Goal: Task Accomplishment & Management: Complete application form

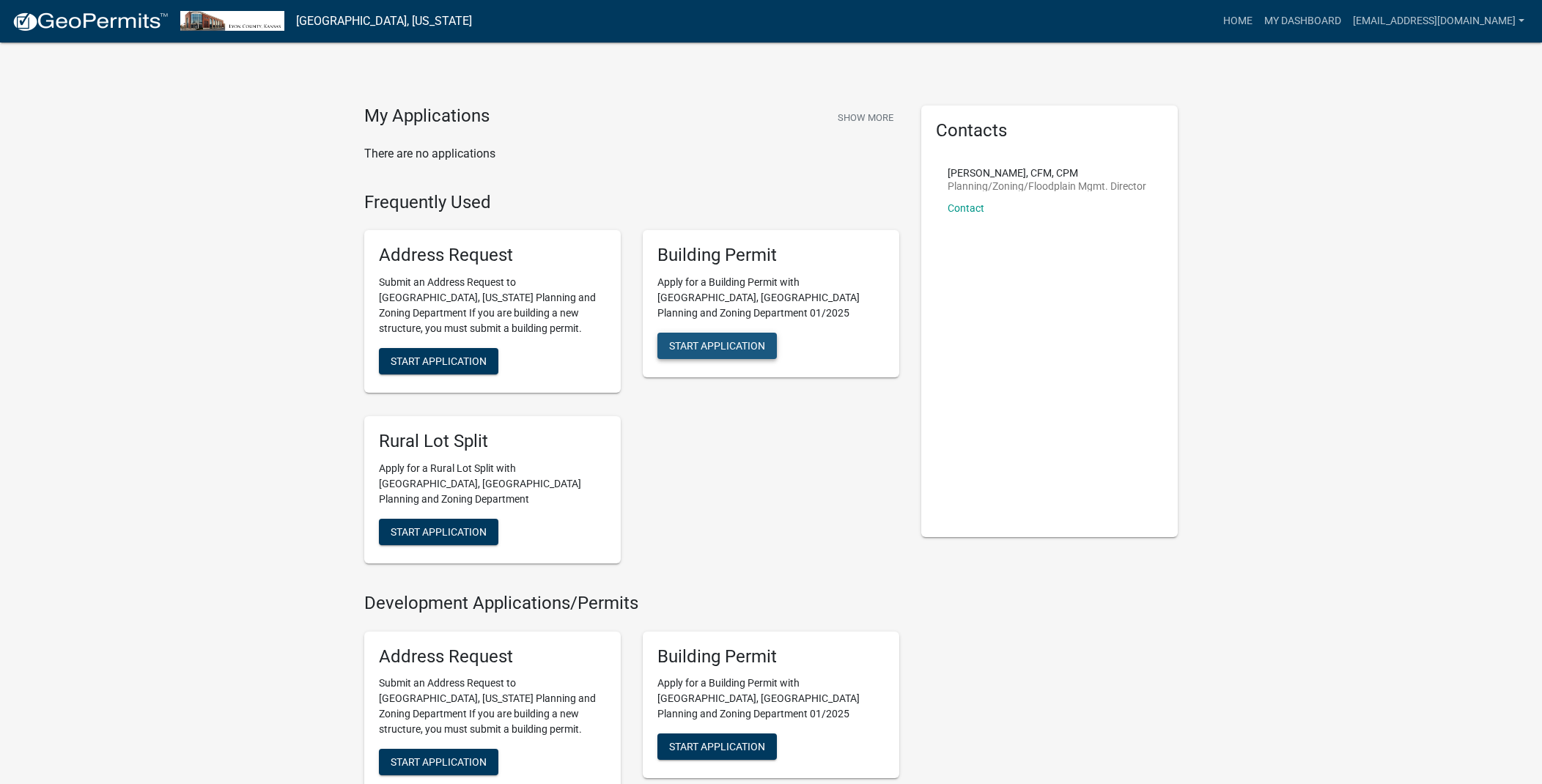
click at [708, 340] on span "Start Application" at bounding box center [717, 345] width 96 height 12
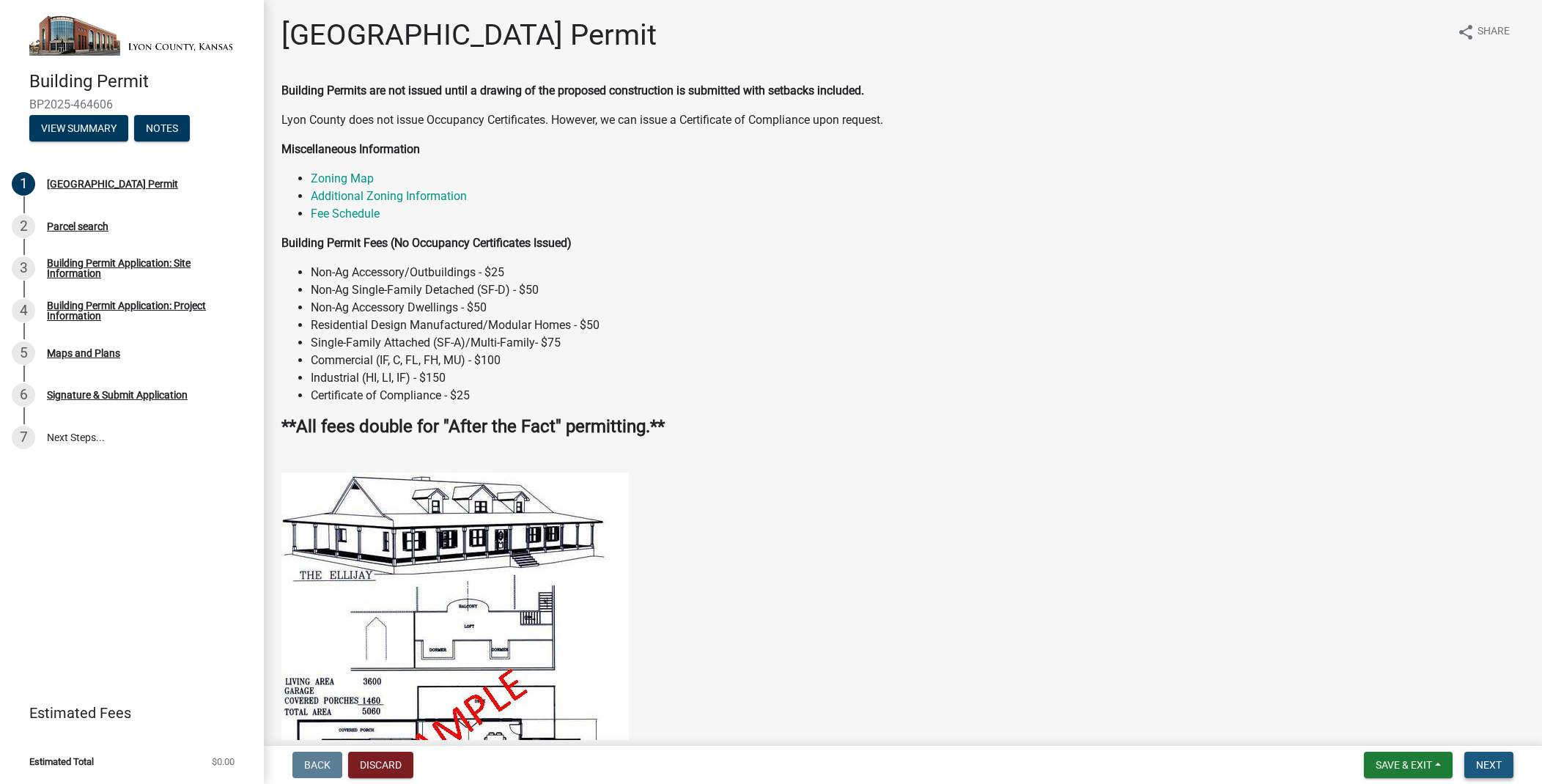
click at [1488, 768] on span "Next" at bounding box center [1488, 764] width 26 height 12
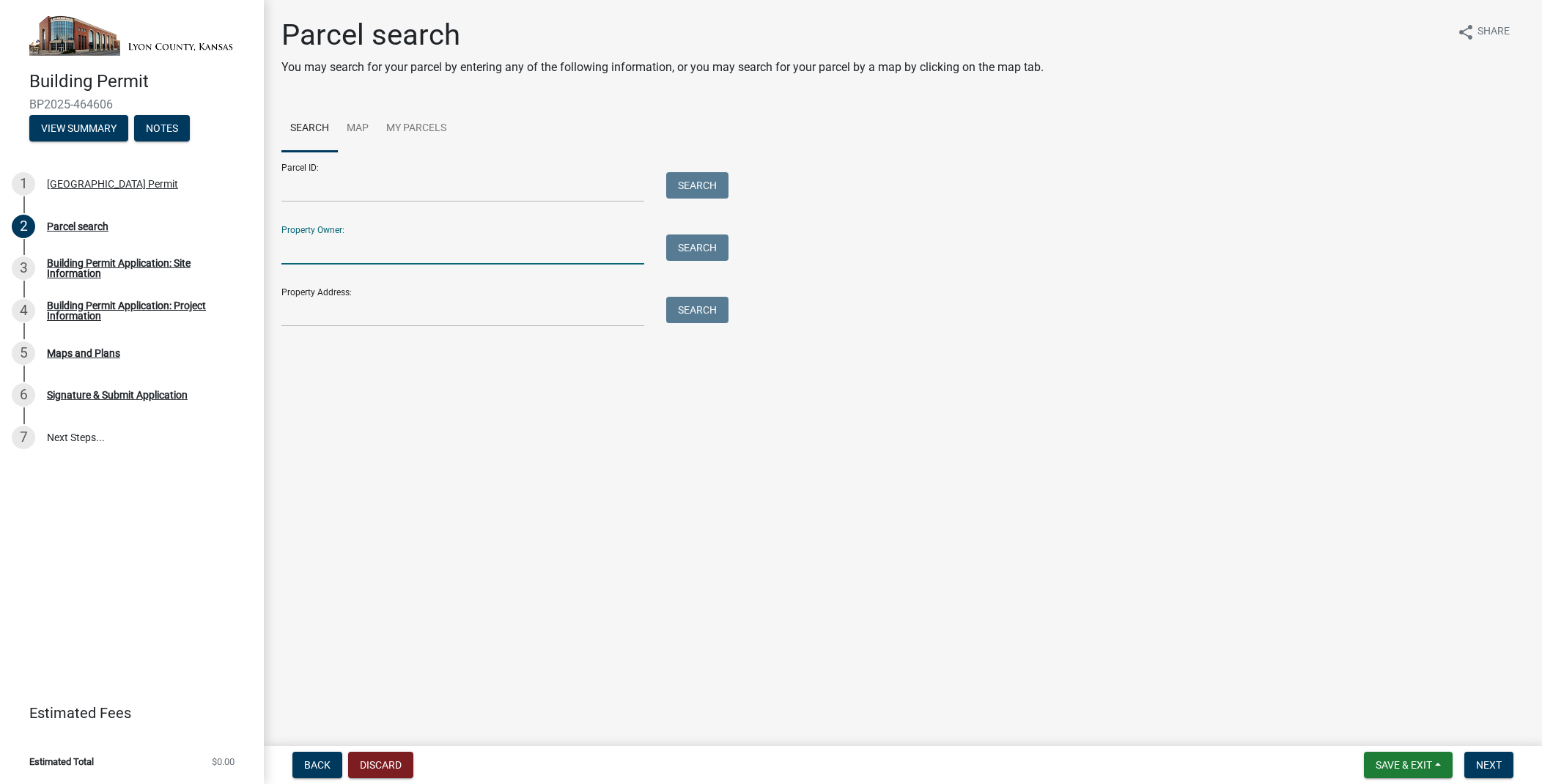
click at [462, 248] on input "Property Owner:" at bounding box center [462, 249] width 362 height 30
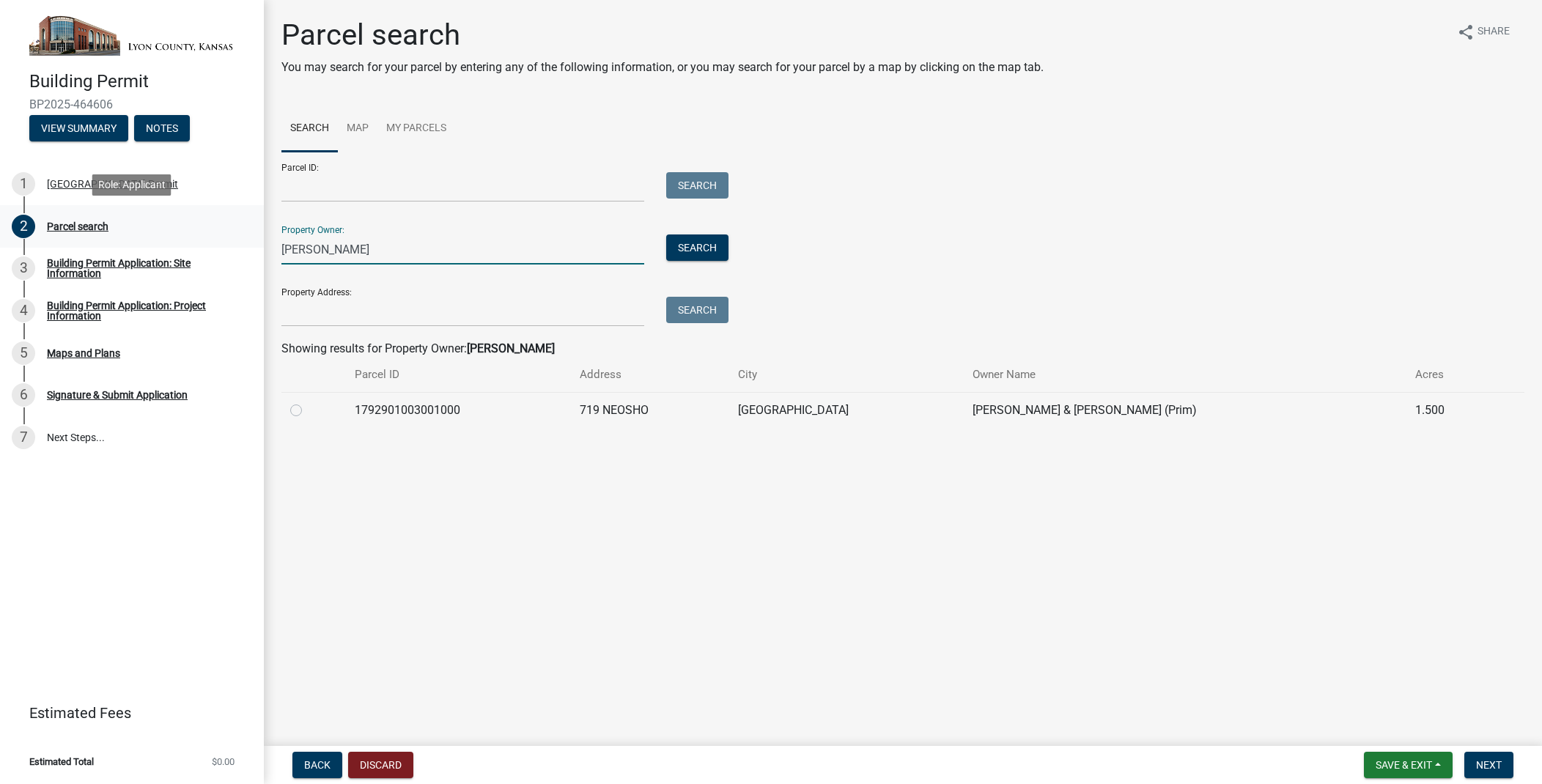
drag, startPoint x: 393, startPoint y: 248, endPoint x: 205, endPoint y: 236, distance: 188.4
click at [205, 236] on div "Building Permit BP2025-464606 View Summary Notes 1 [GEOGRAPHIC_DATA] Permit 2 P…" at bounding box center [771, 392] width 1542 height 784
type input "[PERSON_NAME]"
click at [357, 124] on link "Map" at bounding box center [357, 129] width 40 height 47
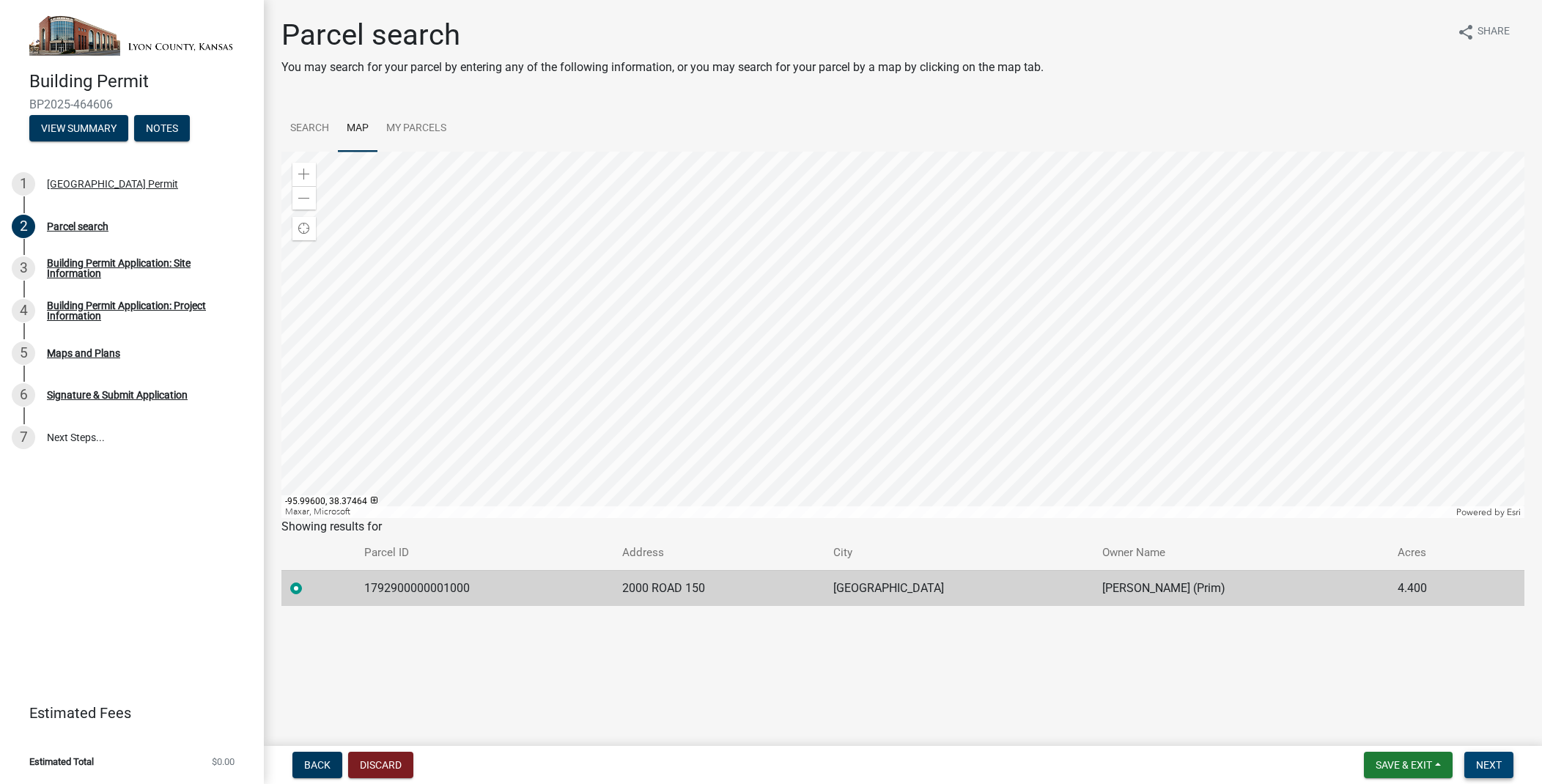
click at [1487, 772] on button "Next" at bounding box center [1488, 765] width 49 height 27
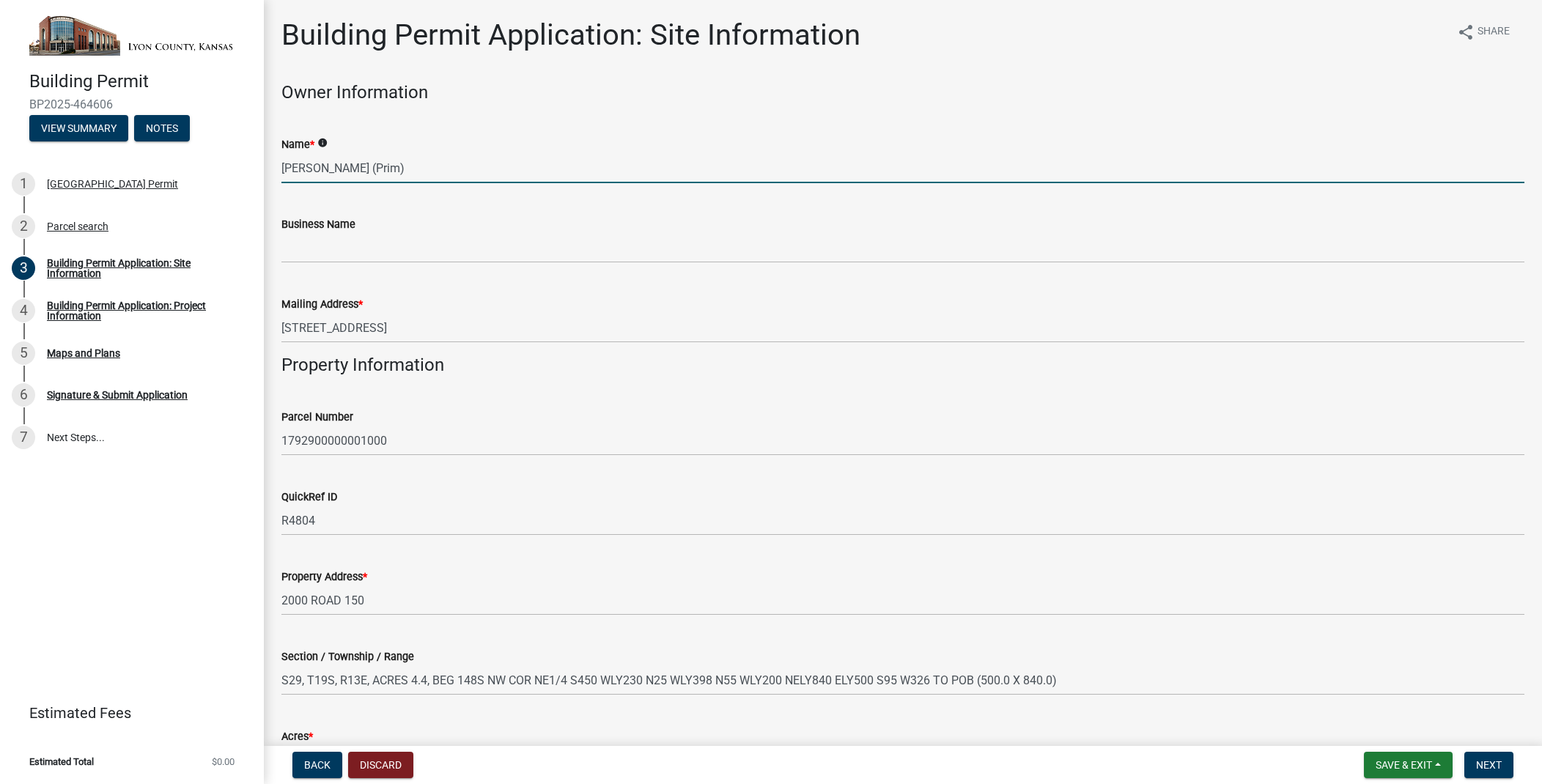
click at [397, 168] on input "[PERSON_NAME] (Prim)" at bounding box center [902, 168] width 1243 height 30
drag, startPoint x: 432, startPoint y: 167, endPoint x: 284, endPoint y: 169, distance: 148.0
click at [284, 169] on input "[PERSON_NAME] (Prim)" at bounding box center [902, 168] width 1243 height 30
type input "[PERSON_NAME] and [PERSON_NAME]"
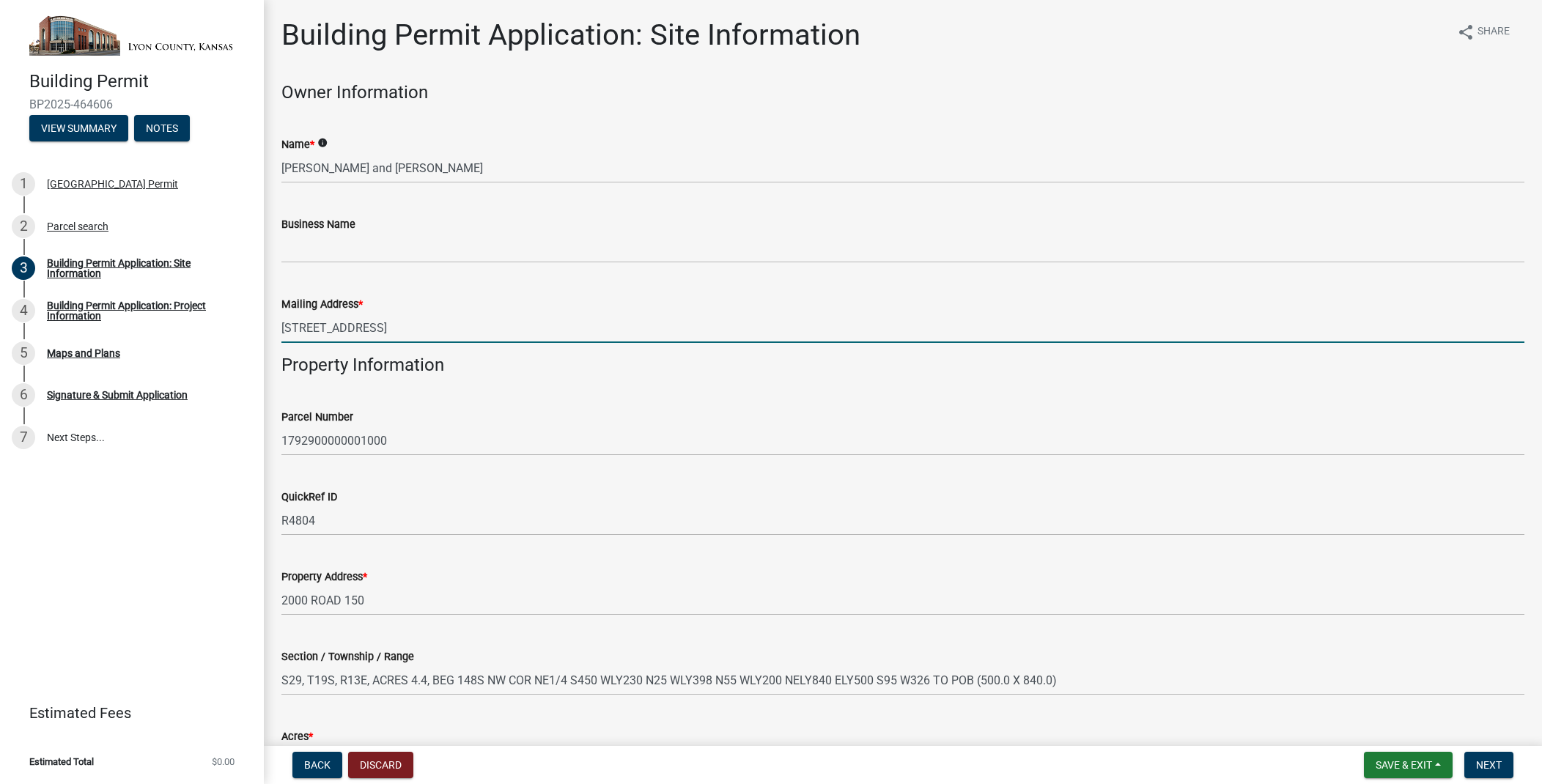
scroll to position [0, 1]
click at [337, 327] on input "[STREET_ADDRESS]" at bounding box center [902, 328] width 1243 height 30
click at [406, 330] on input "[STREET_ADDRESS]" at bounding box center [902, 328] width 1243 height 30
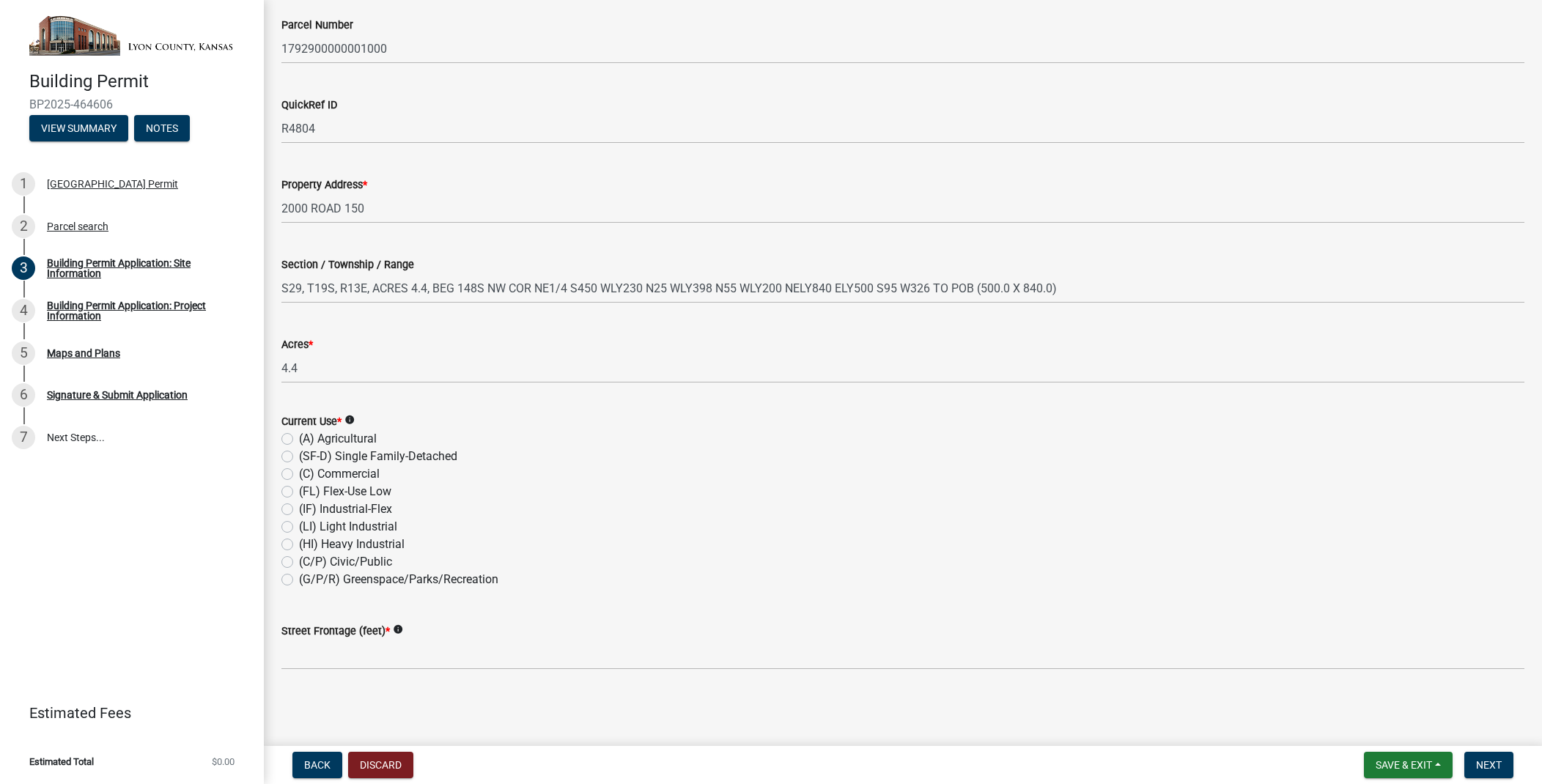
scroll to position [390, 0]
type input "[STREET_ADDRESS]"
click at [371, 524] on label "(LI) Light Industrial" at bounding box center [348, 528] width 98 height 18
click at [309, 524] on input "(LI) Light Industrial" at bounding box center [304, 524] width 9 height 9
radio input "true"
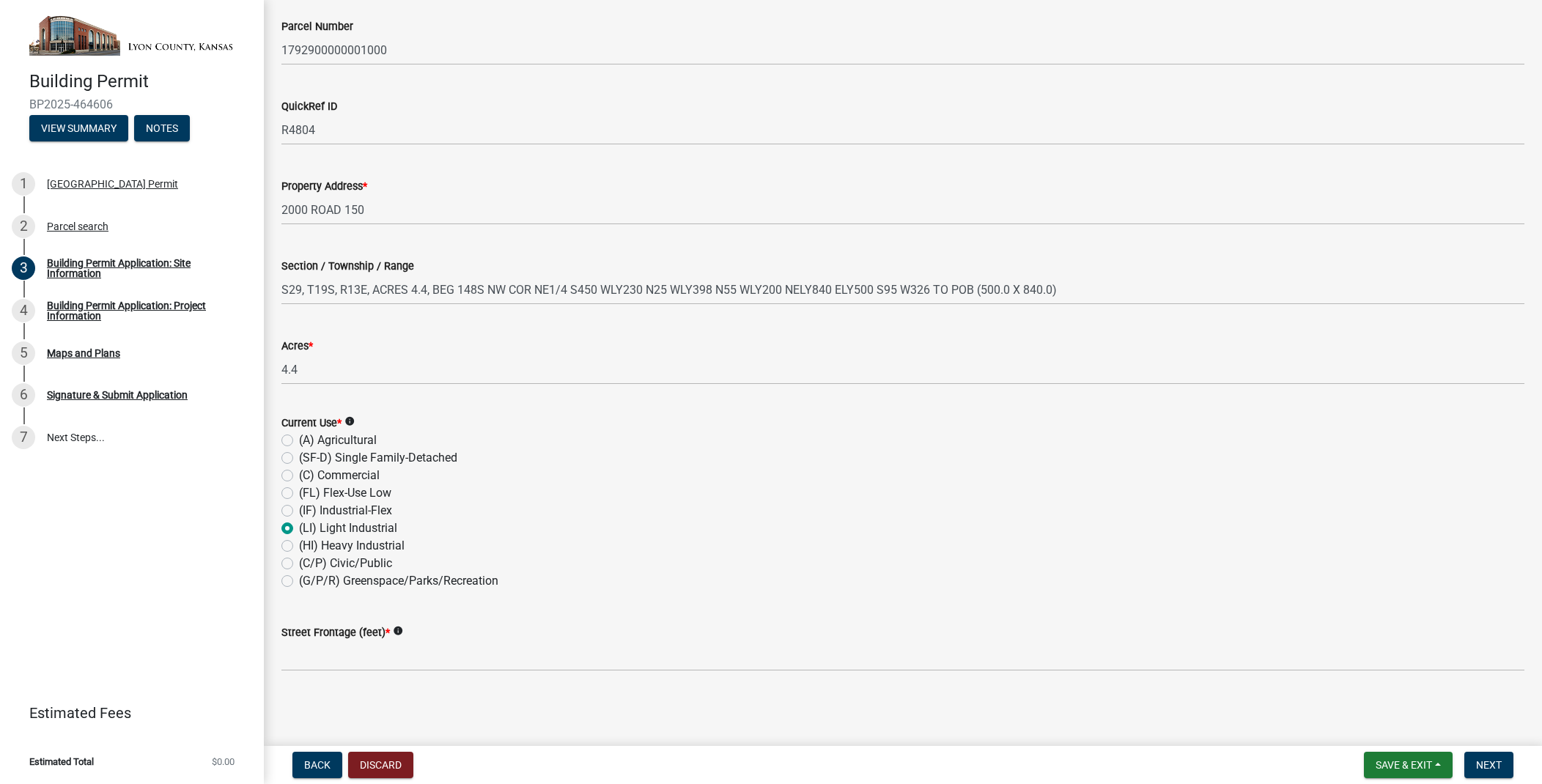
scroll to position [0, 0]
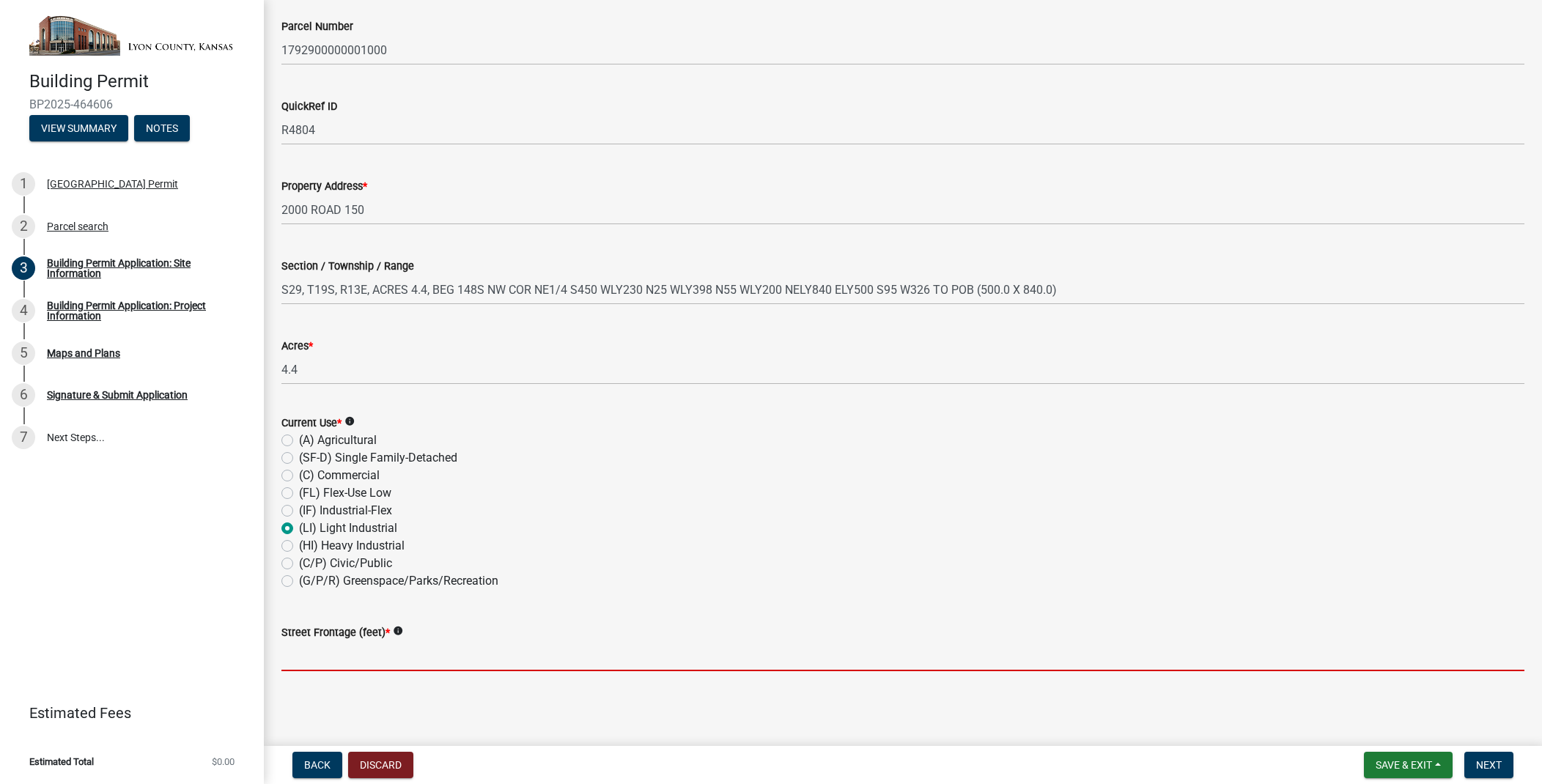
click at [343, 648] on input "text" at bounding box center [902, 656] width 1243 height 30
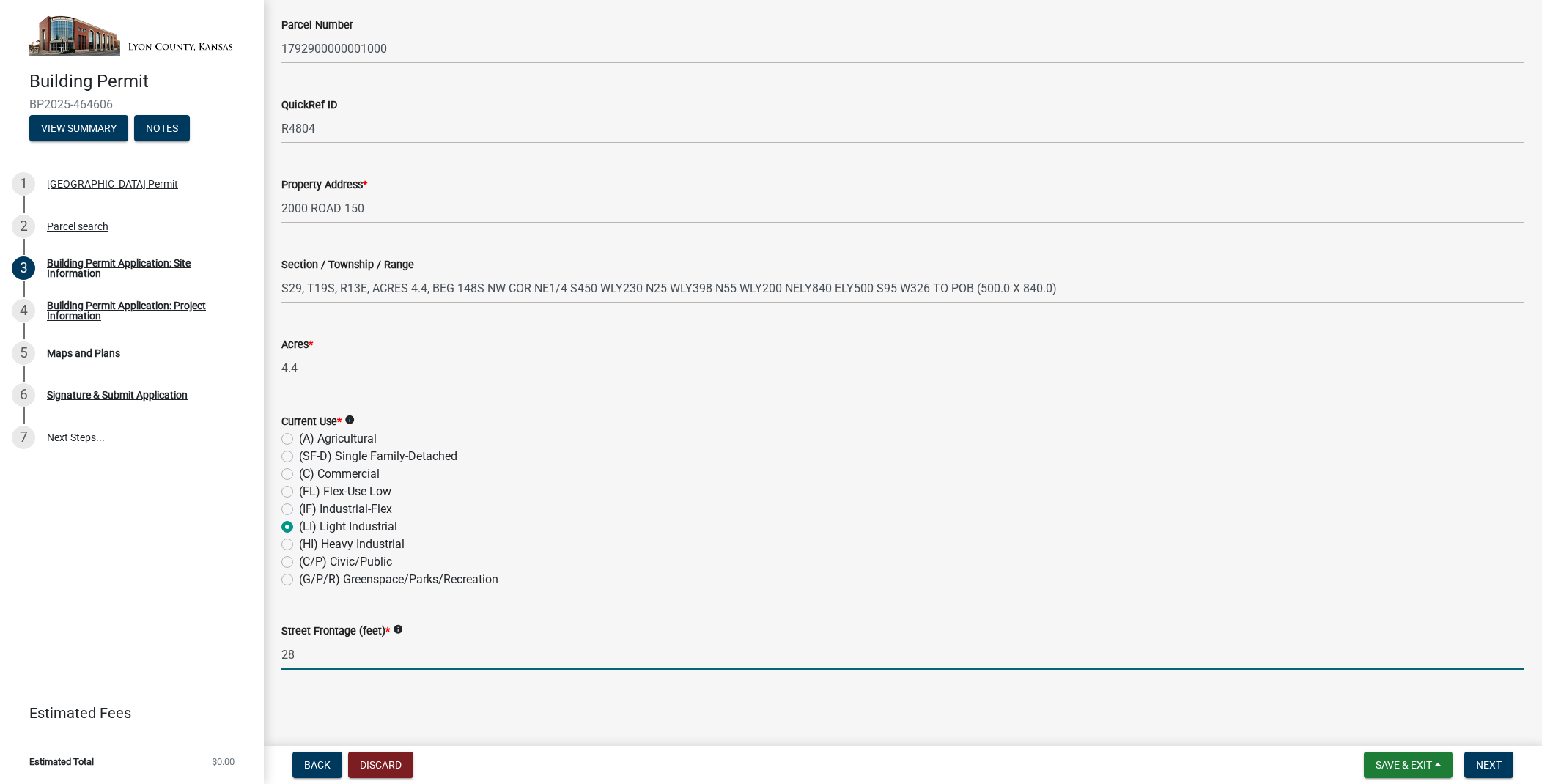
scroll to position [390, 0]
type input "28"
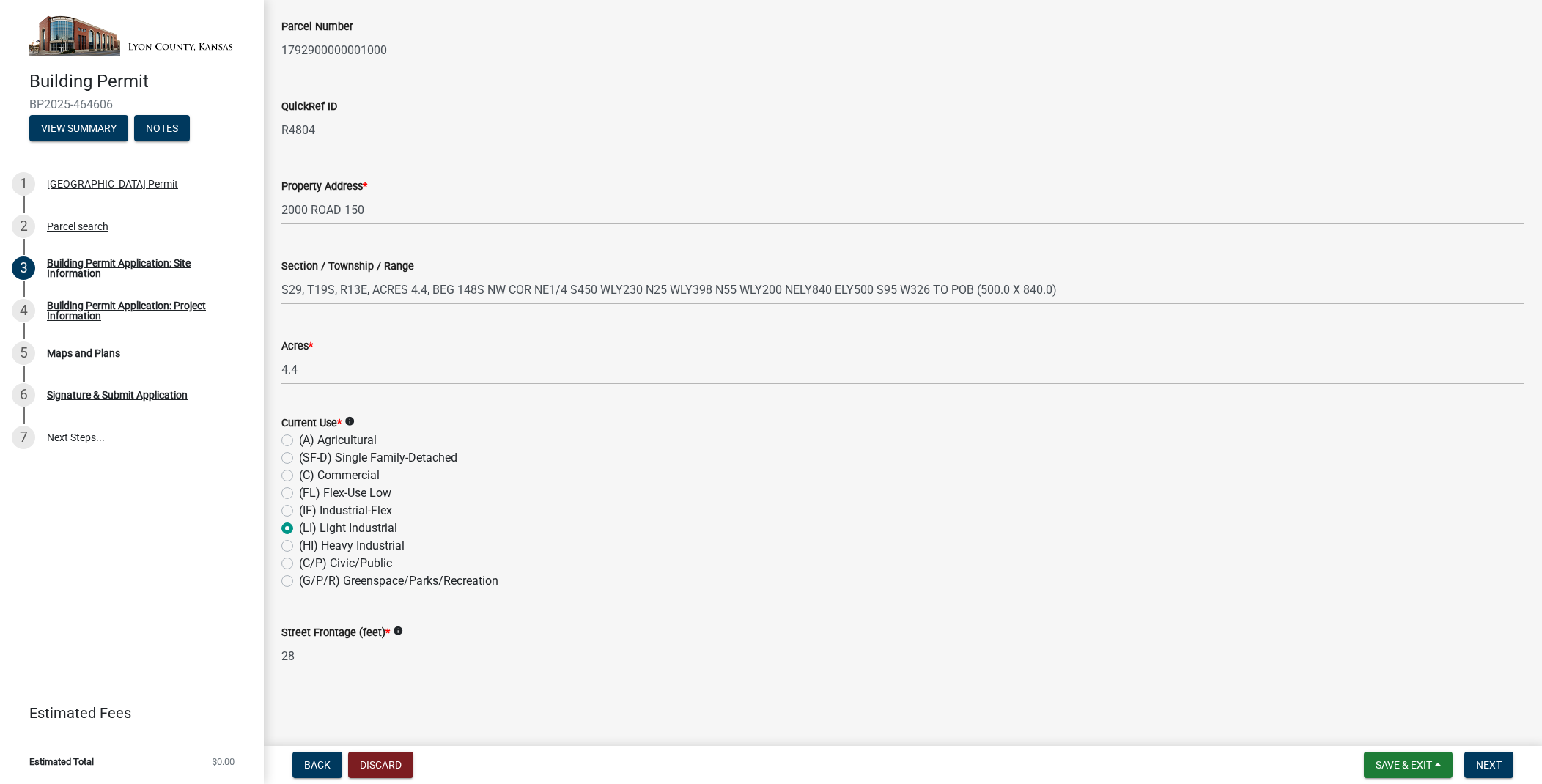
click at [354, 419] on icon "info" at bounding box center [349, 421] width 10 height 10
click at [324, 456] on label "(SF-D) Single Family-Detached" at bounding box center [378, 458] width 159 height 18
click at [309, 456] on input "(SF-D) Single Family-Detached" at bounding box center [304, 454] width 9 height 9
radio input "true"
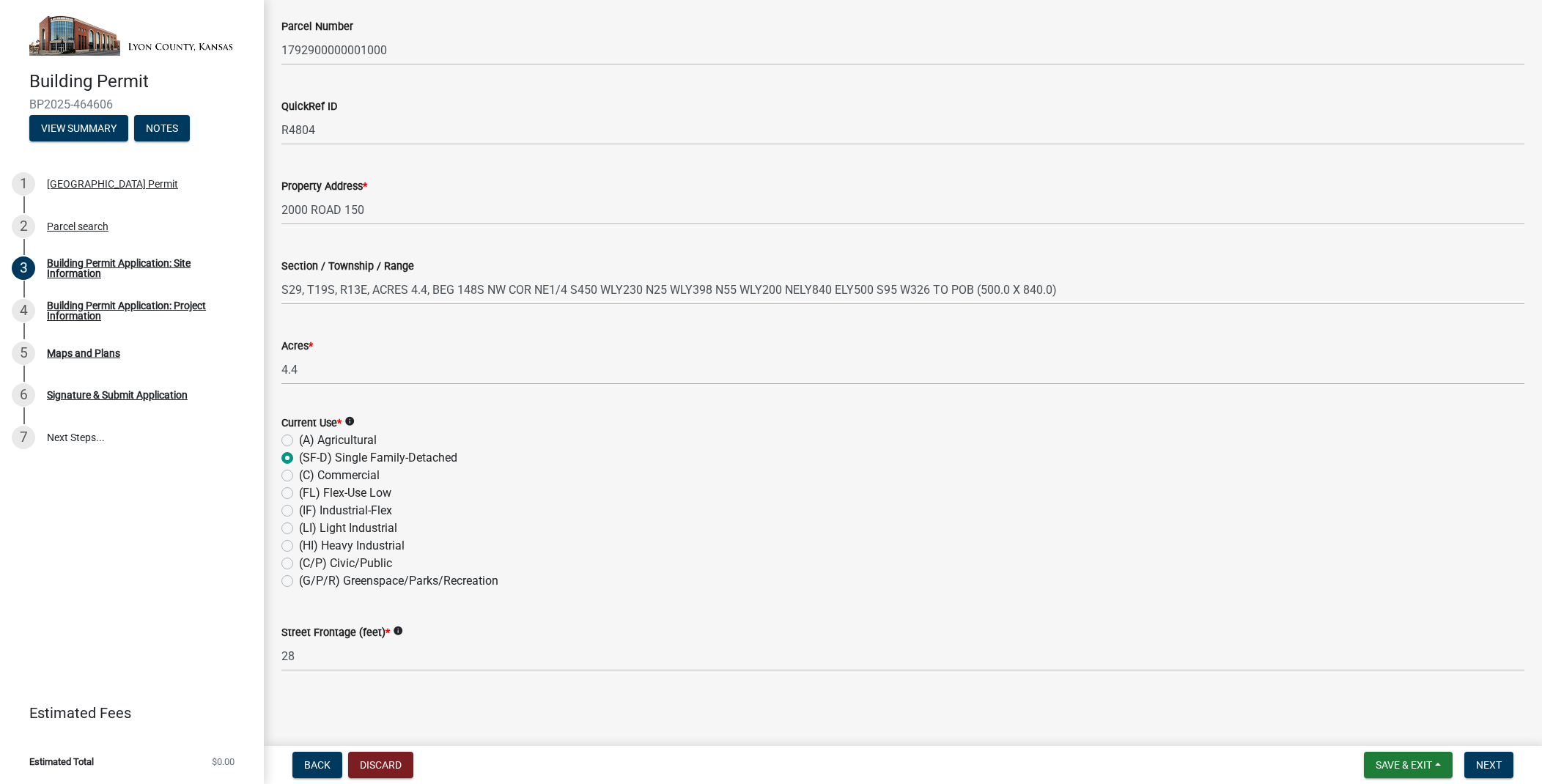
click at [355, 421] on icon "info" at bounding box center [349, 421] width 10 height 10
click at [434, 481] on div "(C) Commercial" at bounding box center [902, 476] width 1243 height 18
click at [403, 629] on icon "info" at bounding box center [398, 630] width 10 height 10
click at [393, 608] on div "Street Frontage (feet) * info 28" at bounding box center [902, 636] width 1243 height 68
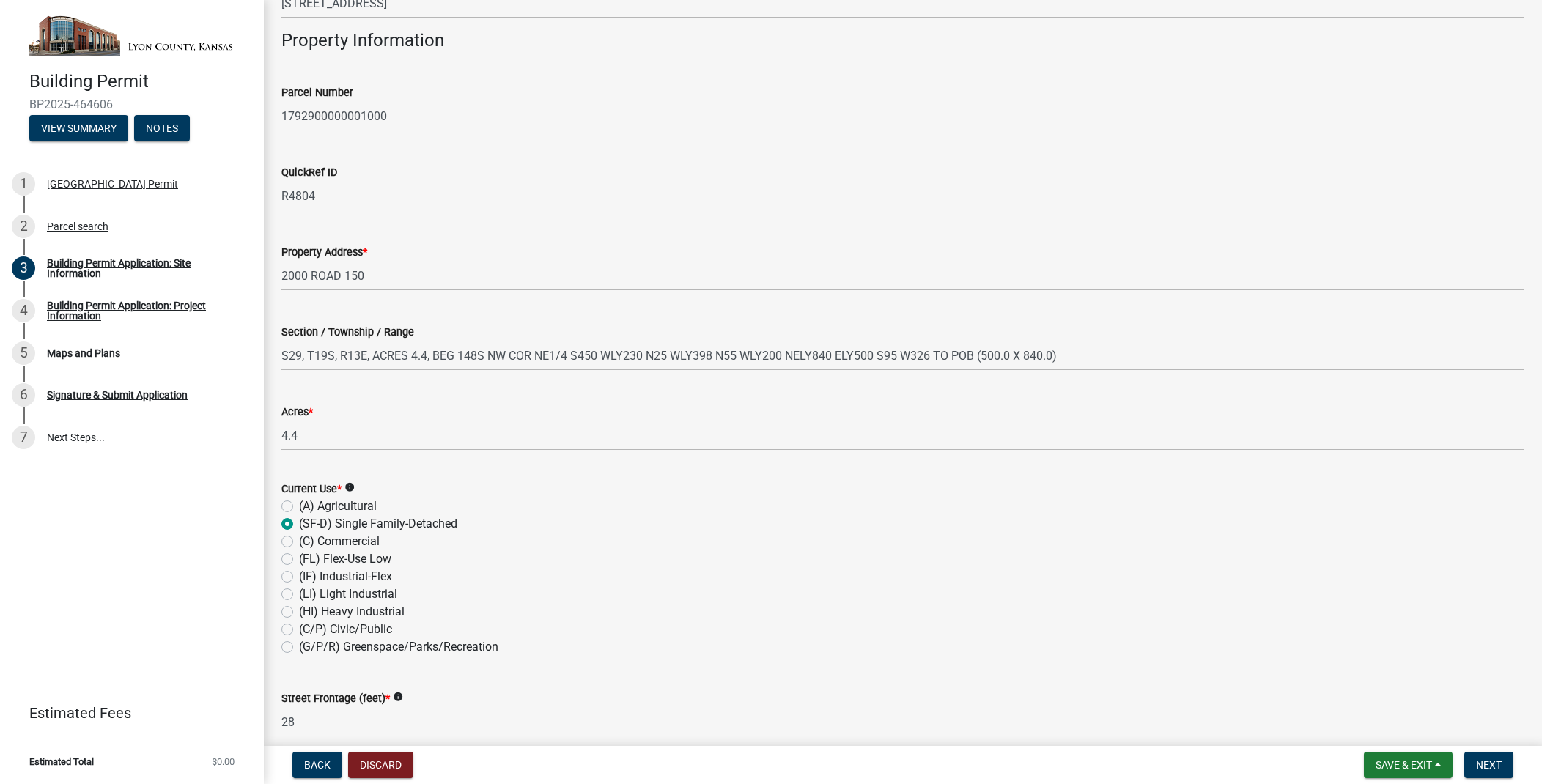
scroll to position [321, 0]
drag, startPoint x: 393, startPoint y: 560, endPoint x: 298, endPoint y: 558, distance: 95.0
click at [298, 558] on div "(FL) Flex-Use Low" at bounding box center [902, 562] width 1243 height 18
copy label "(FL) Flex-Use Low"
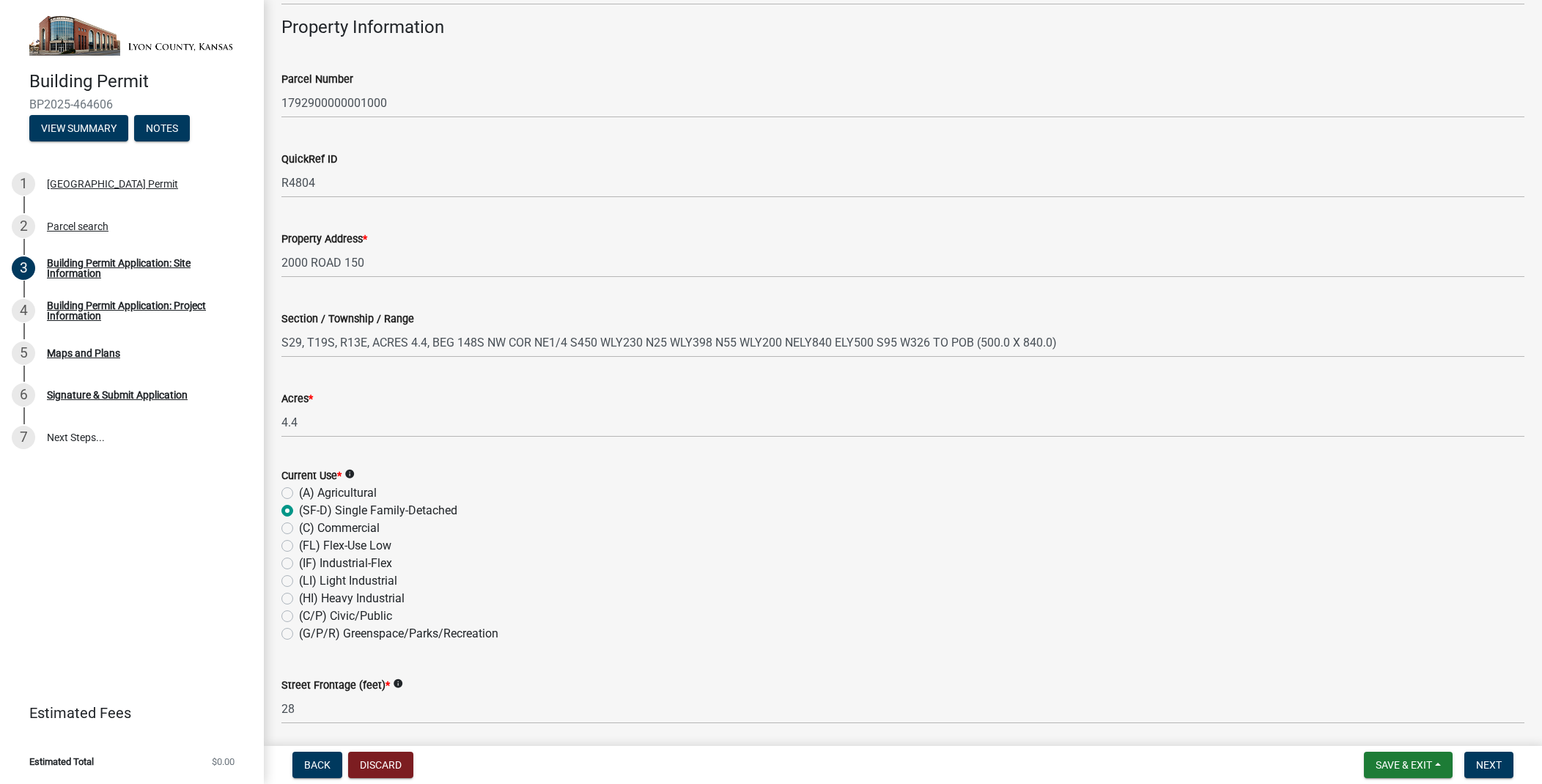
scroll to position [341, 0]
drag, startPoint x: 432, startPoint y: 522, endPoint x: 300, endPoint y: 511, distance: 132.5
click at [300, 511] on div "(SF-D) Single Family-Detached" at bounding box center [902, 507] width 1243 height 18
copy label "(SF-D) Single Family-Detached"
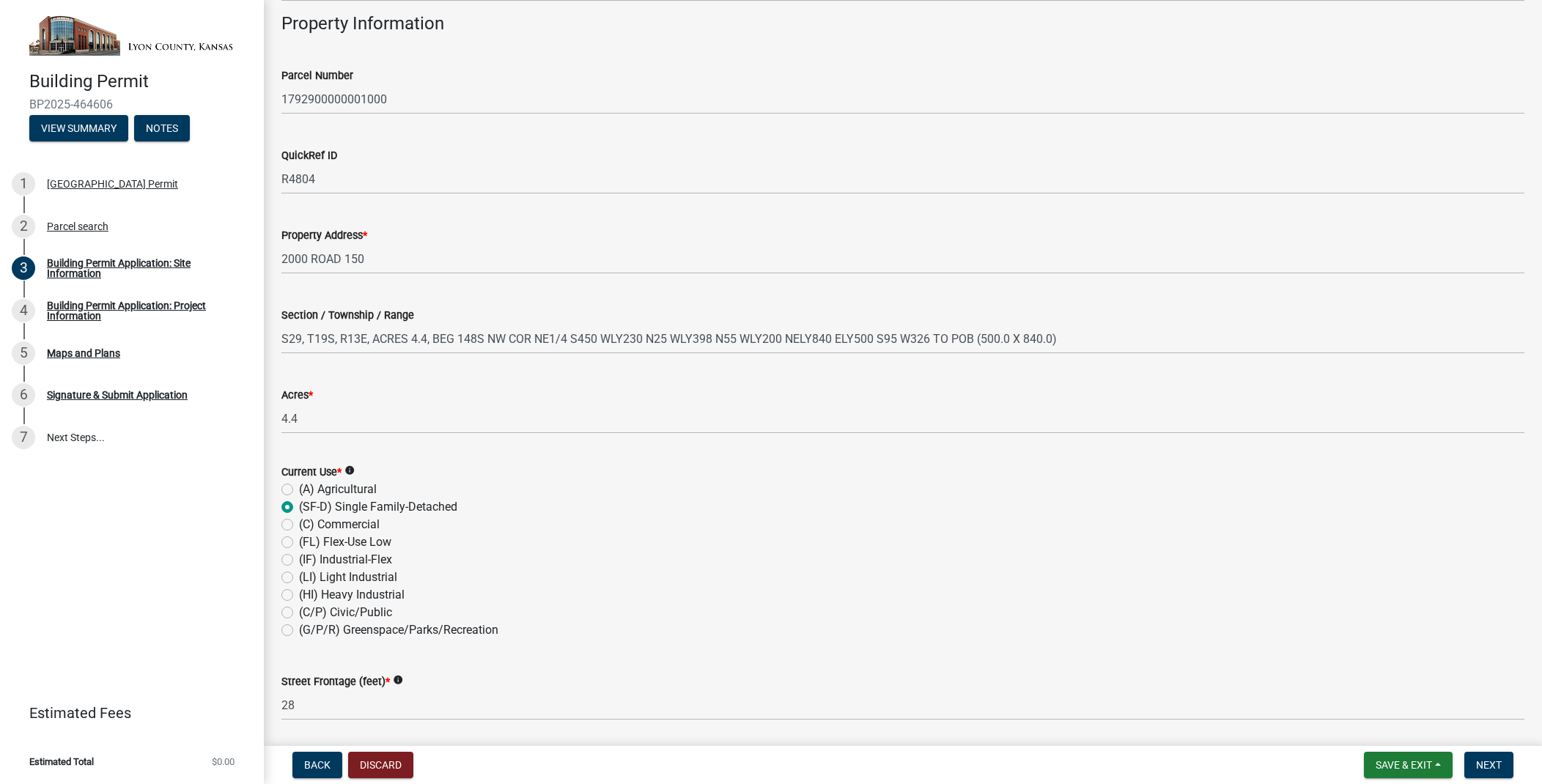
drag, startPoint x: 402, startPoint y: 578, endPoint x: 272, endPoint y: 574, distance: 130.1
click at [272, 574] on div "Current Use * info (A) Agricultural (SF-D) Single Family-Detached (C) Commercia…" at bounding box center [902, 542] width 1265 height 194
copy label "(LI) Light Industrial"
click at [299, 624] on label "(G/P/R) Greenspace/Parks/Recreation" at bounding box center [398, 627] width 199 height 18
click at [299, 624] on input "(G/P/R) Greenspace/Parks/Recreation" at bounding box center [304, 623] width 9 height 9
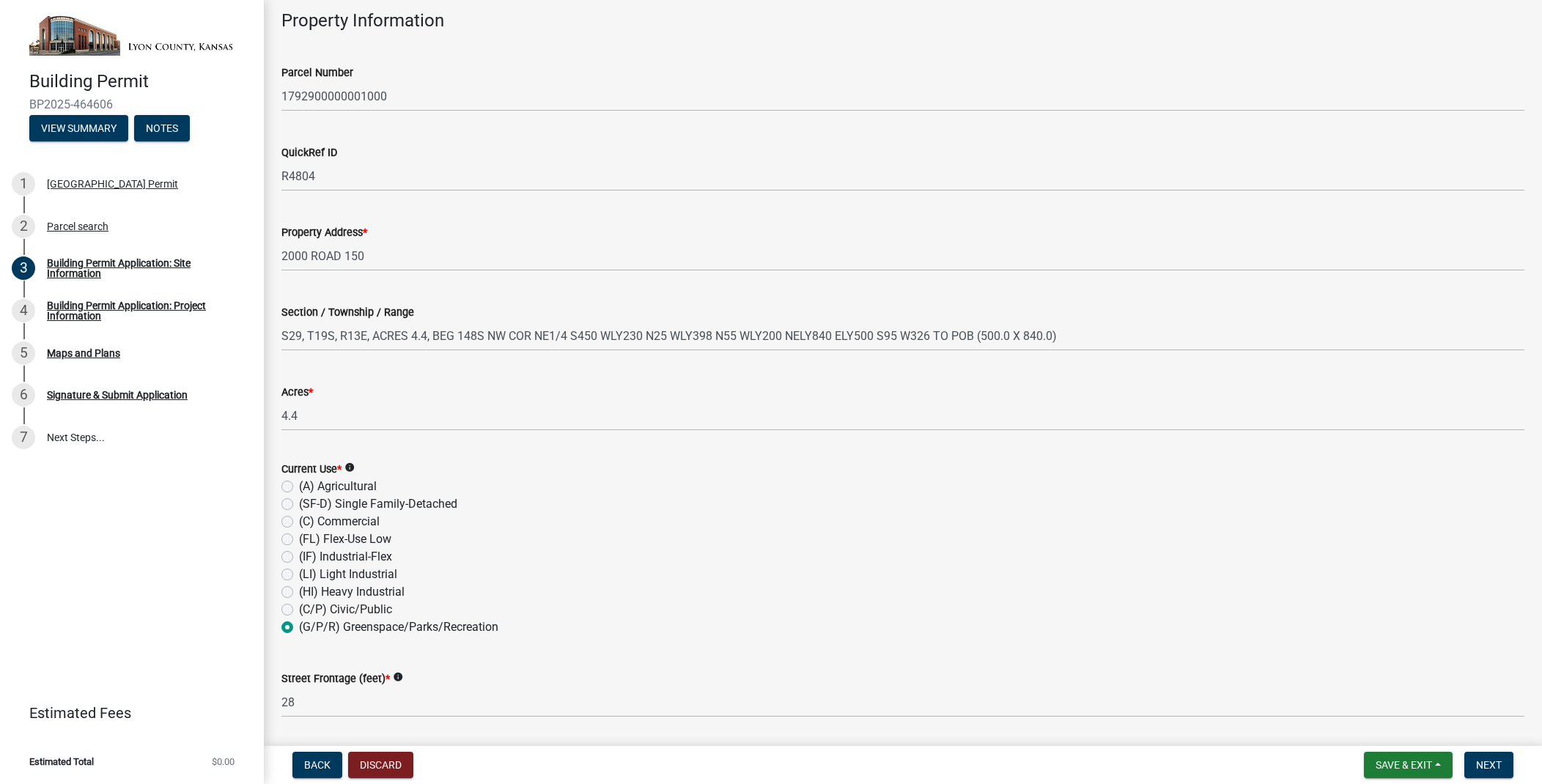
radio input "true"
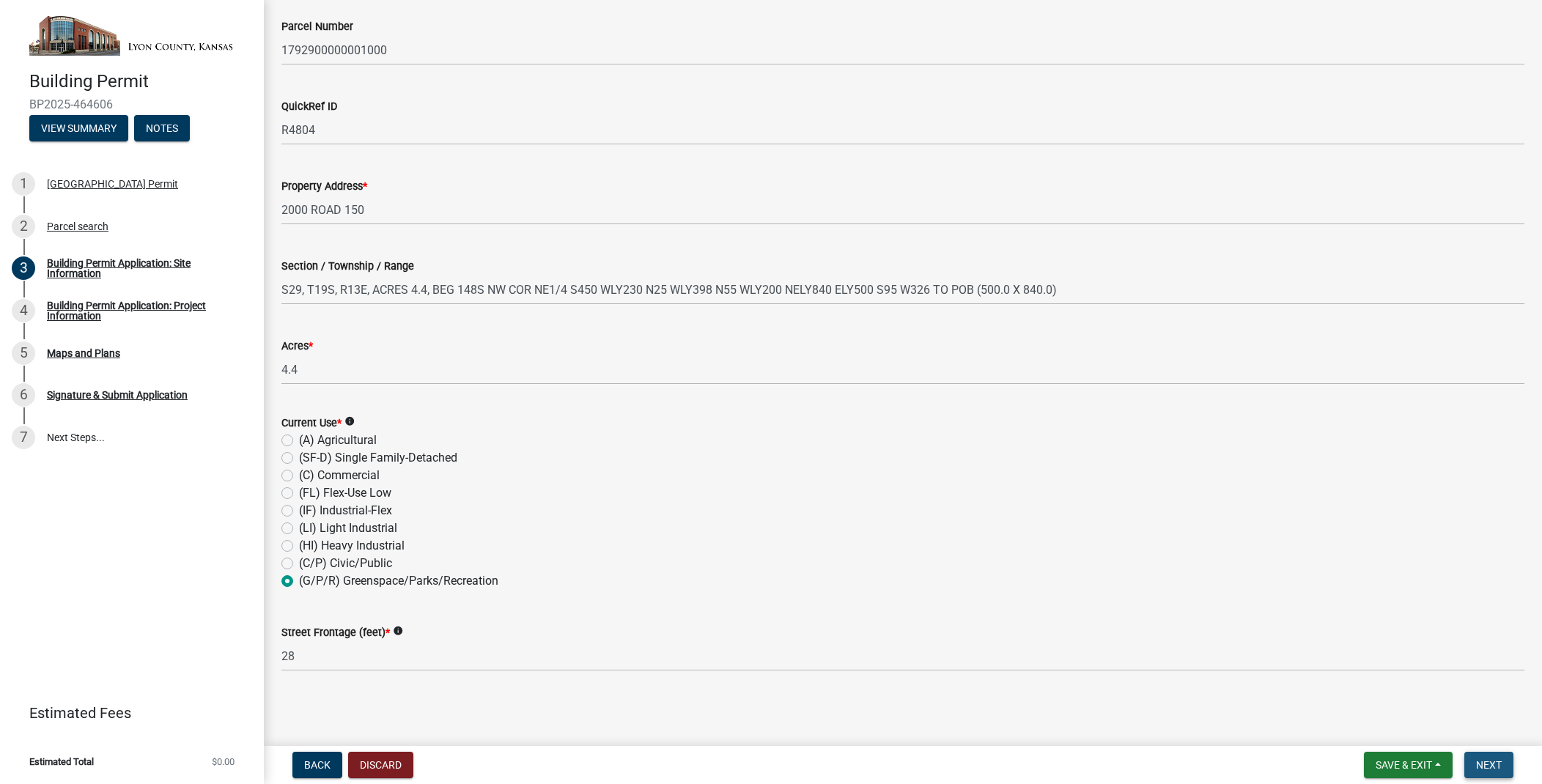
click at [1480, 759] on span "Next" at bounding box center [1488, 764] width 26 height 12
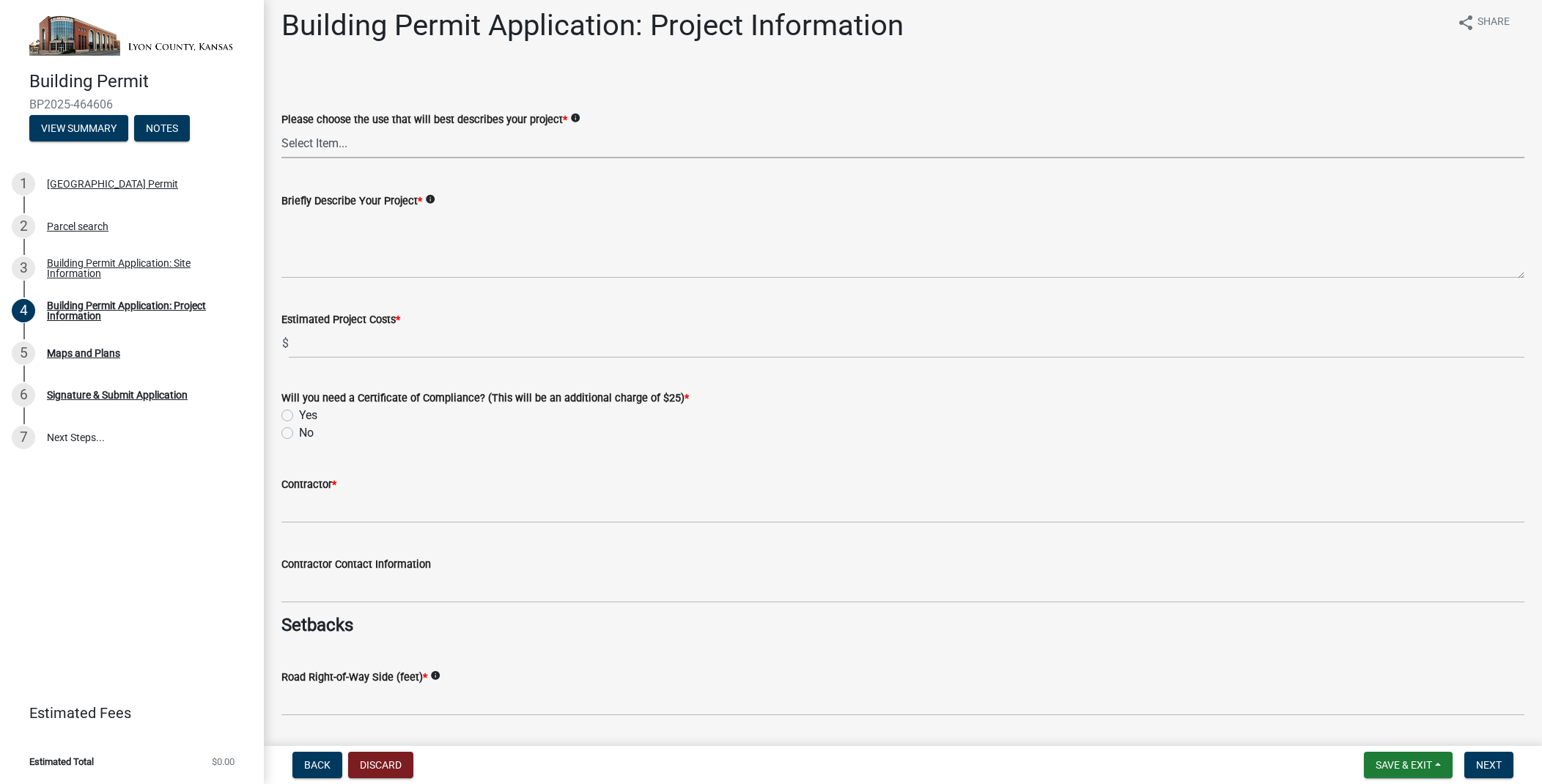
scroll to position [8, 0]
select select "a1c4d160-13a7-4c64-b6fc-216787c9379a"
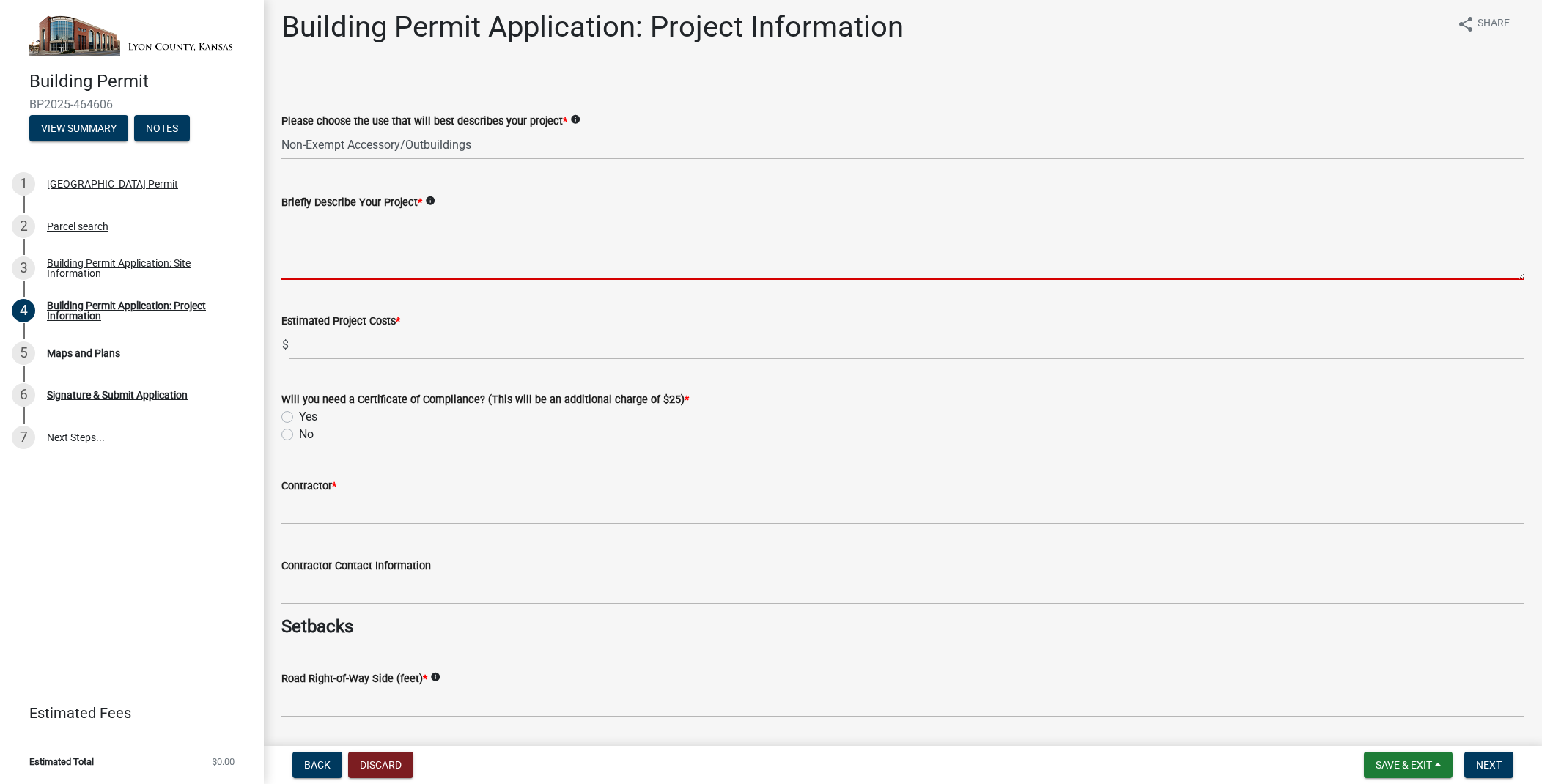
click at [387, 271] on textarea "Briefly Describe Your Project *" at bounding box center [902, 245] width 1243 height 69
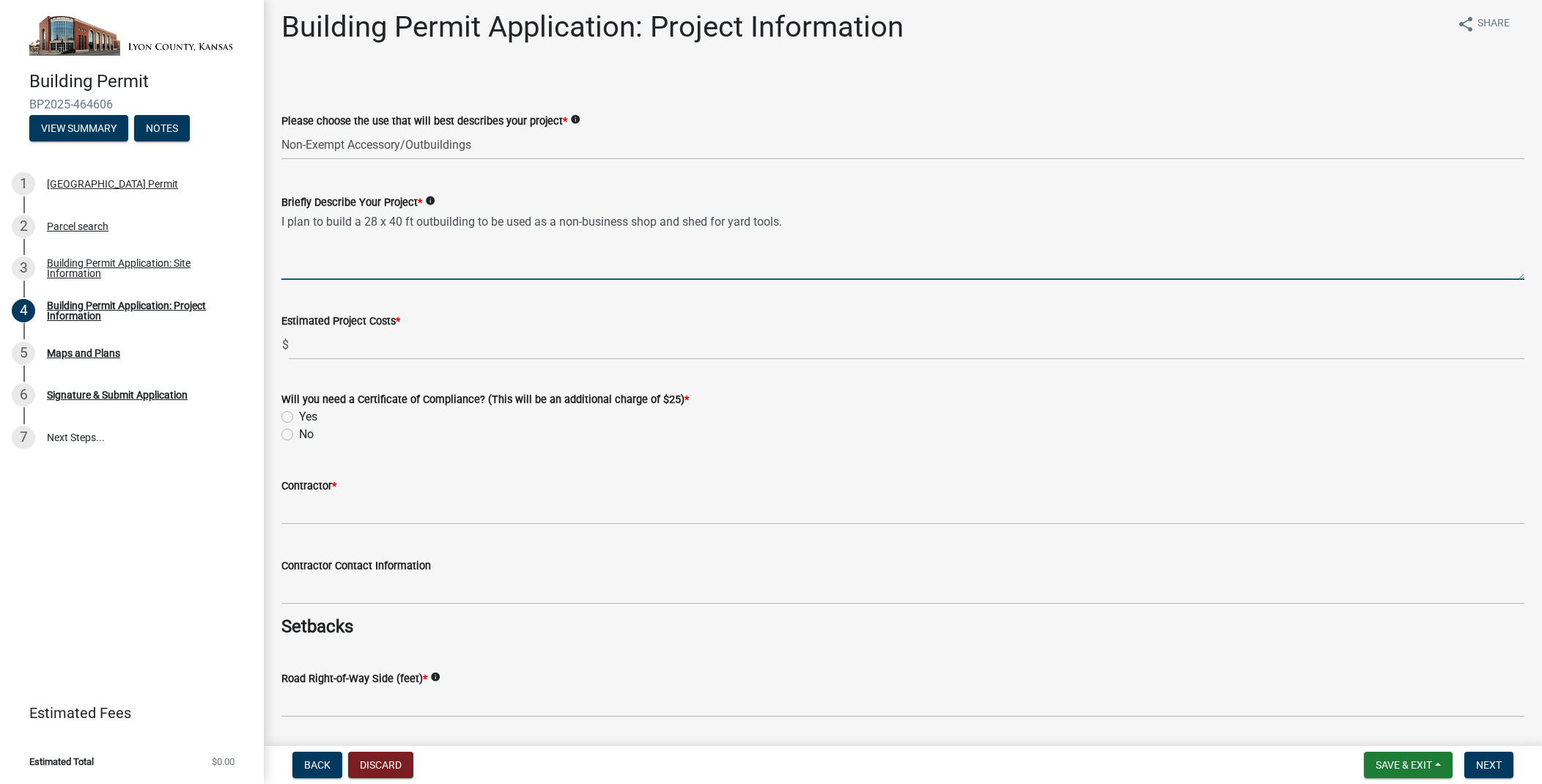
type textarea "I plan to build a 28 x 40 ft outbuilding to be used as a non-business shop and …"
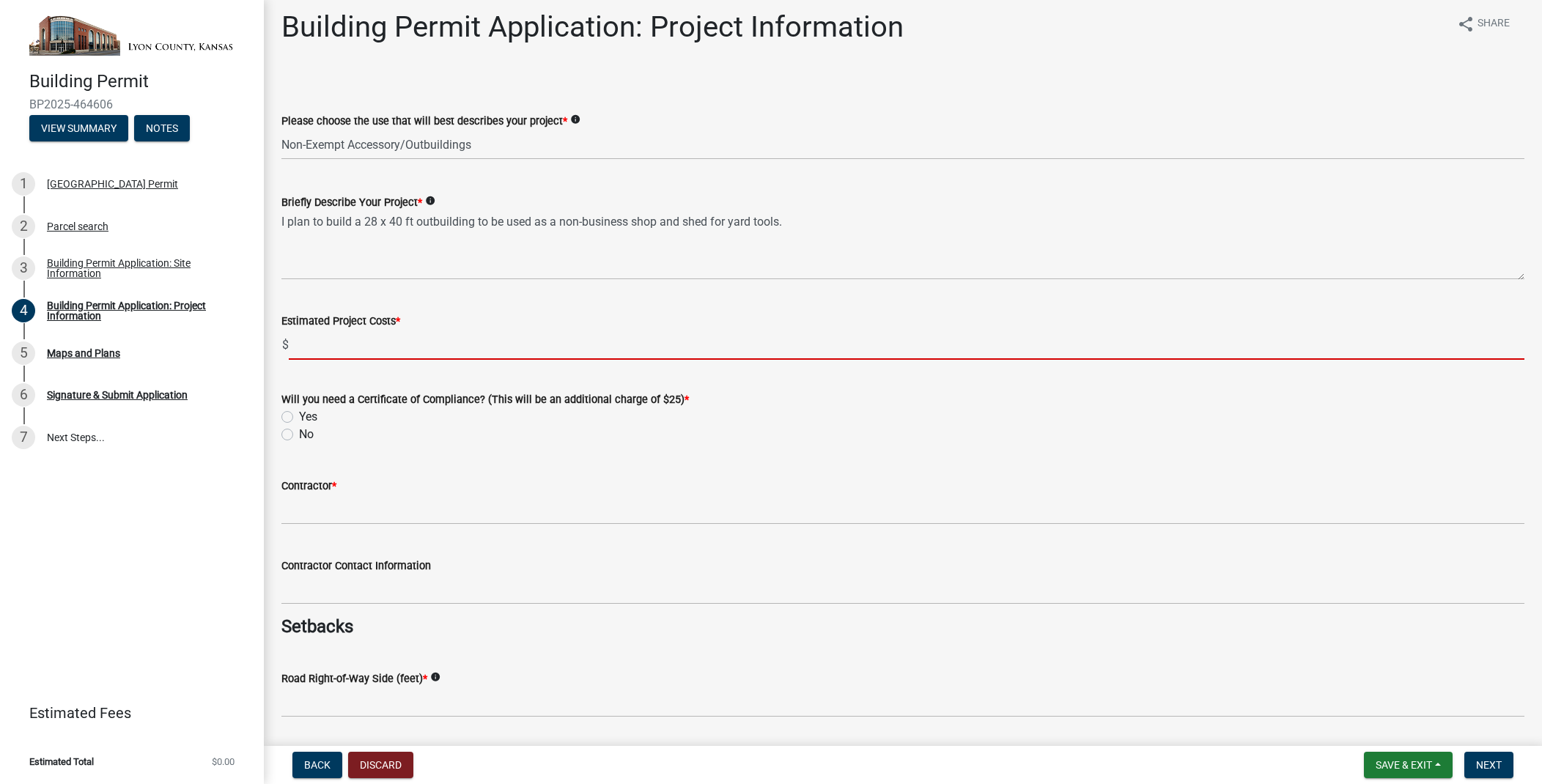
click at [315, 357] on input "text" at bounding box center [907, 344] width 1236 height 30
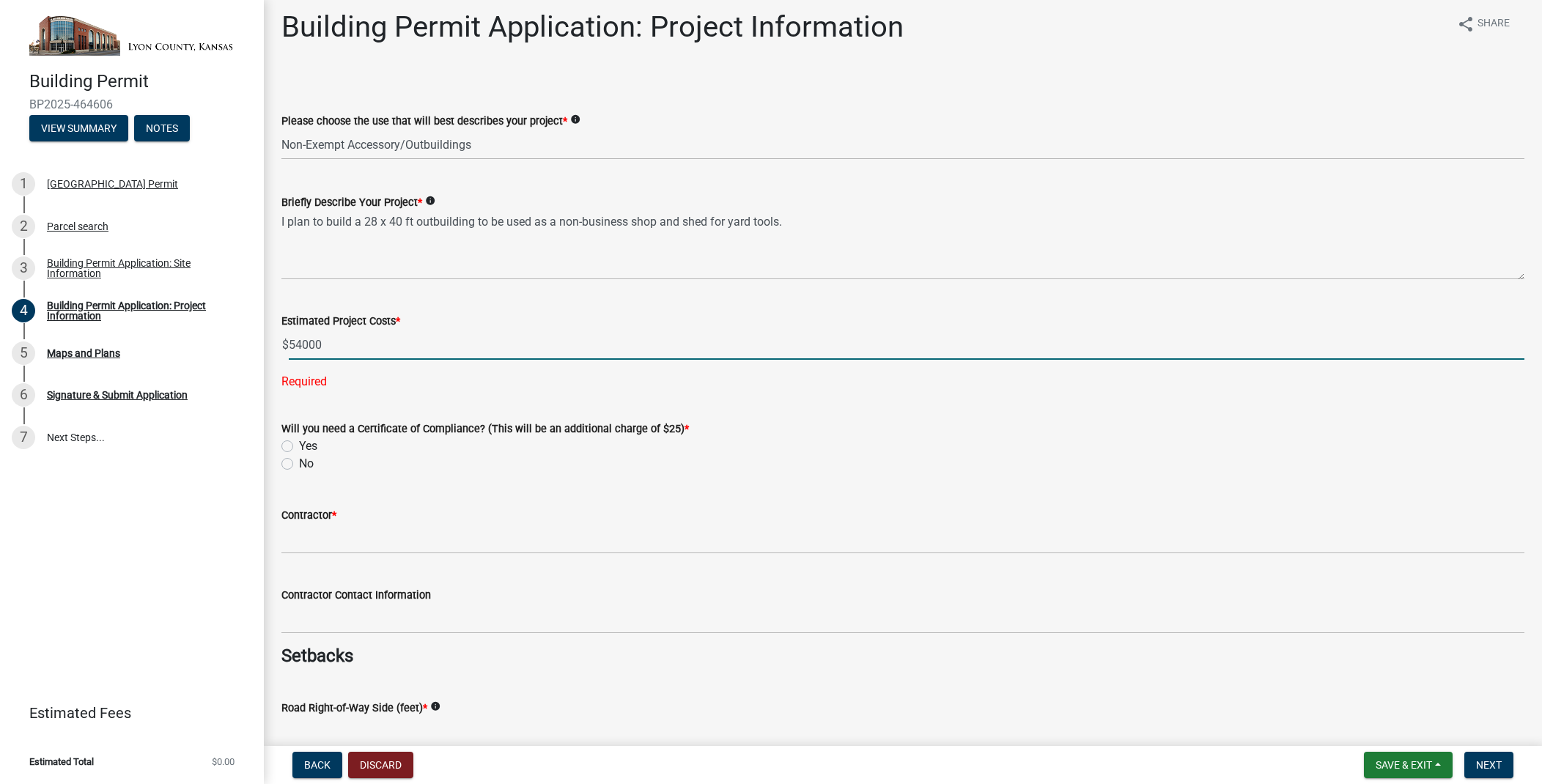
drag, startPoint x: 302, startPoint y: 347, endPoint x: 318, endPoint y: 349, distance: 16.1
click at [302, 347] on input "54000" at bounding box center [907, 344] width 1236 height 30
type input "53000.00"
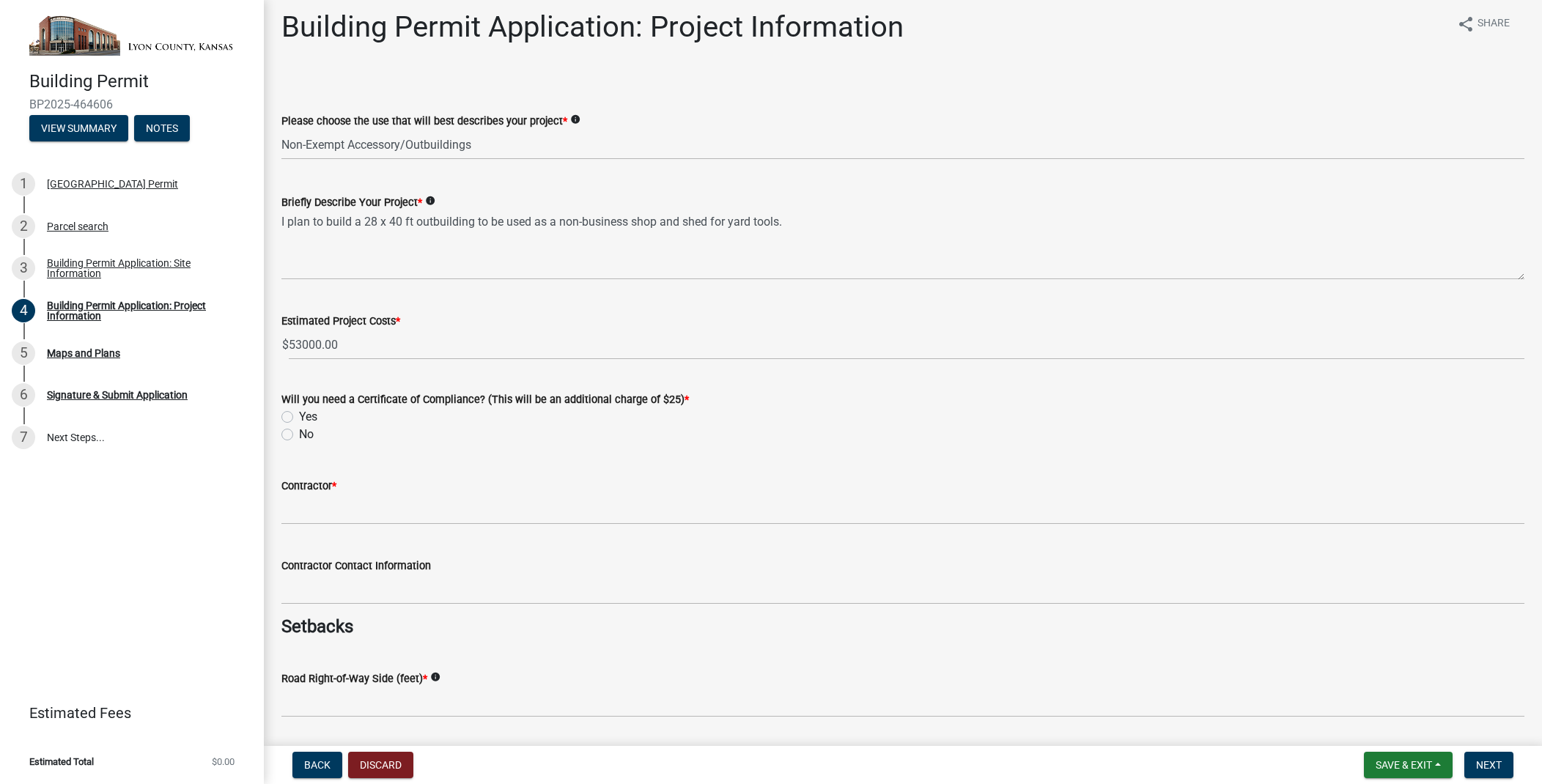
drag, startPoint x: 295, startPoint y: 412, endPoint x: 303, endPoint y: 413, distance: 8.1
click at [295, 412] on div "Yes" at bounding box center [902, 417] width 1243 height 18
click at [299, 415] on label "Yes" at bounding box center [308, 417] width 18 height 18
click at [299, 415] on input "Yes" at bounding box center [304, 413] width 9 height 9
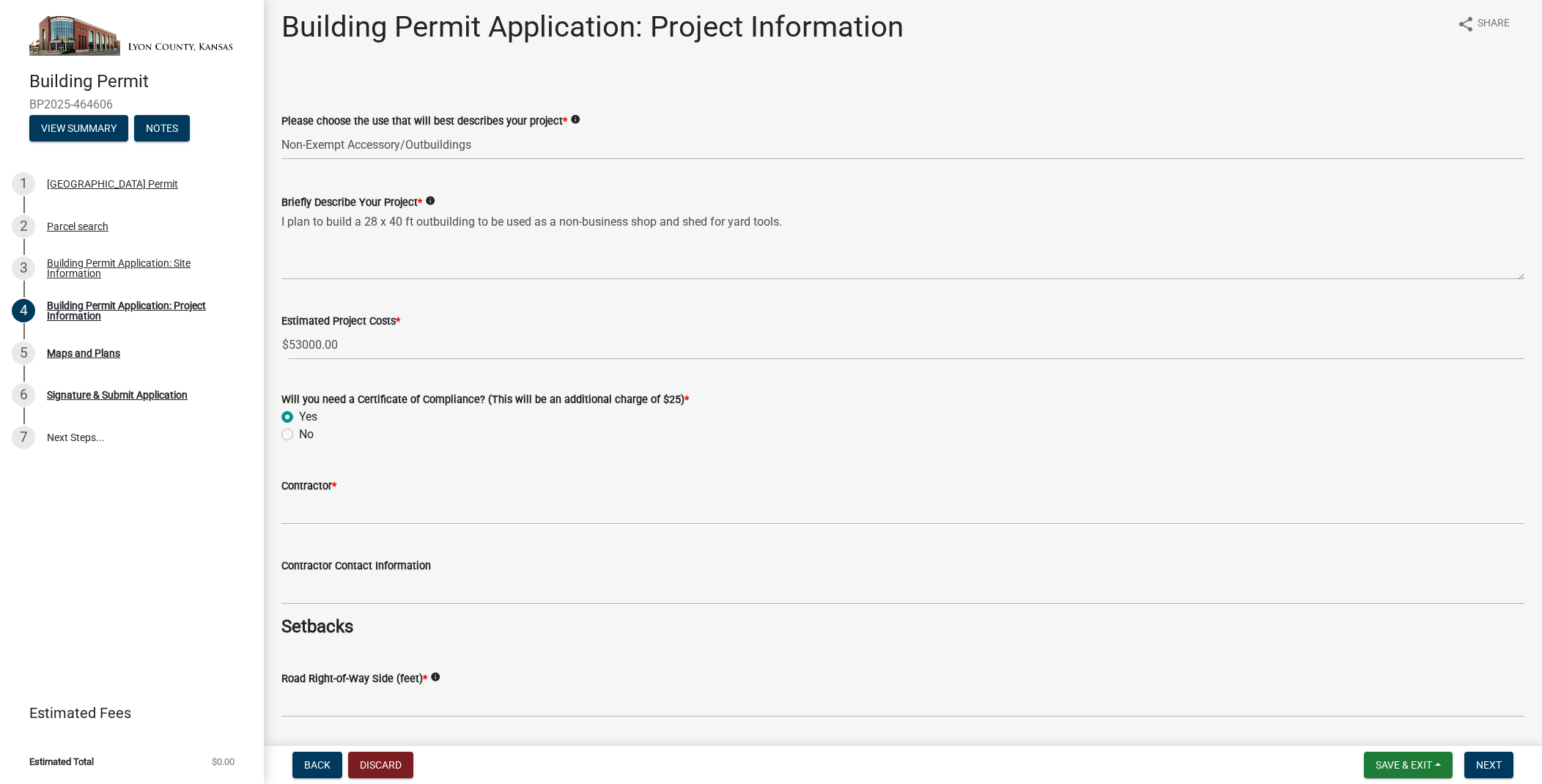
radio input "true"
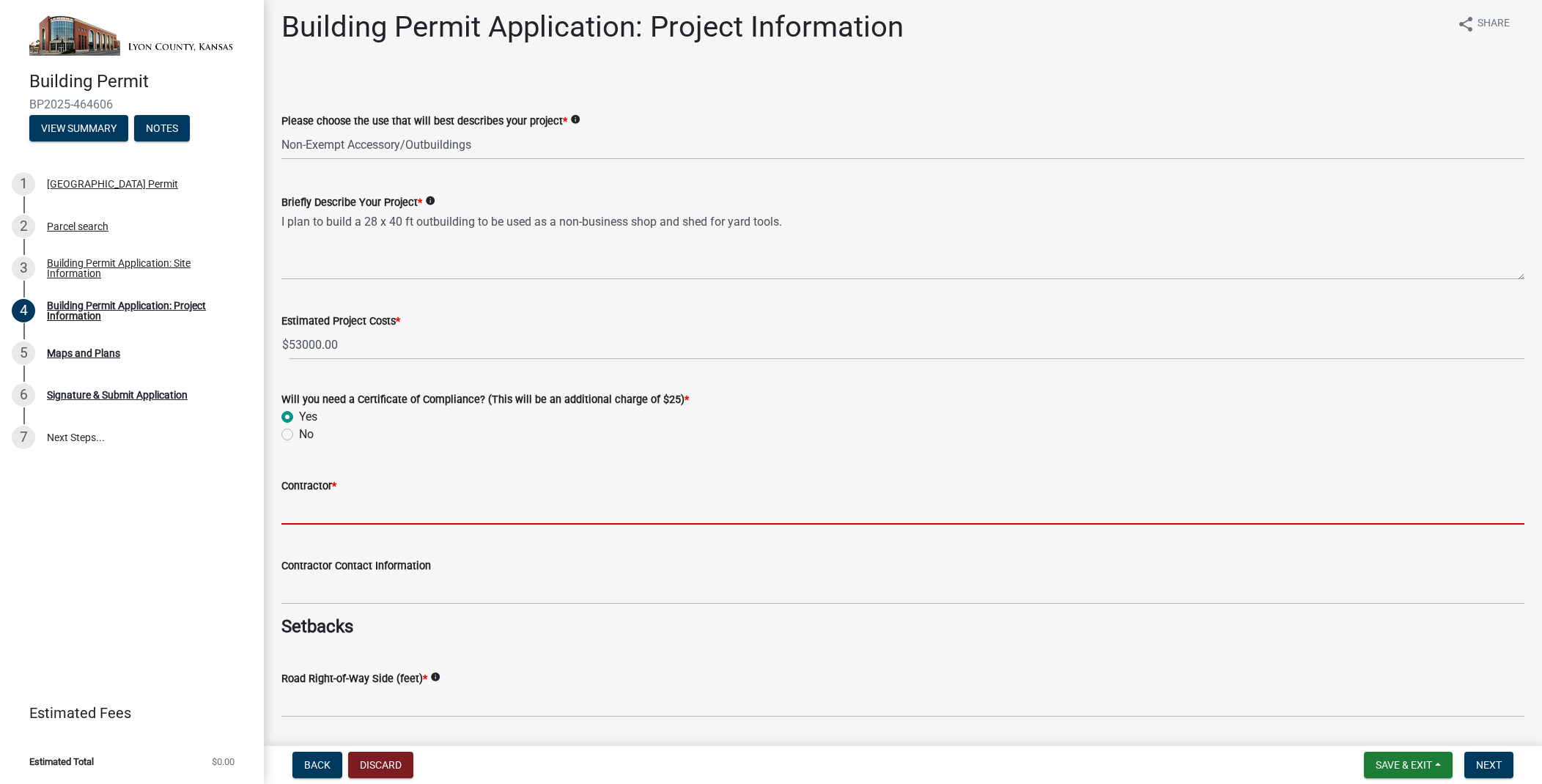
click at [348, 519] on input "Contractor *" at bounding box center [902, 509] width 1243 height 30
paste input "[PERSON_NAME] Custom Structures"
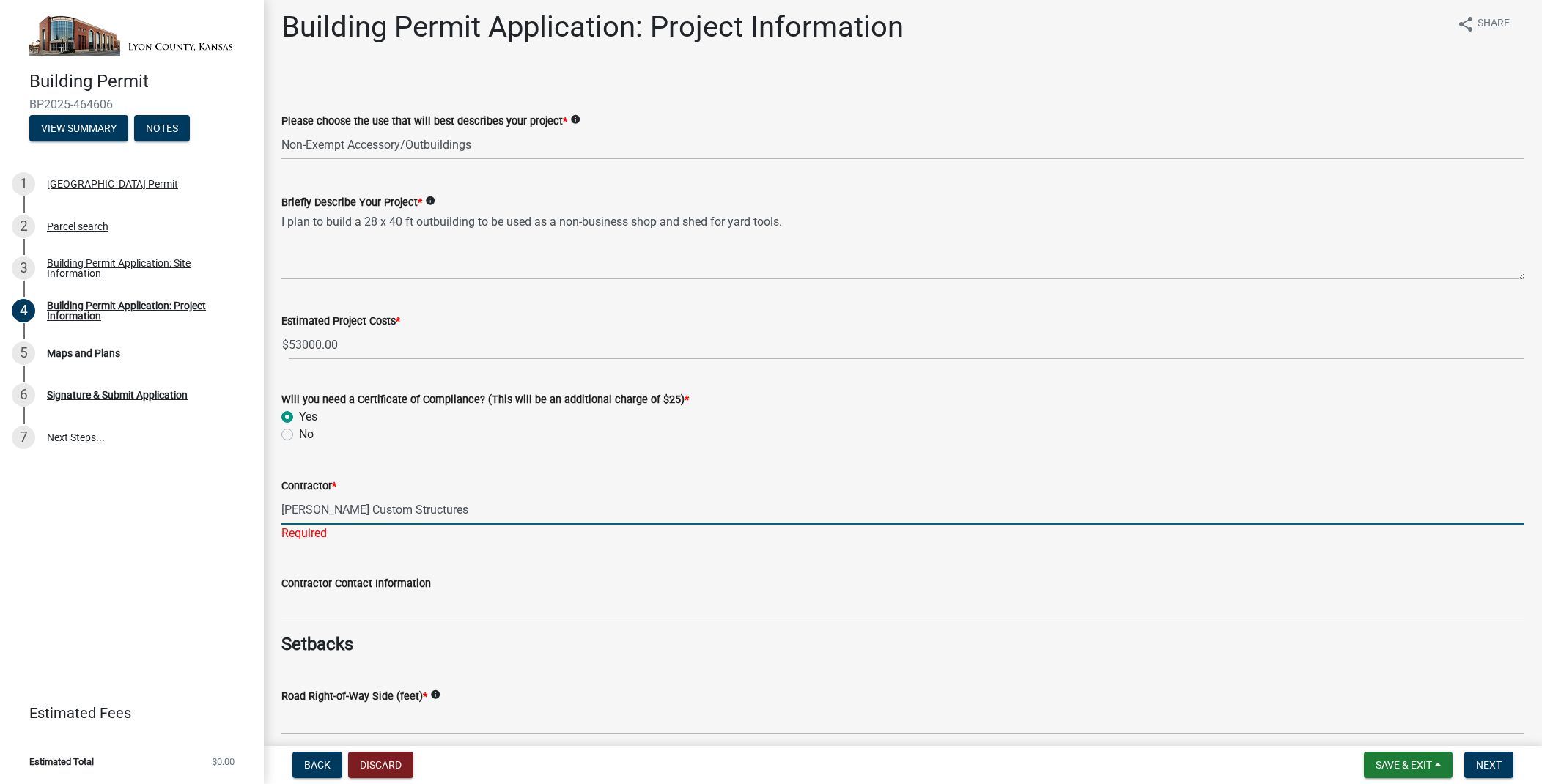
type input "[PERSON_NAME] Custom Structures"
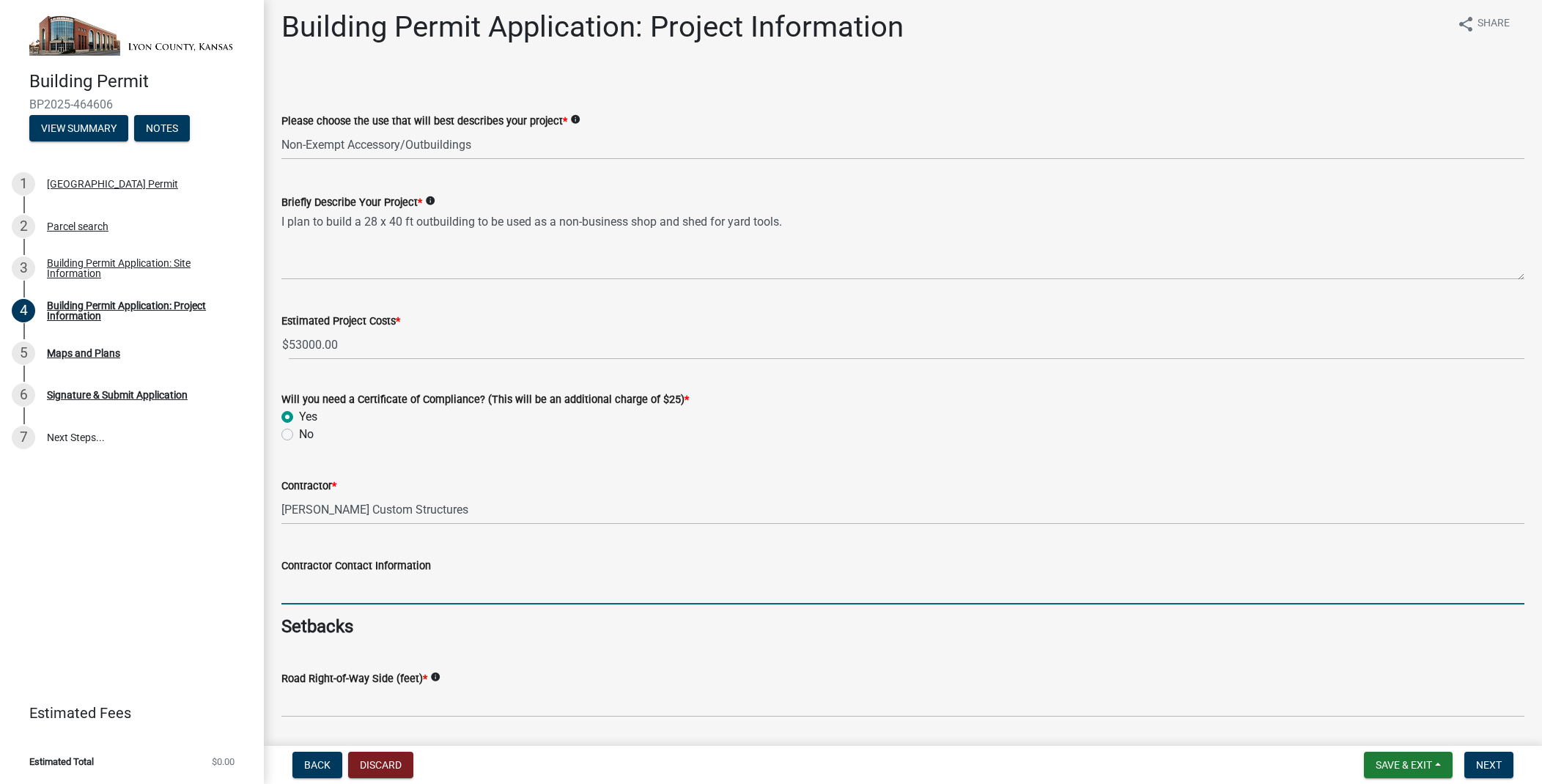
paste input "[STREET_ADDRESS] 785-448-2191 www.yutzyconstruction"
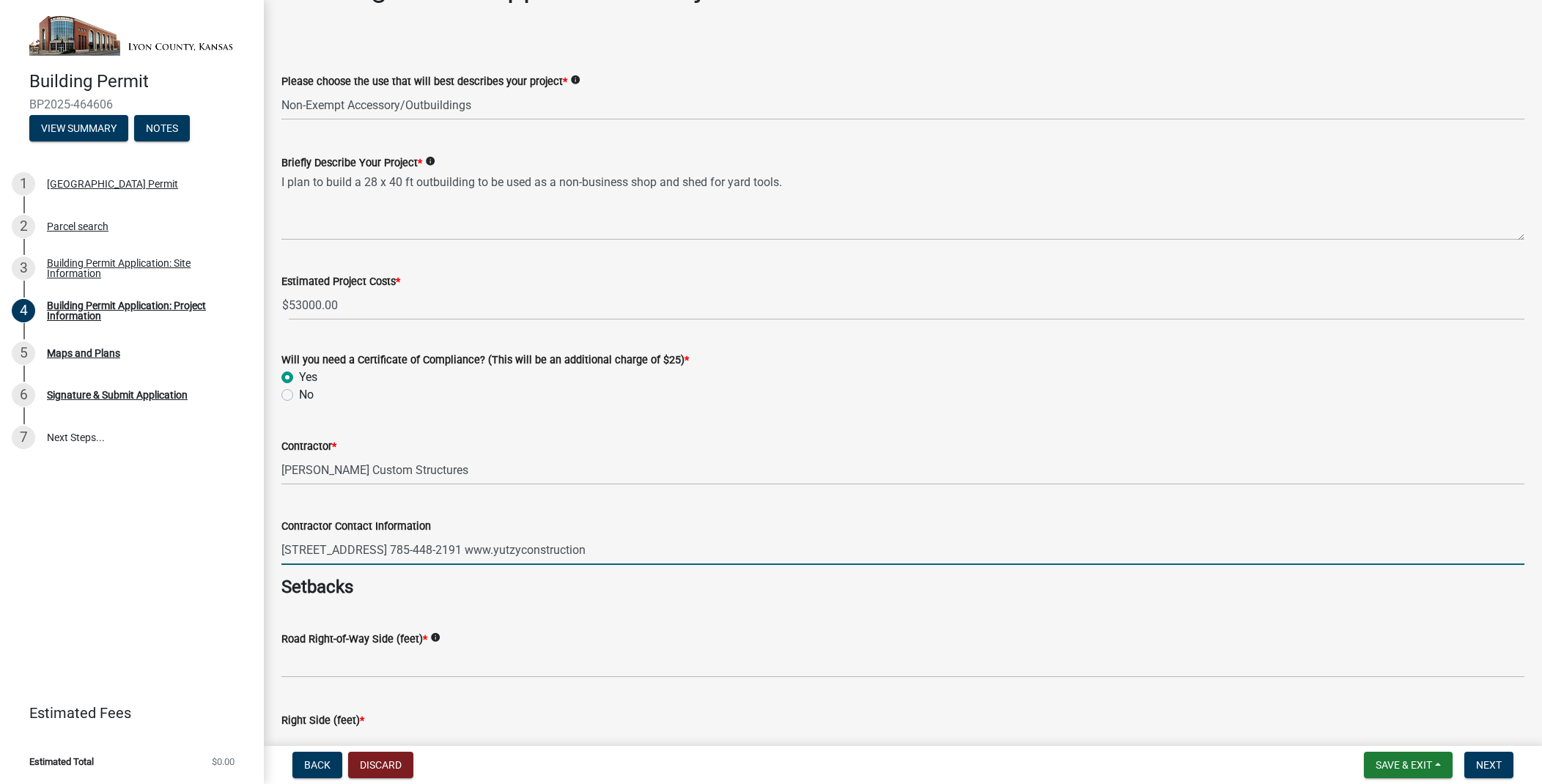
type input "[STREET_ADDRESS] 785-448-2191 www.yutzyconstruction"
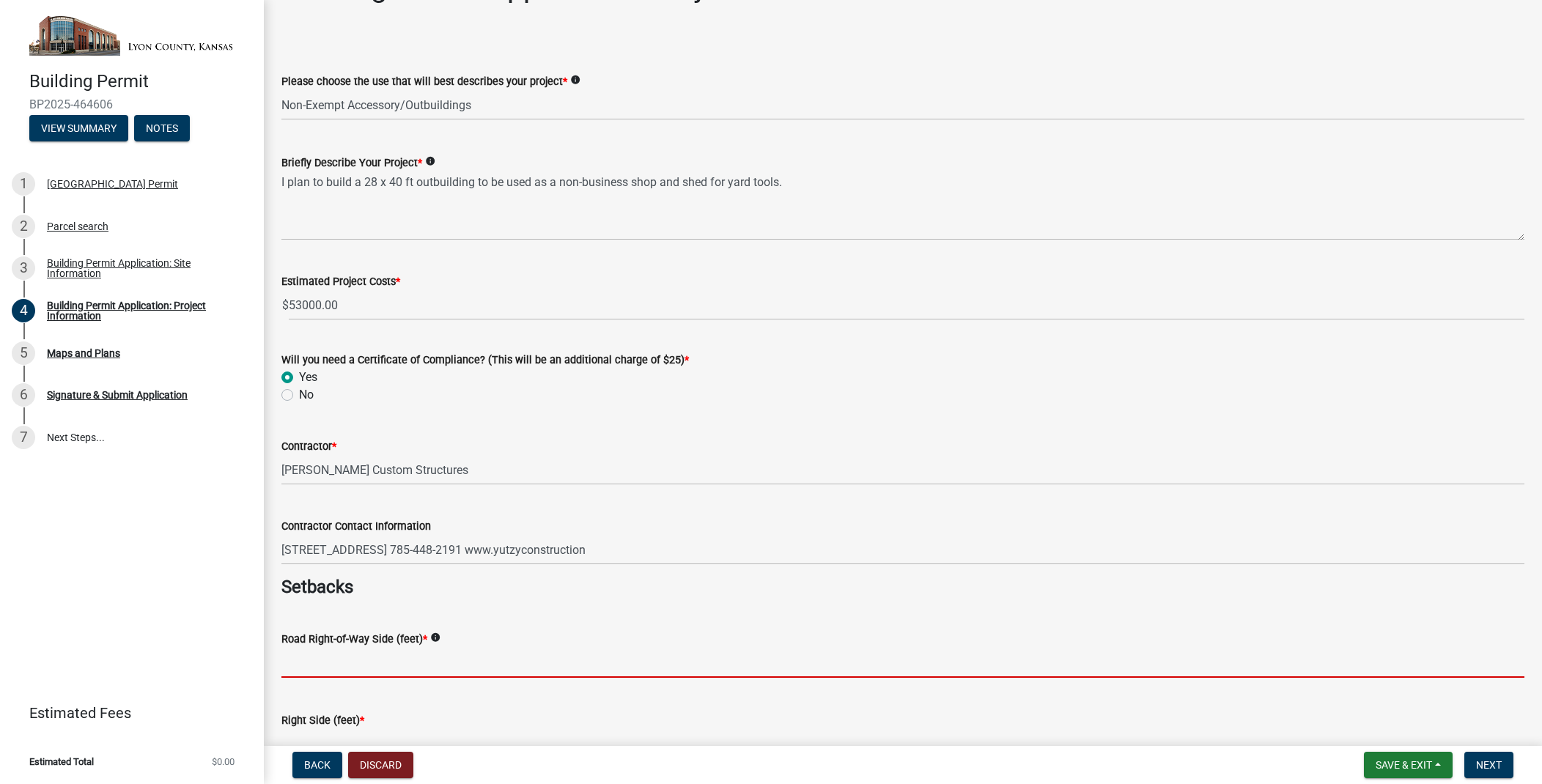
scroll to position [45, 0]
click at [411, 657] on input "text" at bounding box center [902, 665] width 1243 height 30
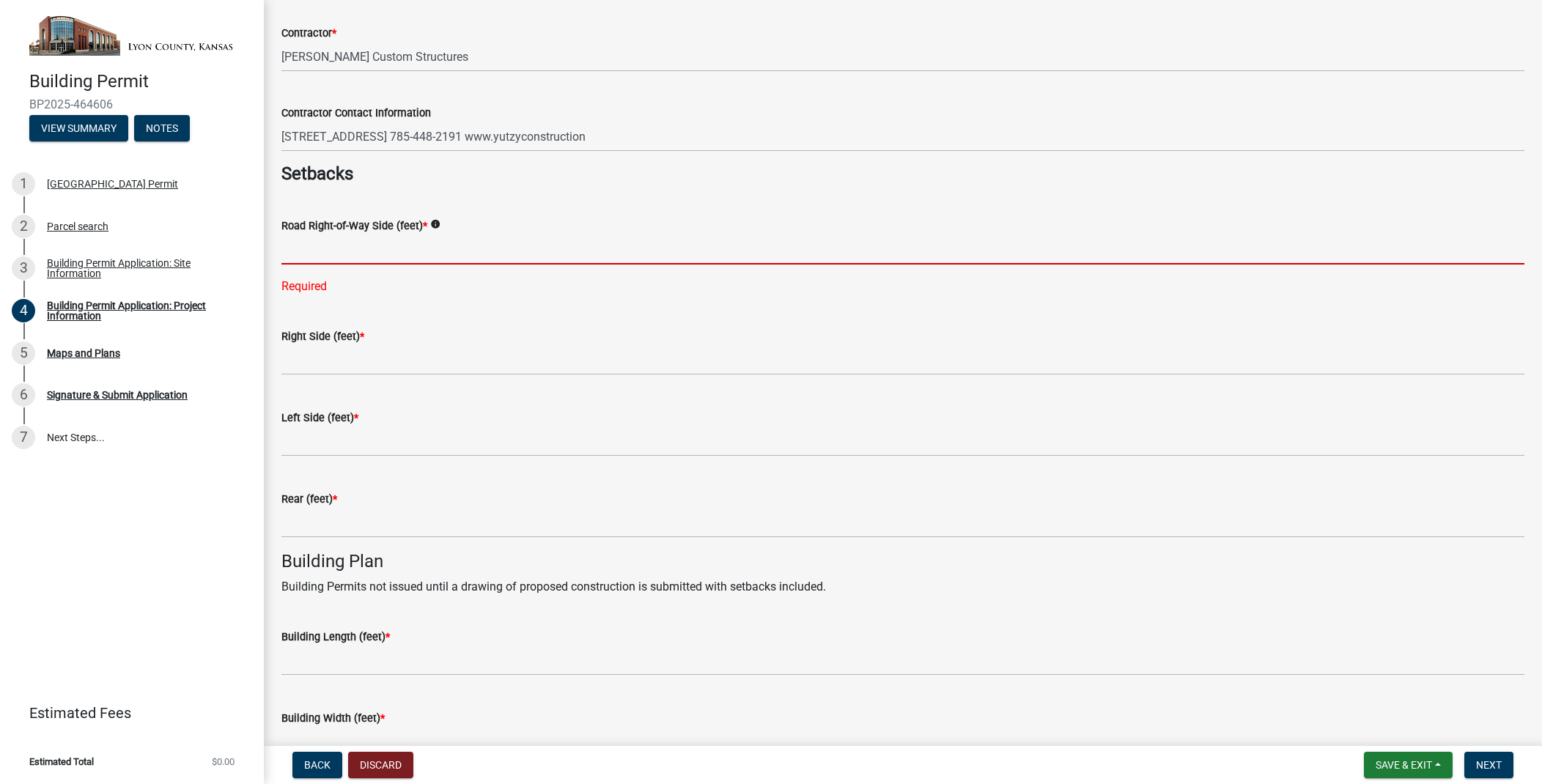
scroll to position [458, 0]
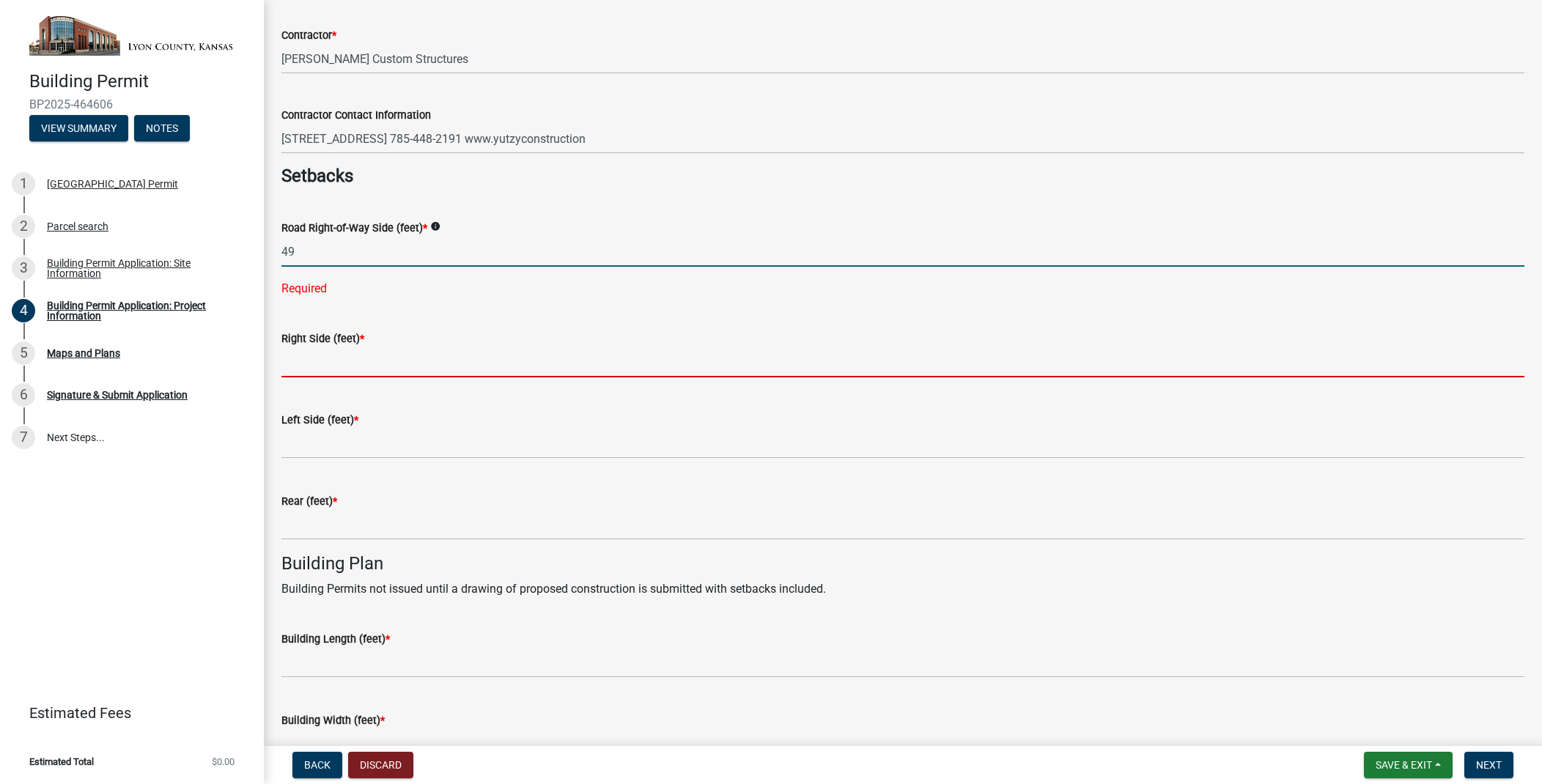
click at [311, 365] on wm-data-entity-input-list "Please choose the use that will best describes your project * info Select Item.…" at bounding box center [902, 389] width 1243 height 1531
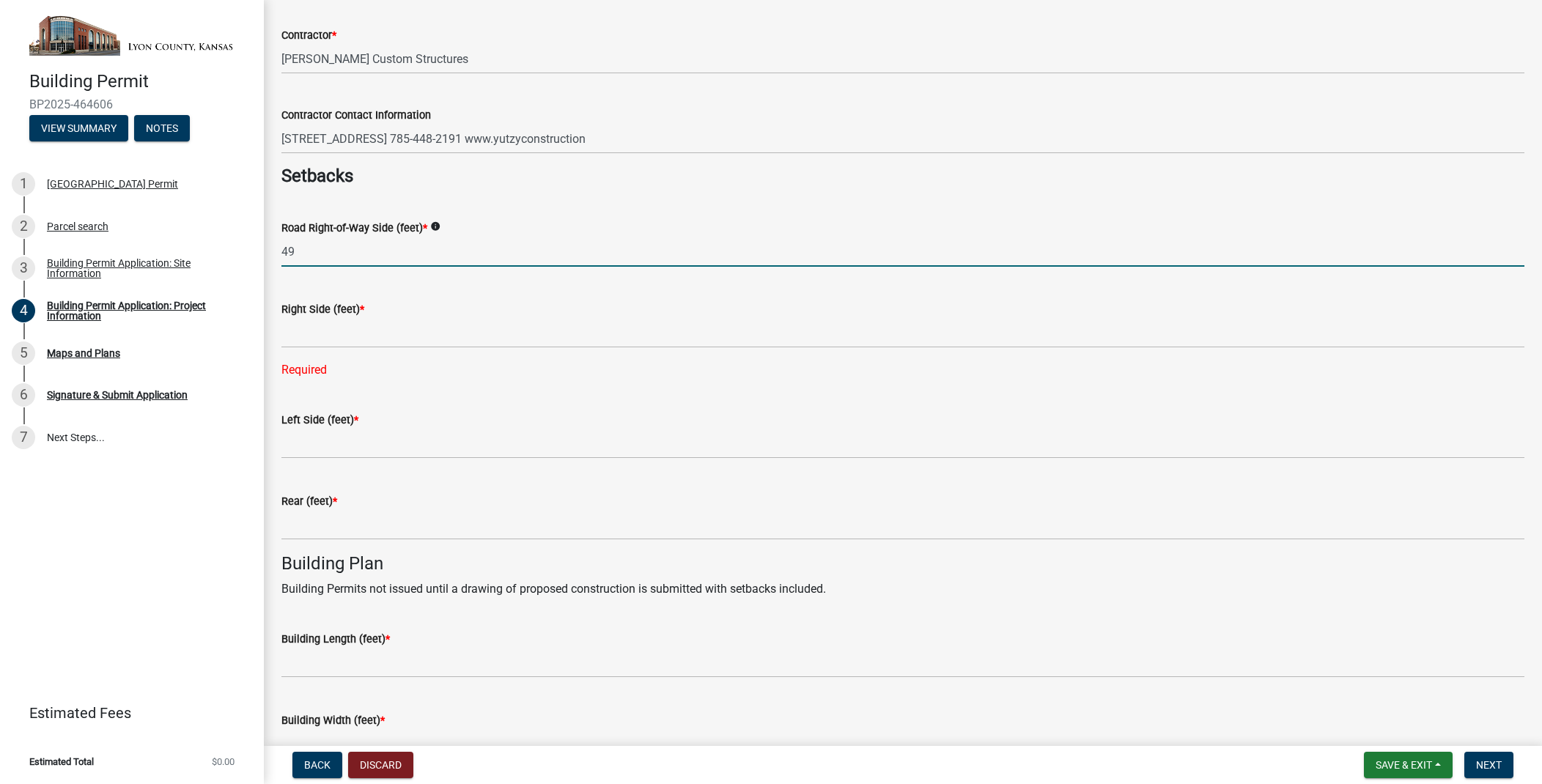
drag, startPoint x: 306, startPoint y: 254, endPoint x: 264, endPoint y: 251, distance: 42.1
click at [264, 251] on div "Building Permit Application: Project Information share Share Please choose the …" at bounding box center [903, 363] width 1278 height 1609
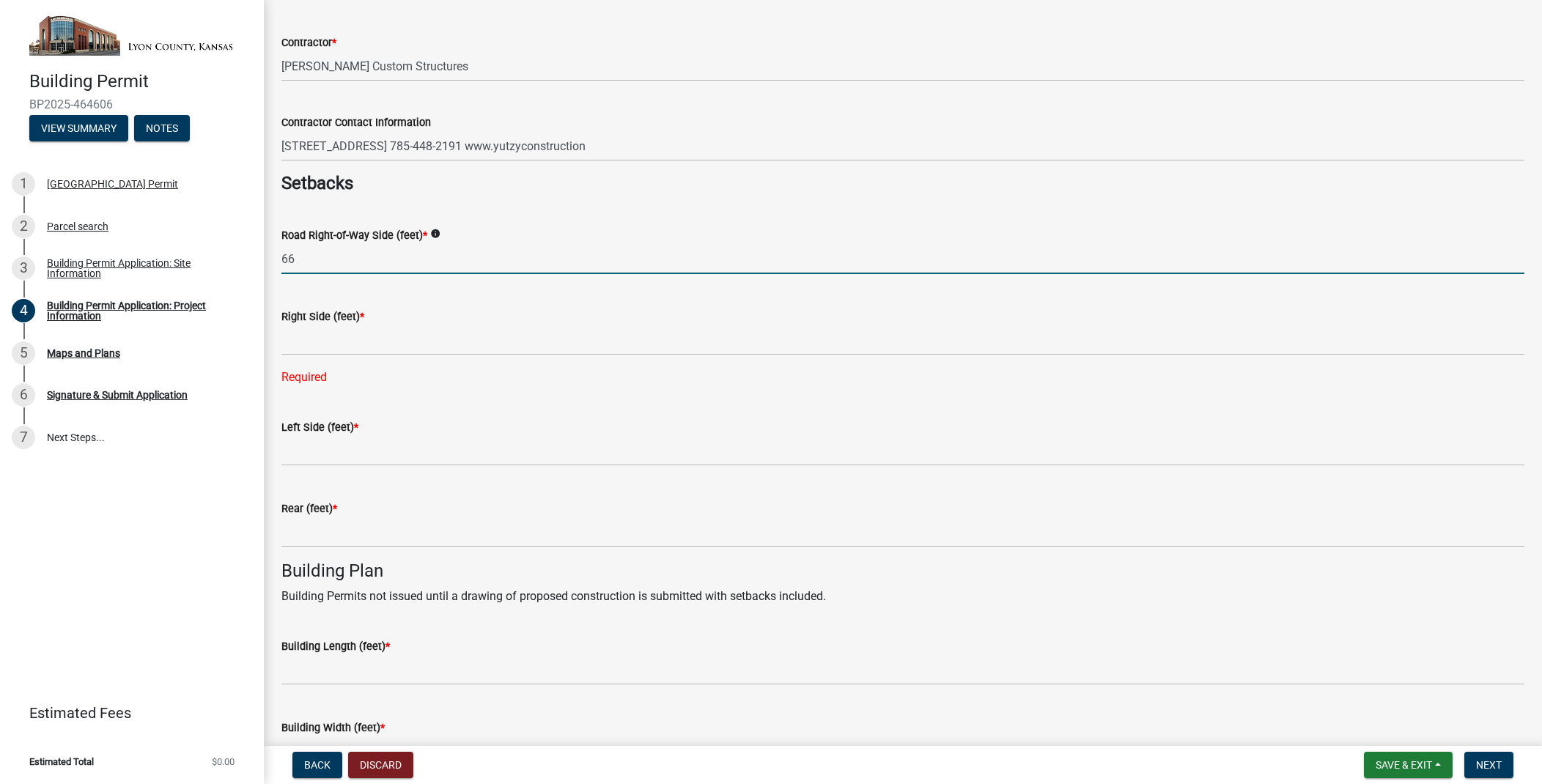
type input "66"
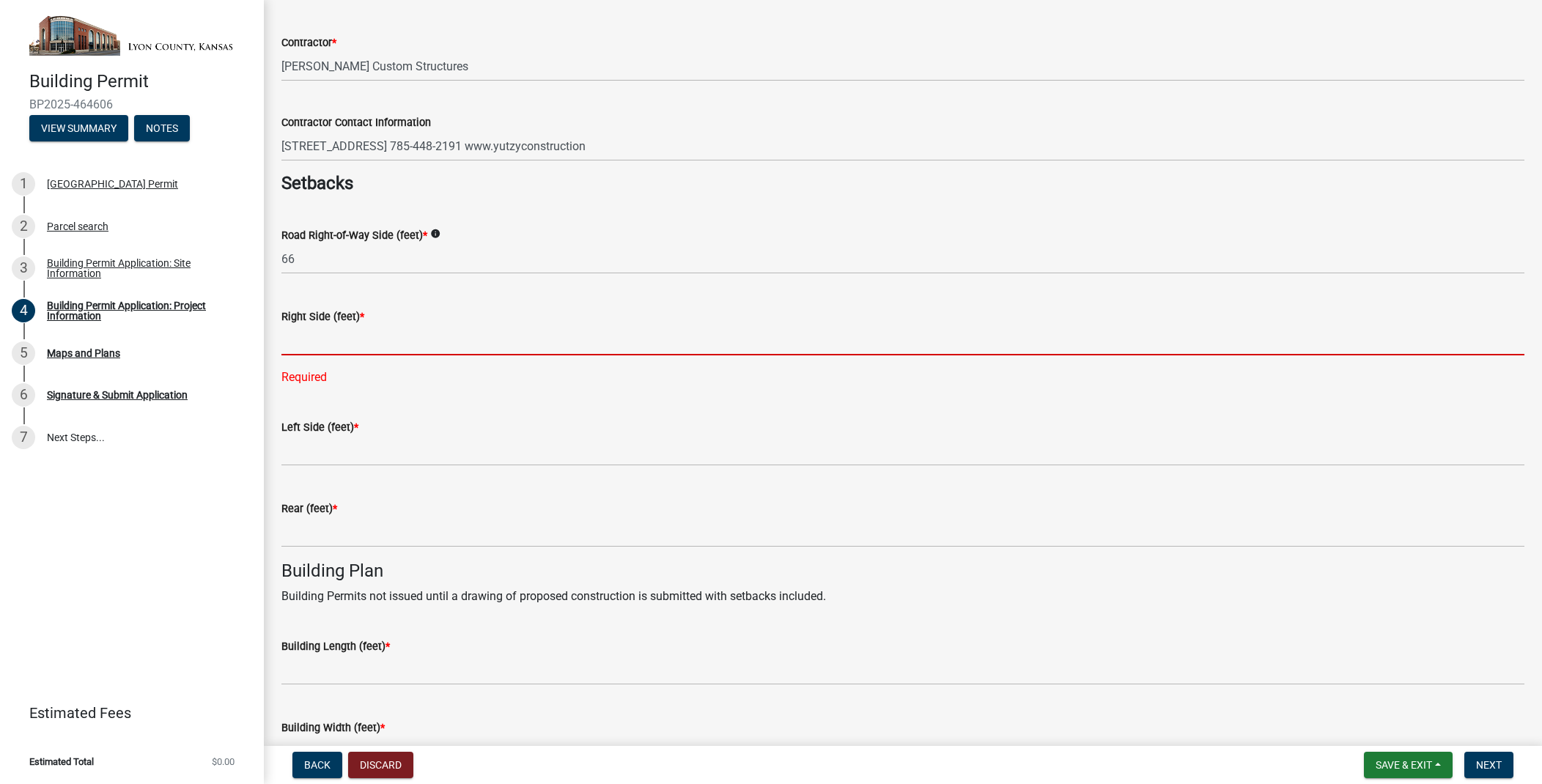
click at [295, 335] on input "text" at bounding box center [902, 340] width 1243 height 30
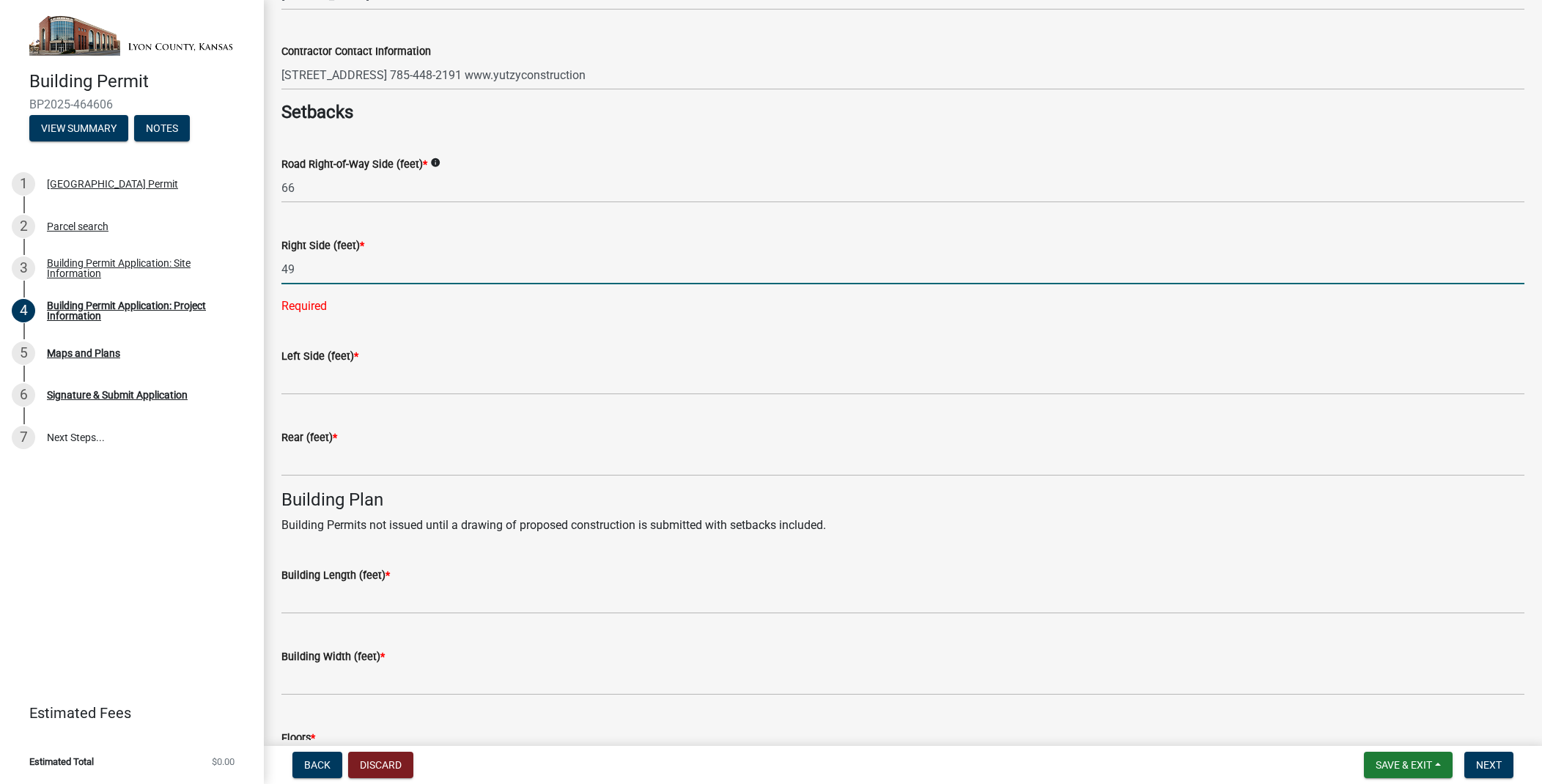
scroll to position [524, 0]
type input "49"
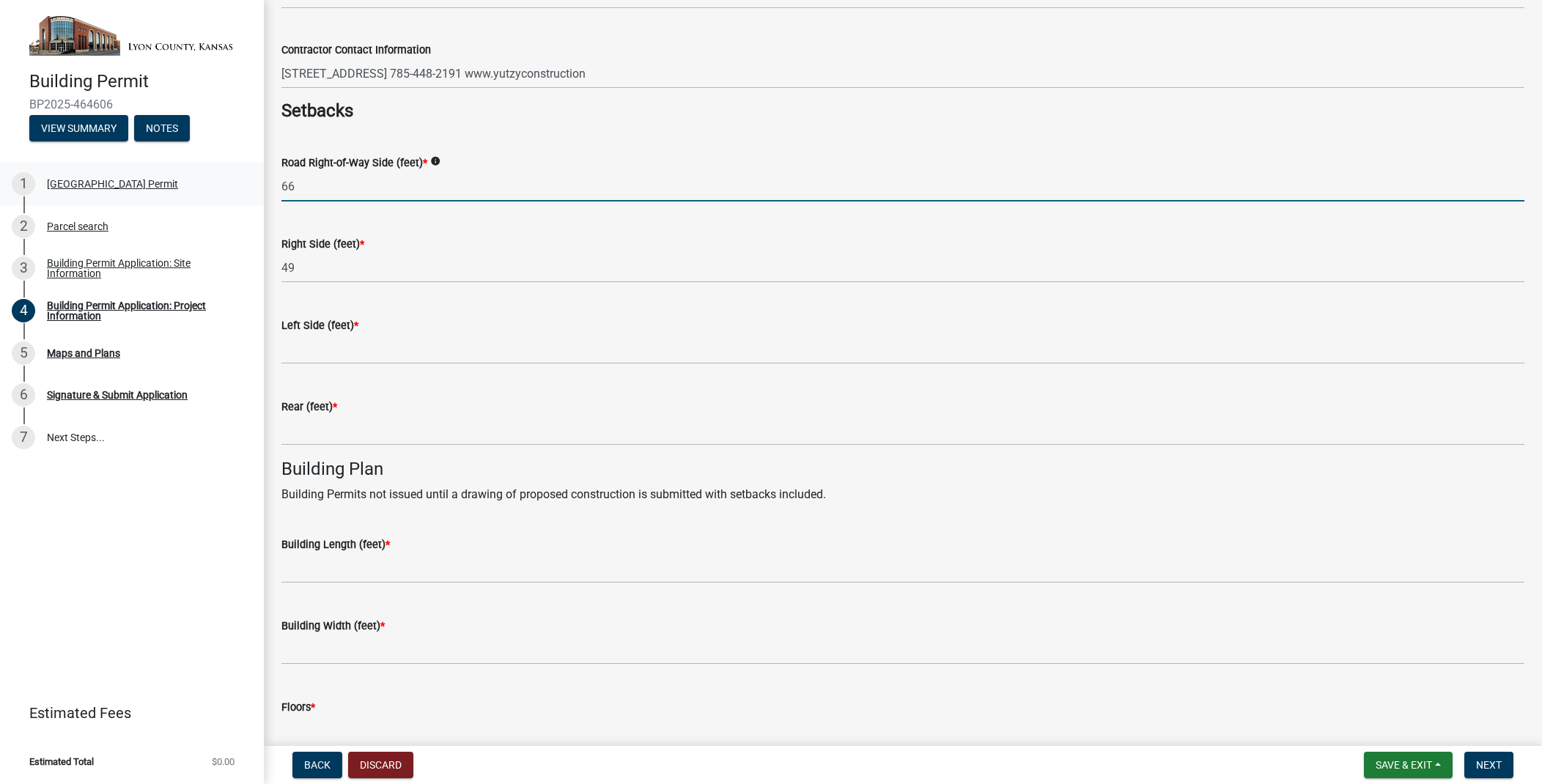
drag, startPoint x: 323, startPoint y: 183, endPoint x: 262, endPoint y: 184, distance: 61.0
click at [262, 184] on div "Building Permit BP2025-464606 View Summary Notes 1 [GEOGRAPHIC_DATA] Permit 2 P…" at bounding box center [771, 392] width 1542 height 784
type input "47"
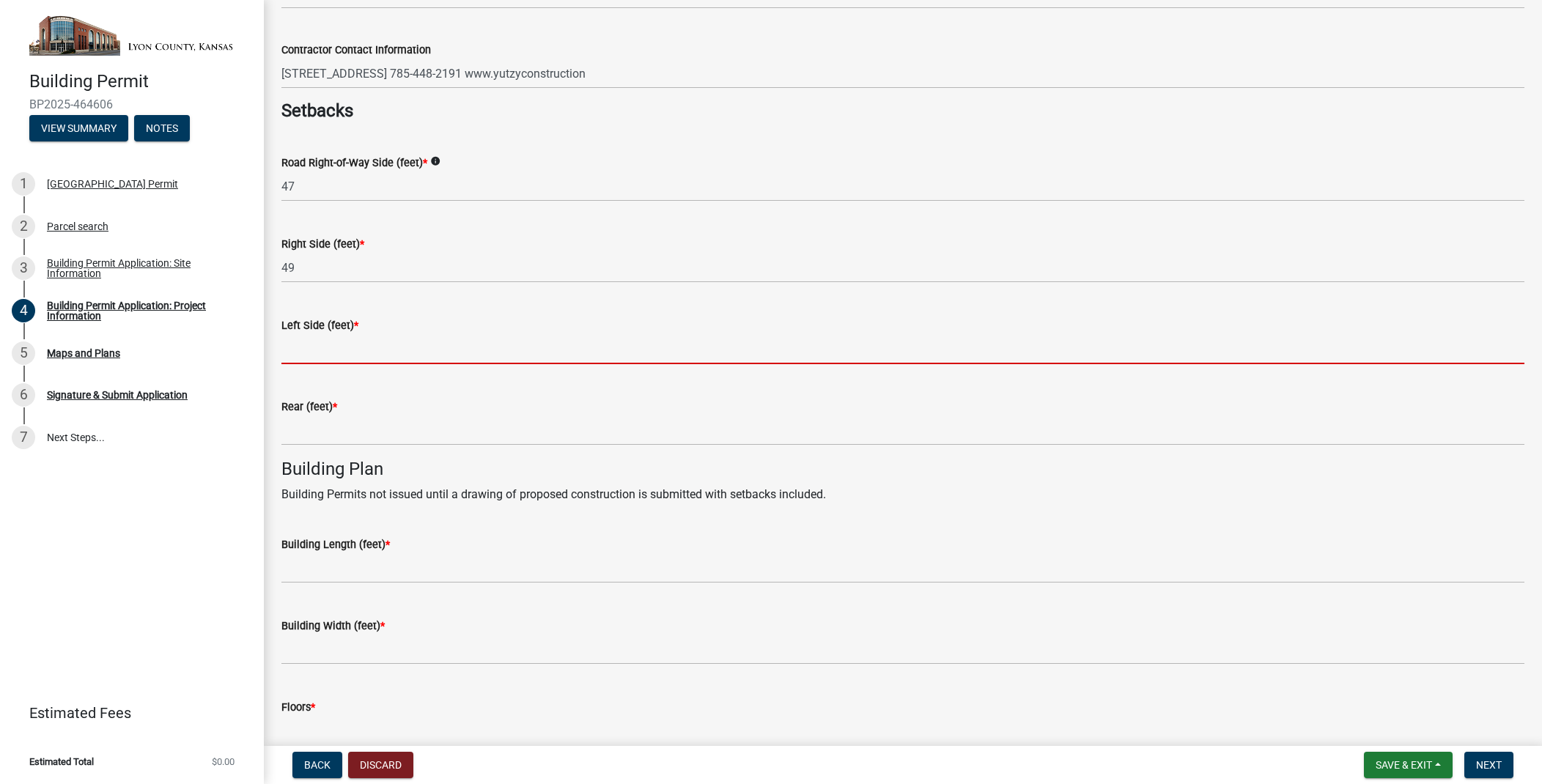
click at [337, 349] on input "text" at bounding box center [902, 349] width 1243 height 30
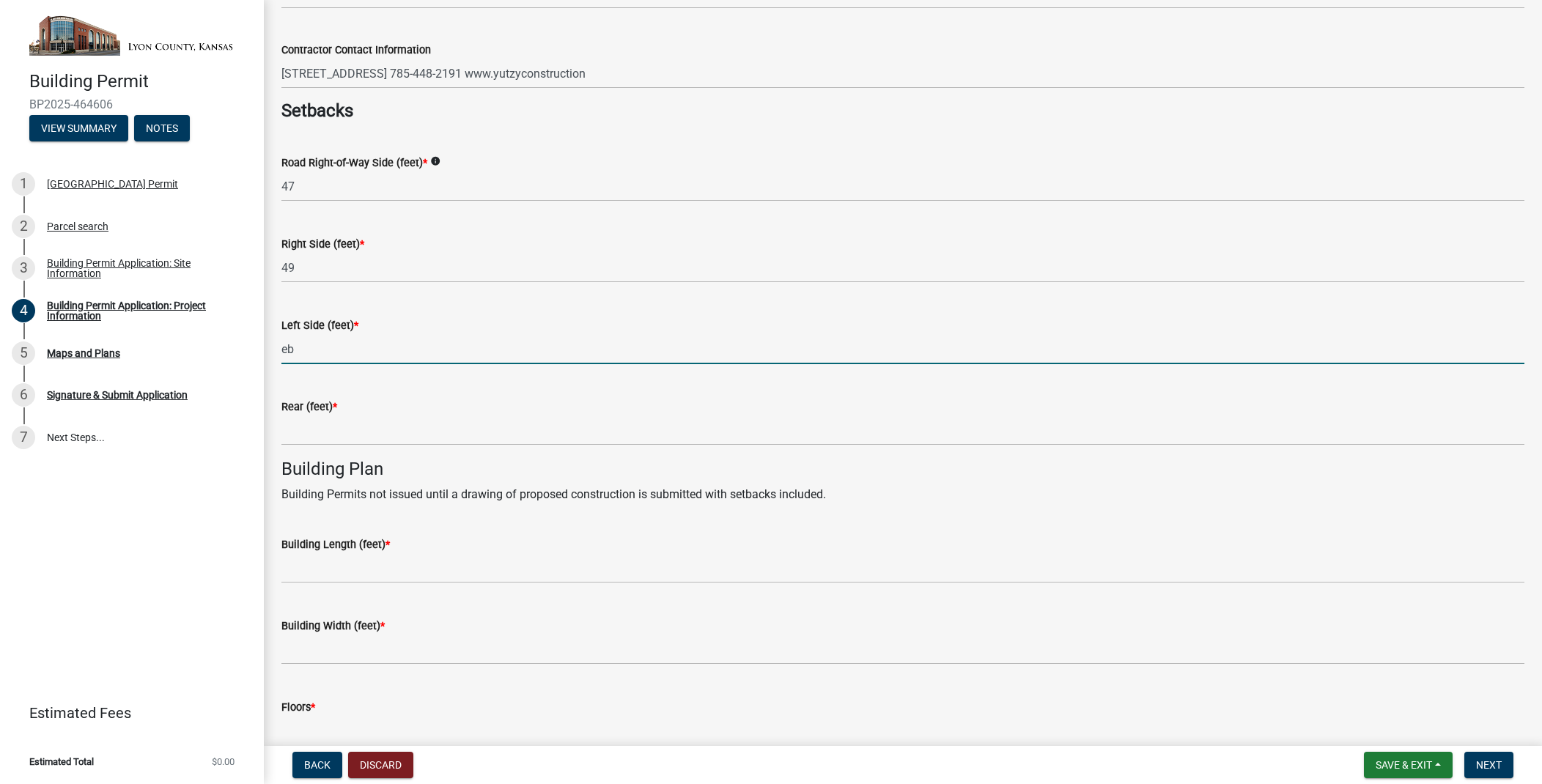
type input "e"
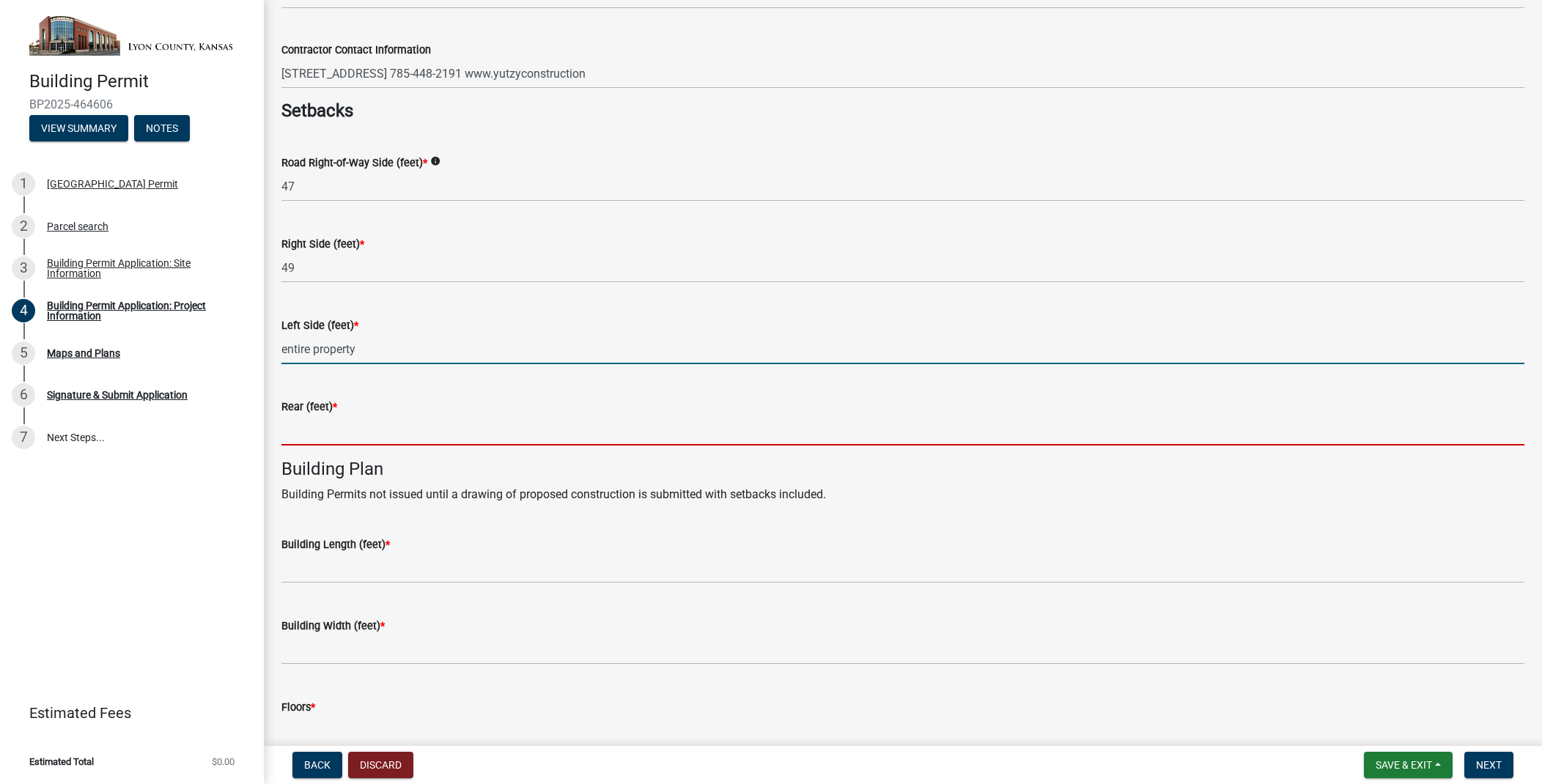
type input "0"
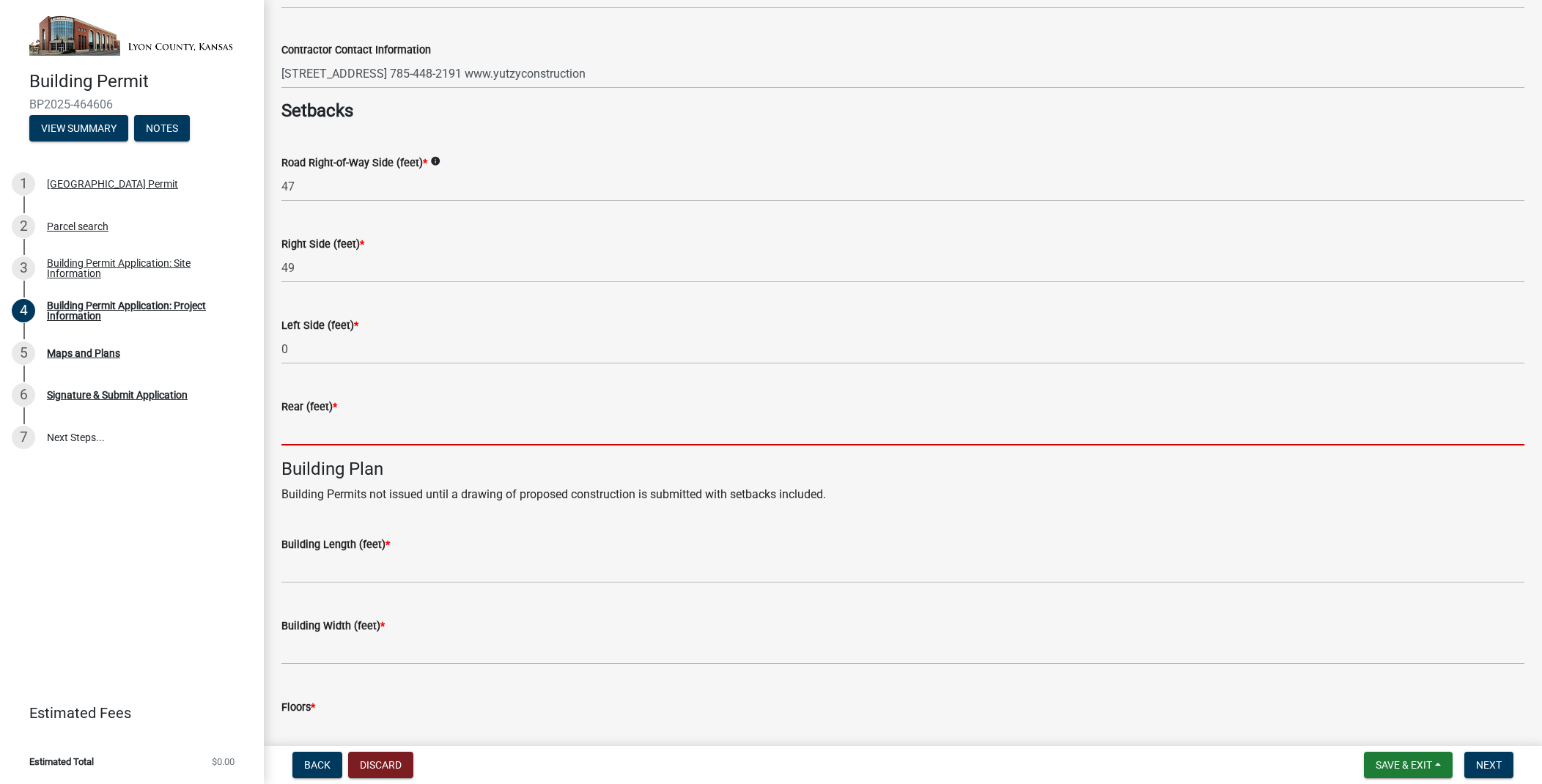
click at [306, 433] on input "text" at bounding box center [902, 430] width 1243 height 30
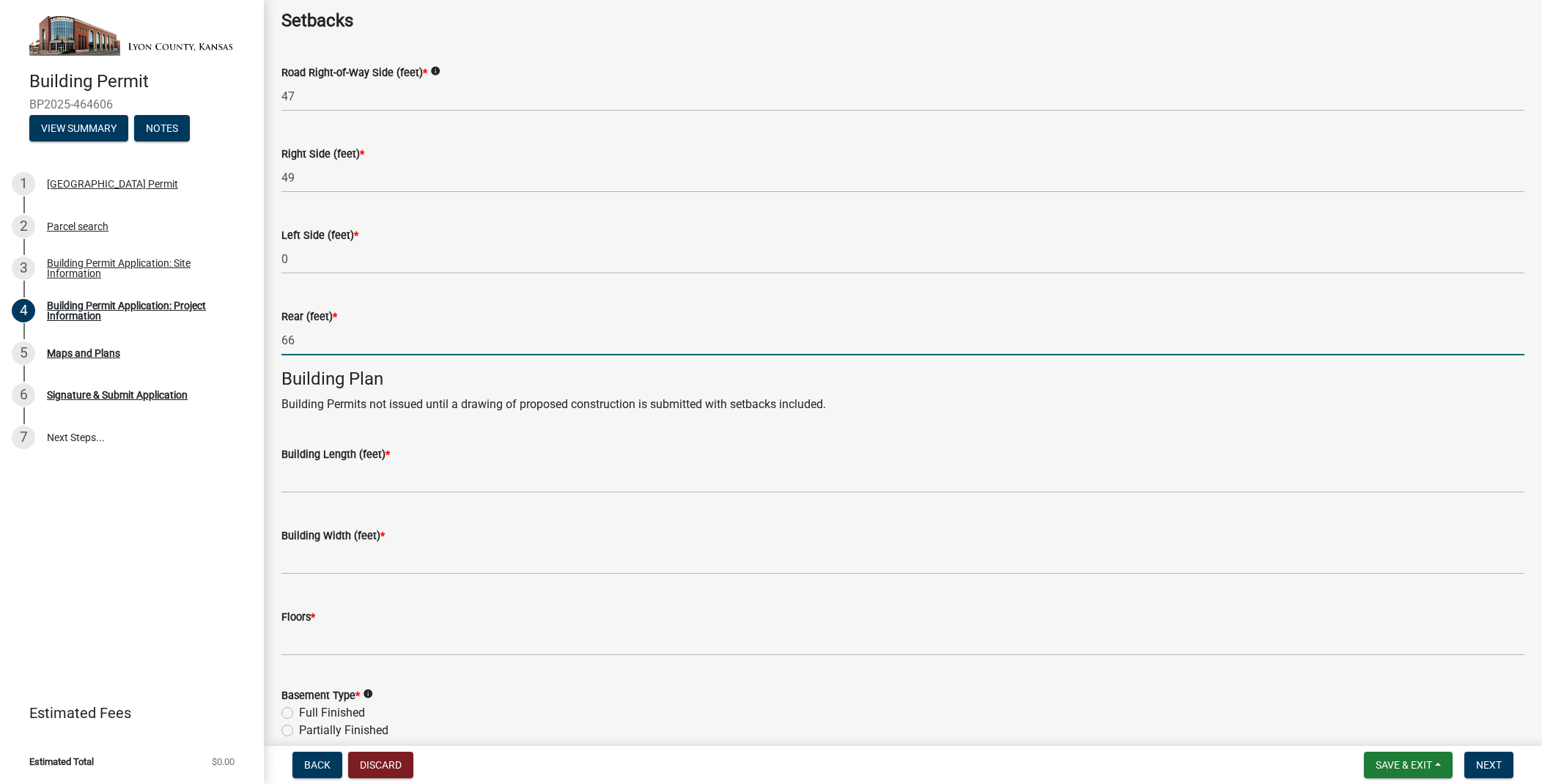
scroll to position [615, 0]
type input "66"
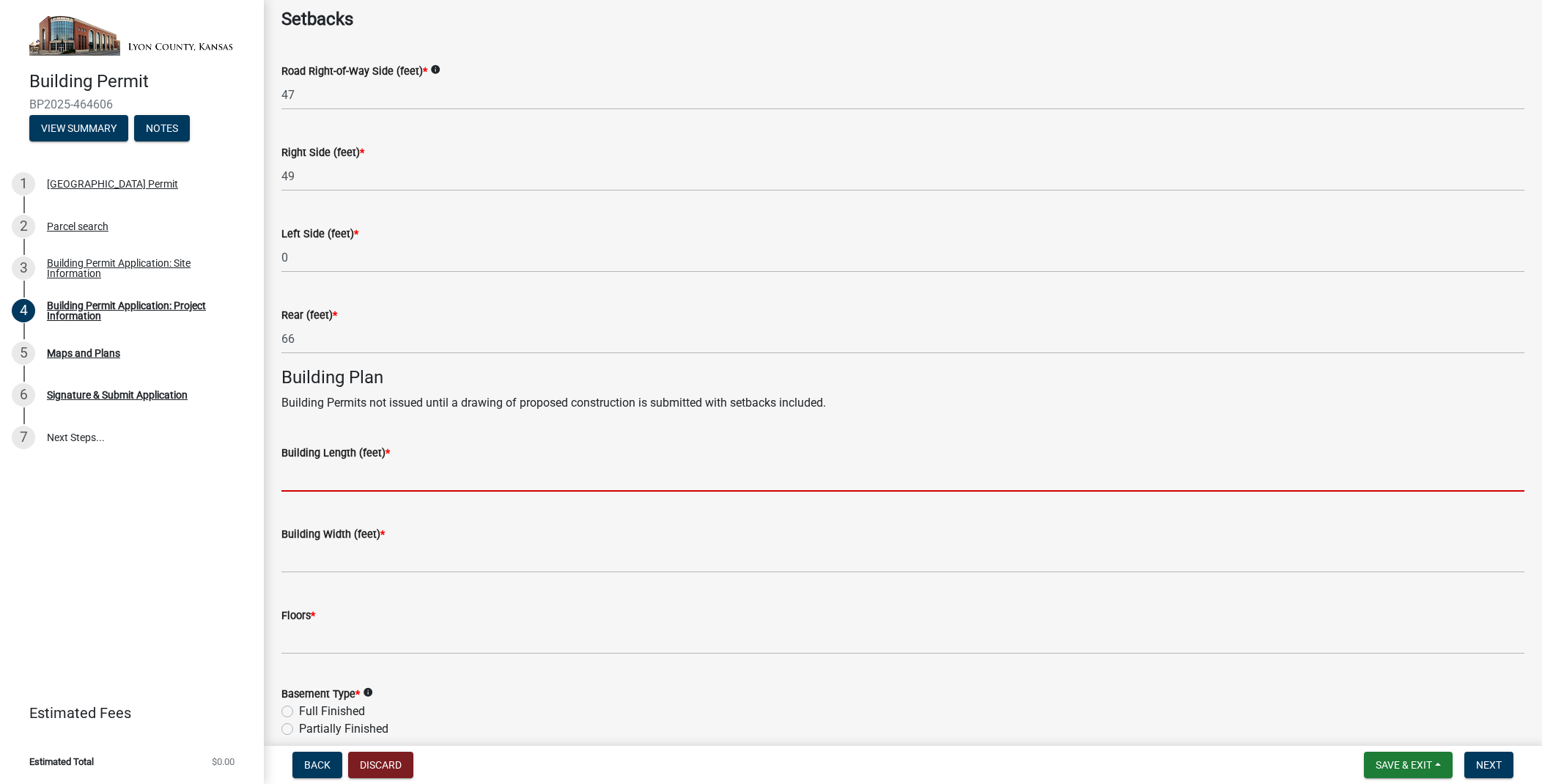
click at [394, 485] on input "text" at bounding box center [902, 476] width 1243 height 30
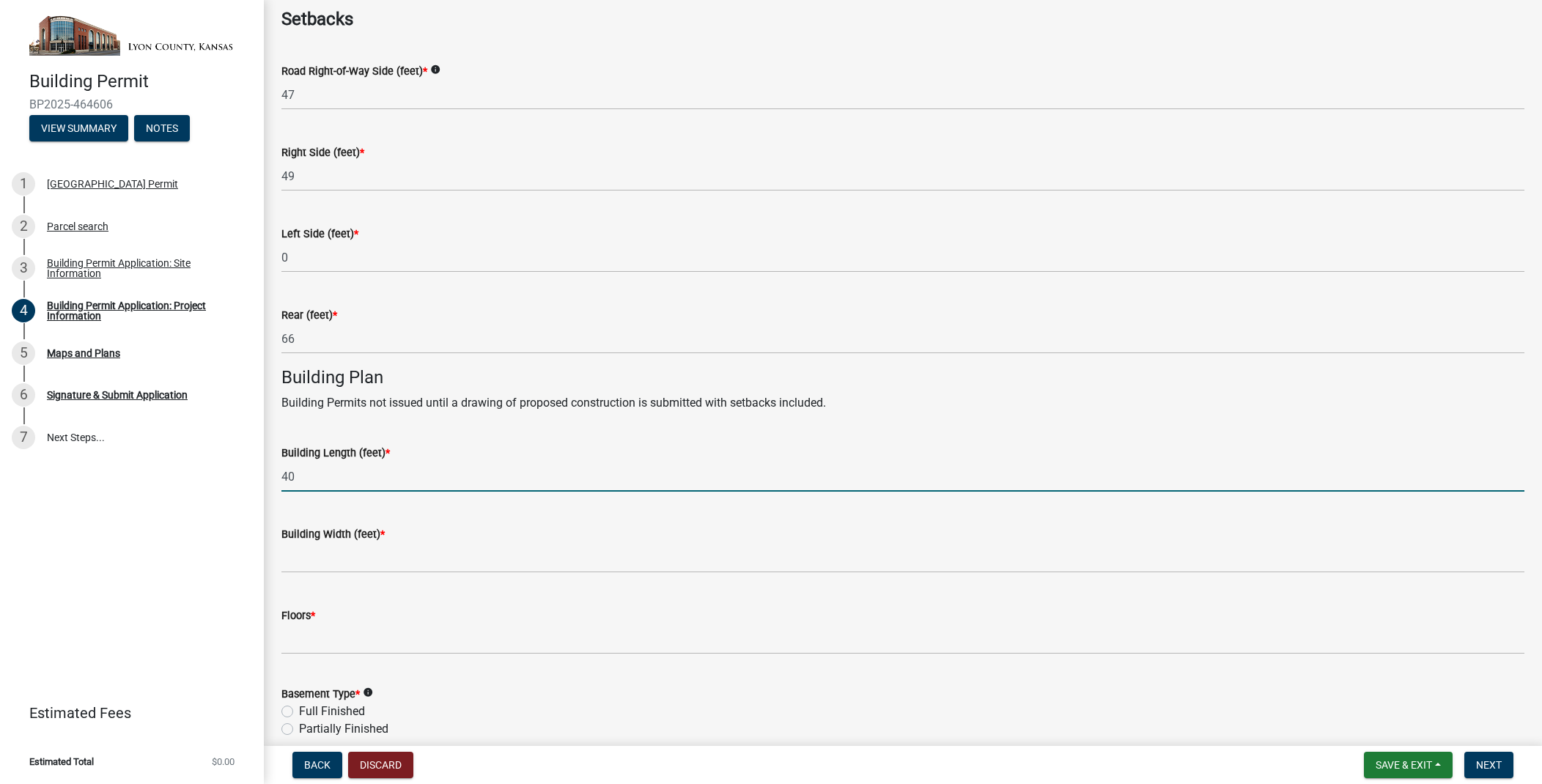
type input "40"
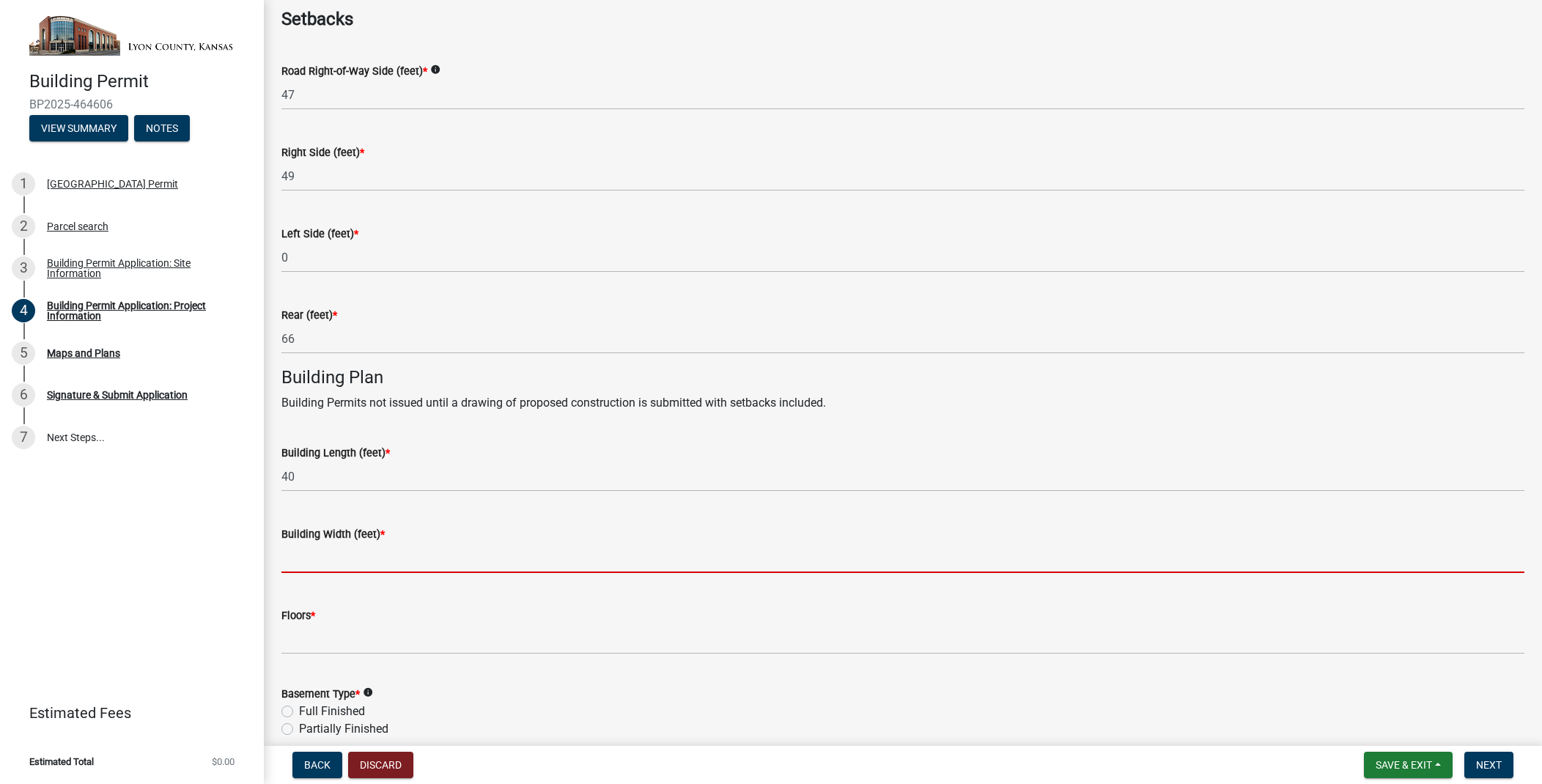
click at [446, 553] on input "text" at bounding box center [902, 558] width 1243 height 30
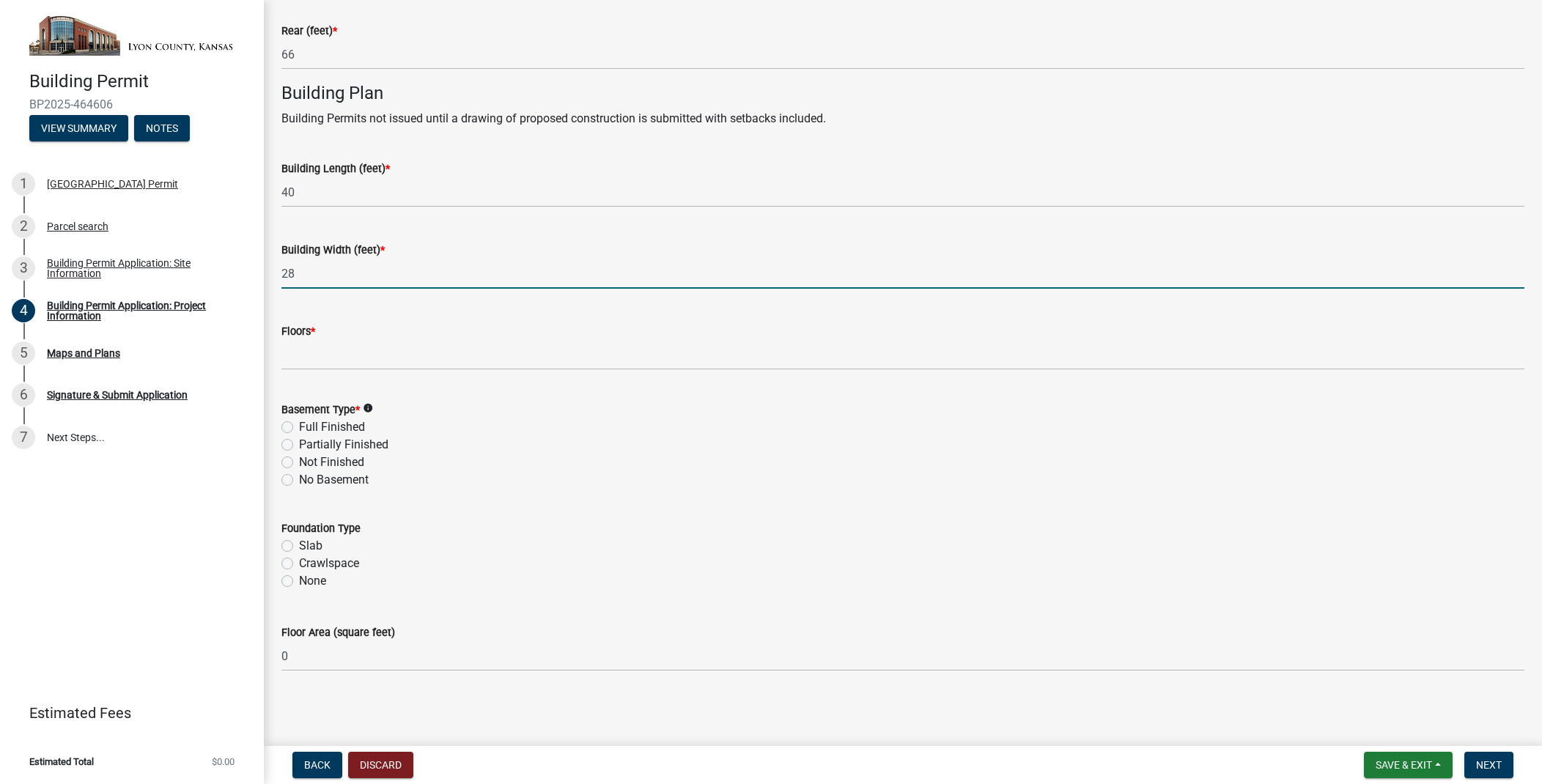
scroll to position [0, 0]
type input "28"
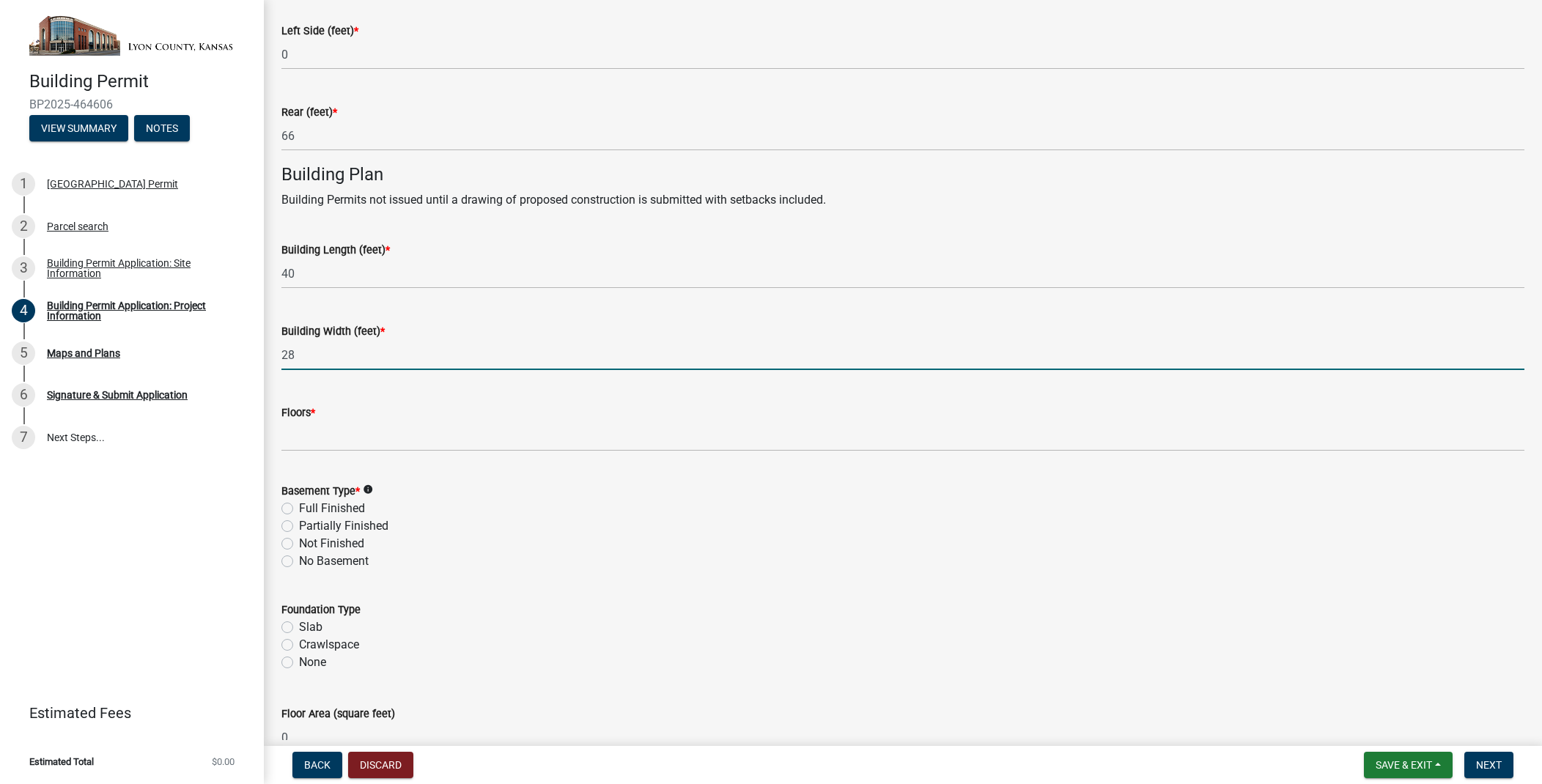
click at [284, 477] on form "Basement Type * info Full Finished Partially Finished Not Finished No Basement" at bounding box center [902, 517] width 1243 height 105
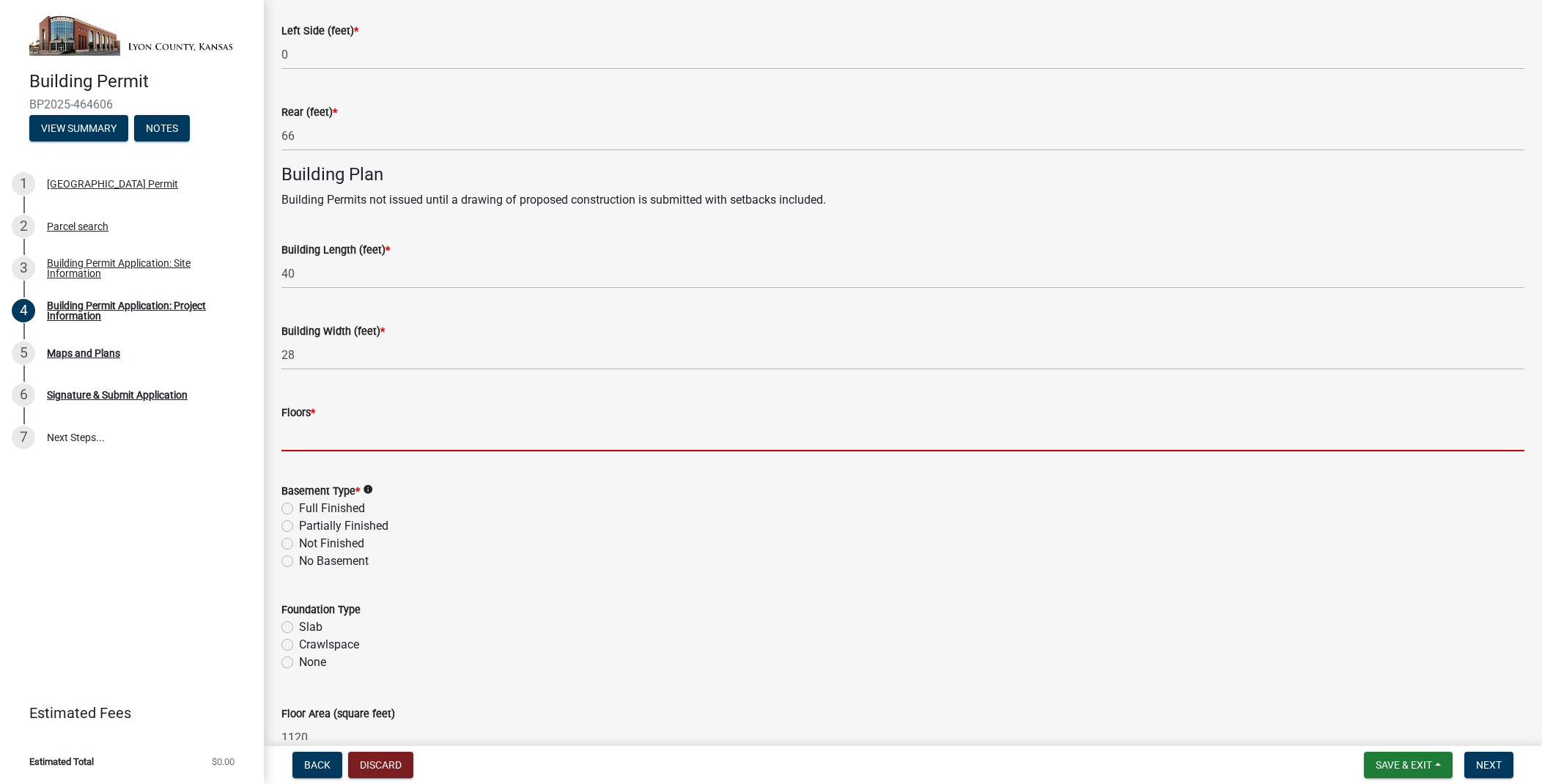
click at [327, 421] on input "text" at bounding box center [902, 436] width 1243 height 30
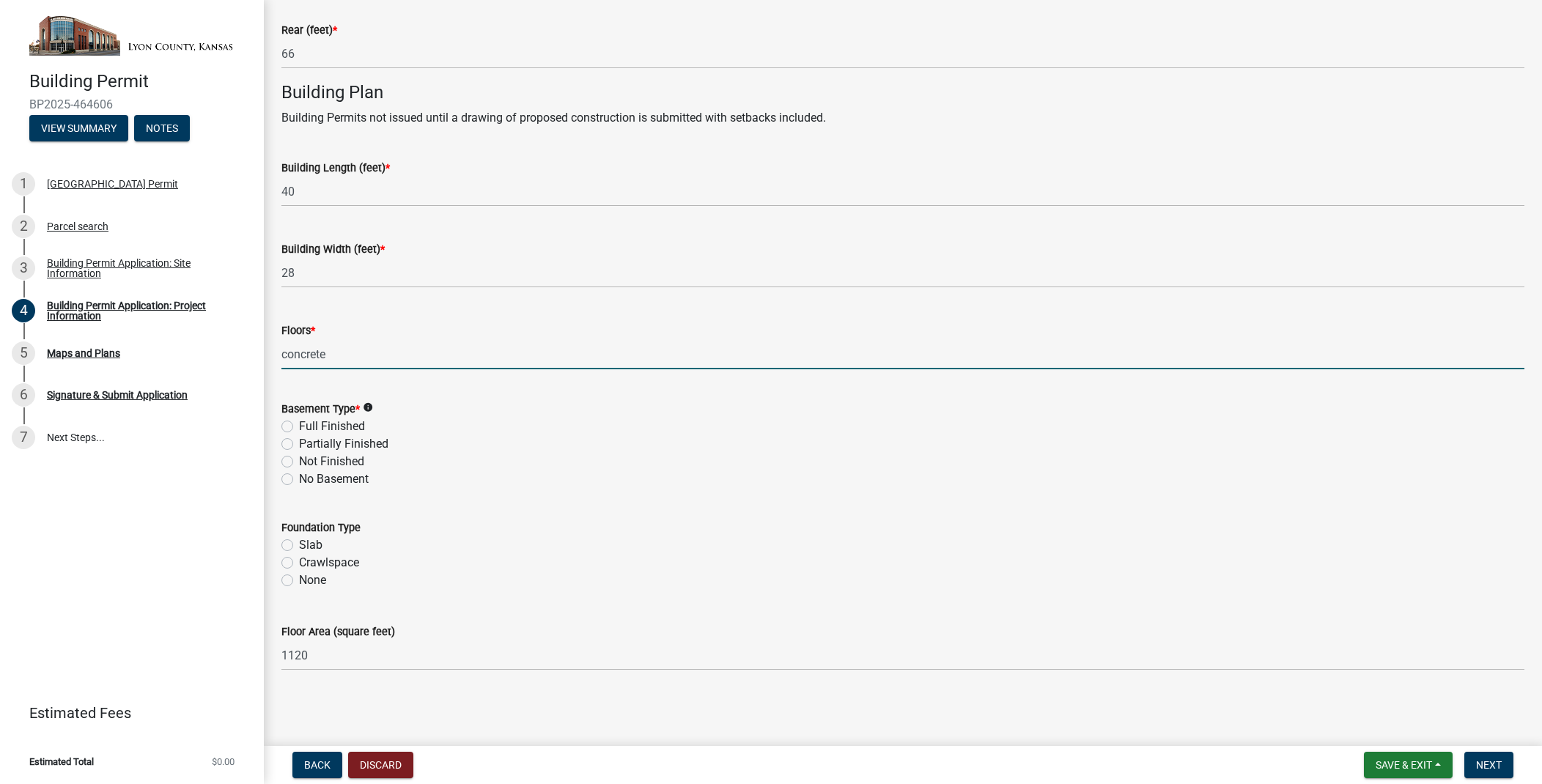
scroll to position [900, 0]
type input "0"
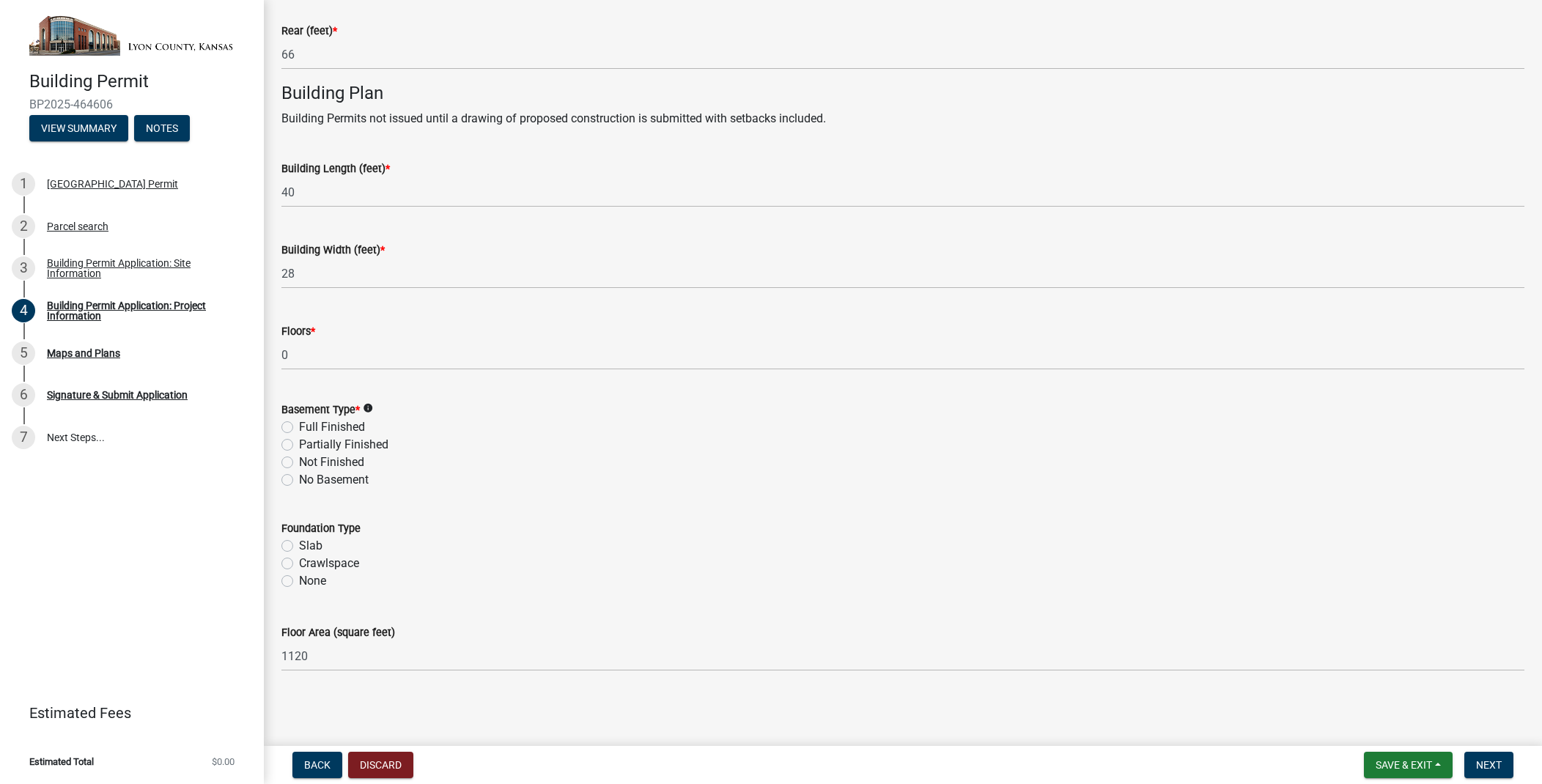
click at [299, 480] on label "No Basement" at bounding box center [334, 479] width 70 height 18
click at [299, 480] on input "No Basement" at bounding box center [304, 476] width 9 height 9
radio input "true"
click at [299, 543] on label "Slab" at bounding box center [311, 546] width 23 height 18
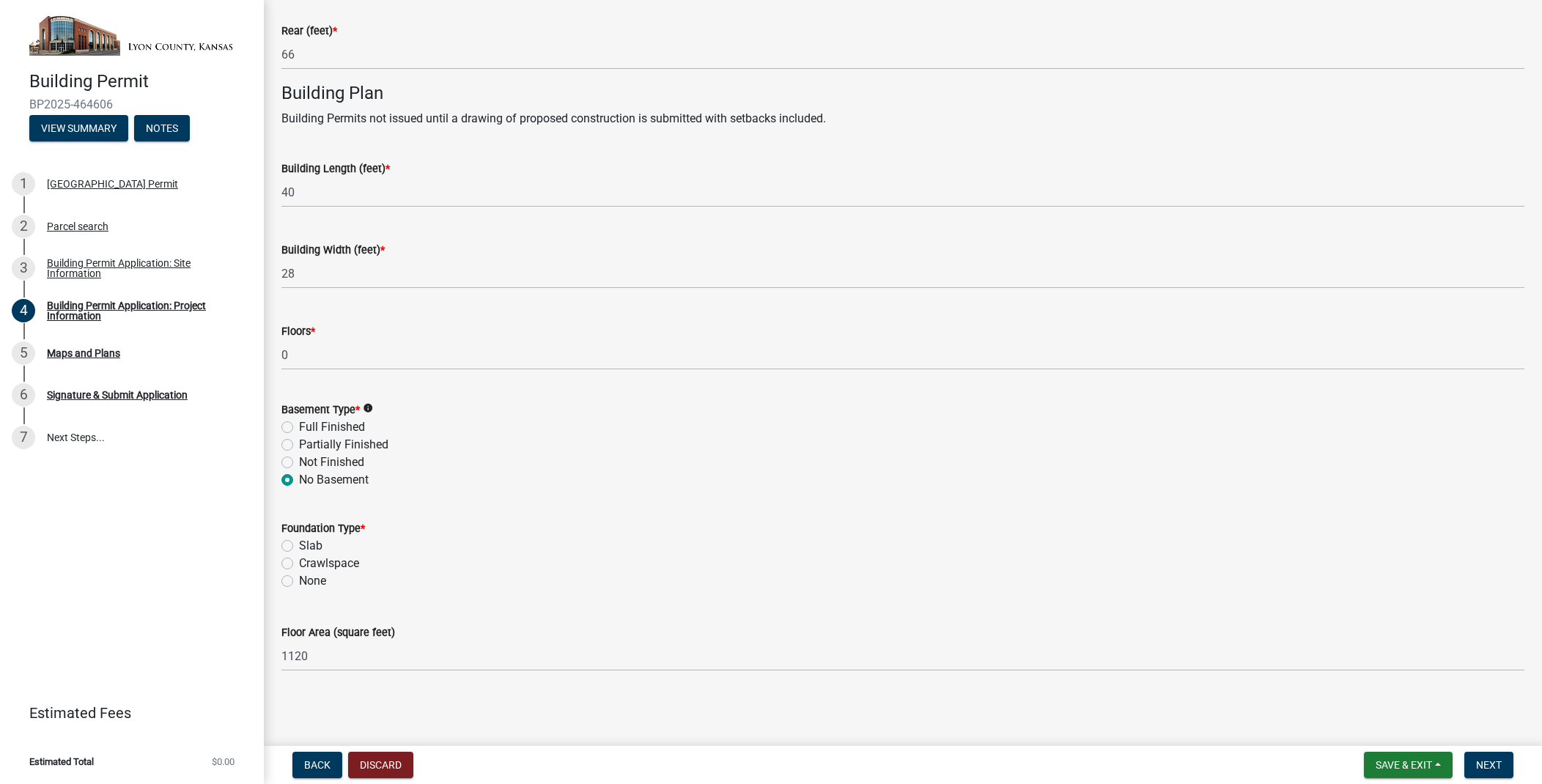
click at [299, 543] on input "Slab" at bounding box center [304, 542] width 9 height 9
radio input "true"
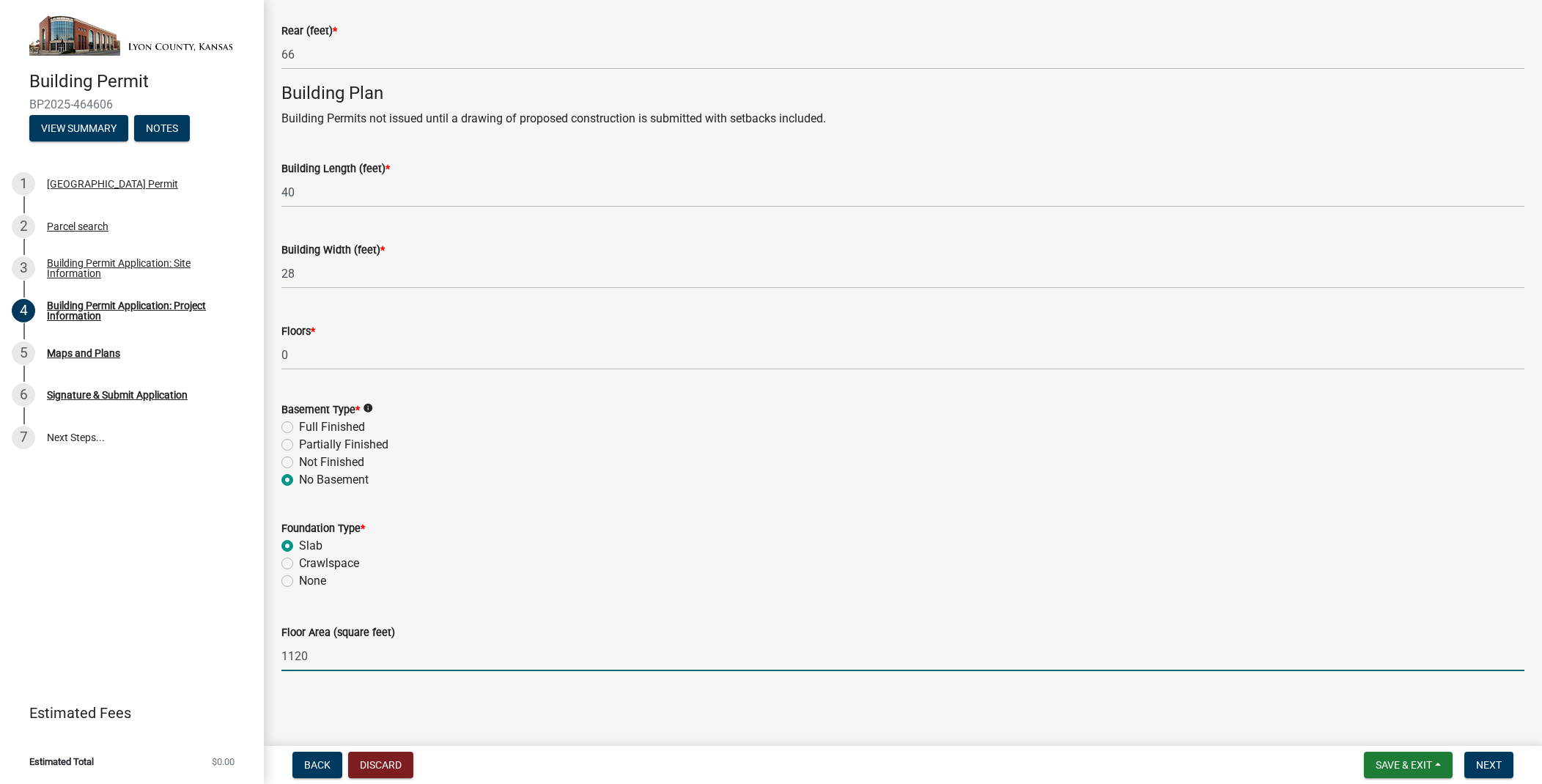
click at [344, 657] on input "1120" at bounding box center [902, 656] width 1243 height 30
type input "1"
type input "800"
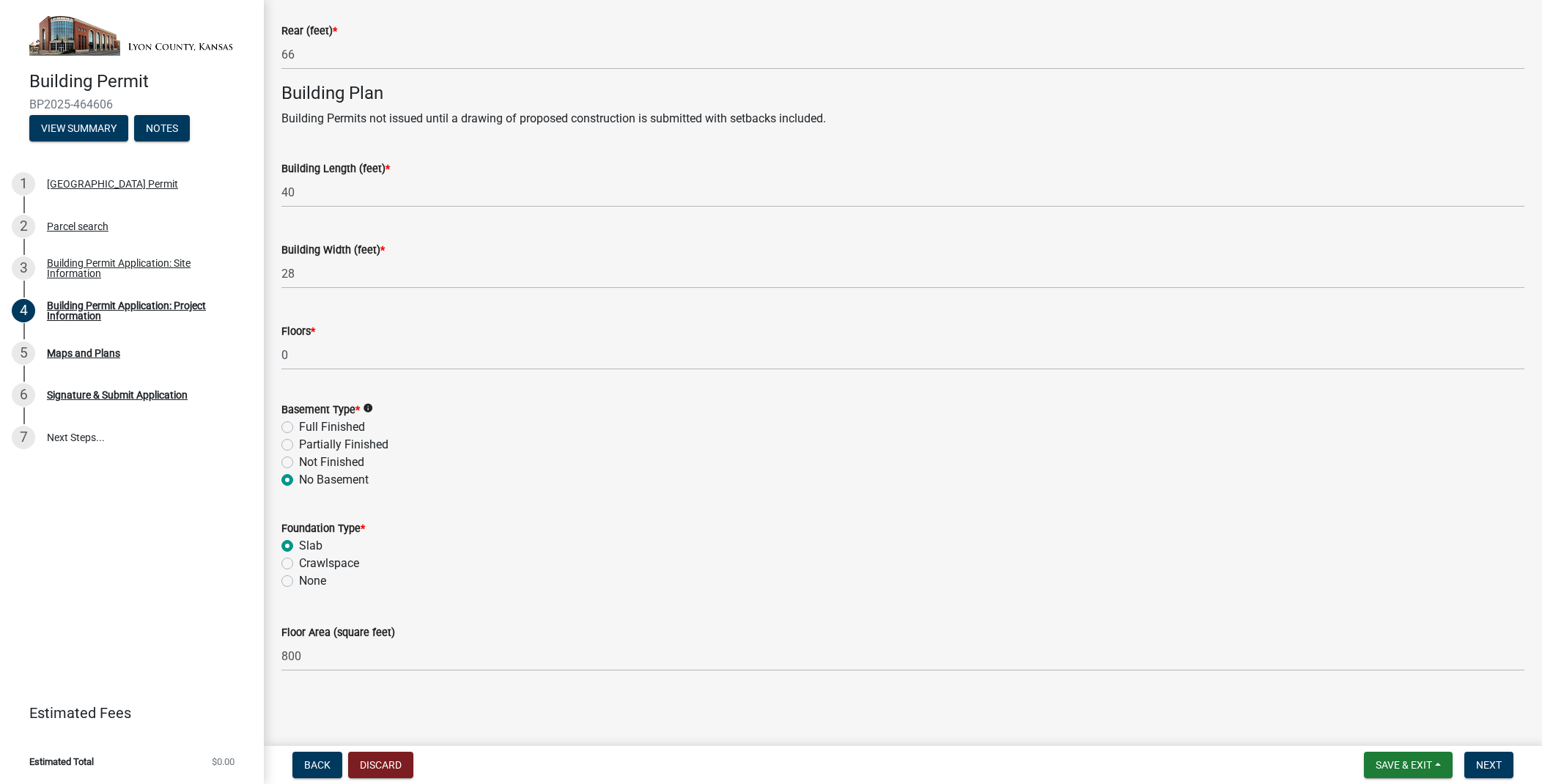
click at [494, 710] on main "Building Permit Application: Project Information share Share Please choose the …" at bounding box center [903, 370] width 1278 height 740
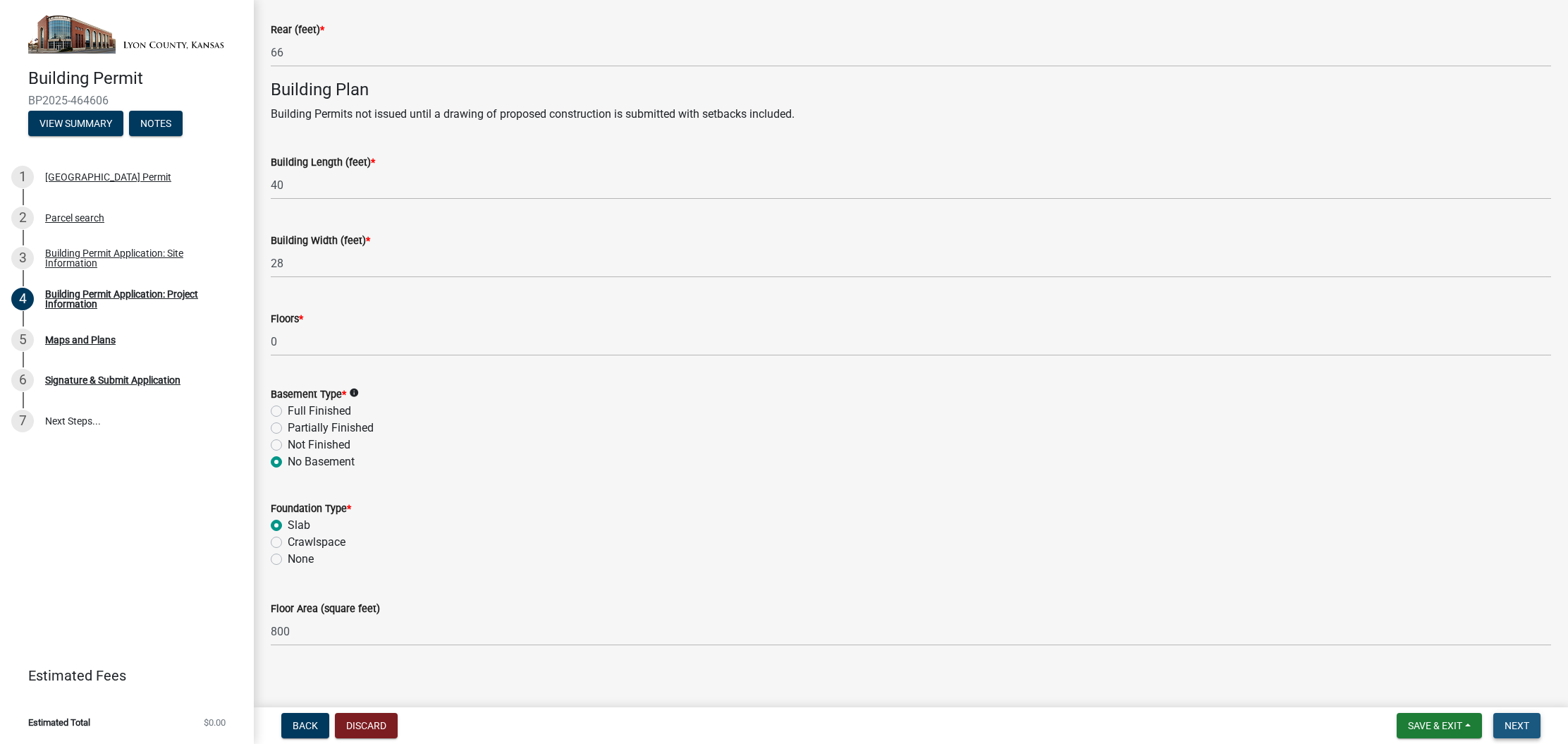
click at [1483, 730] on span "Next" at bounding box center [1517, 725] width 25 height 11
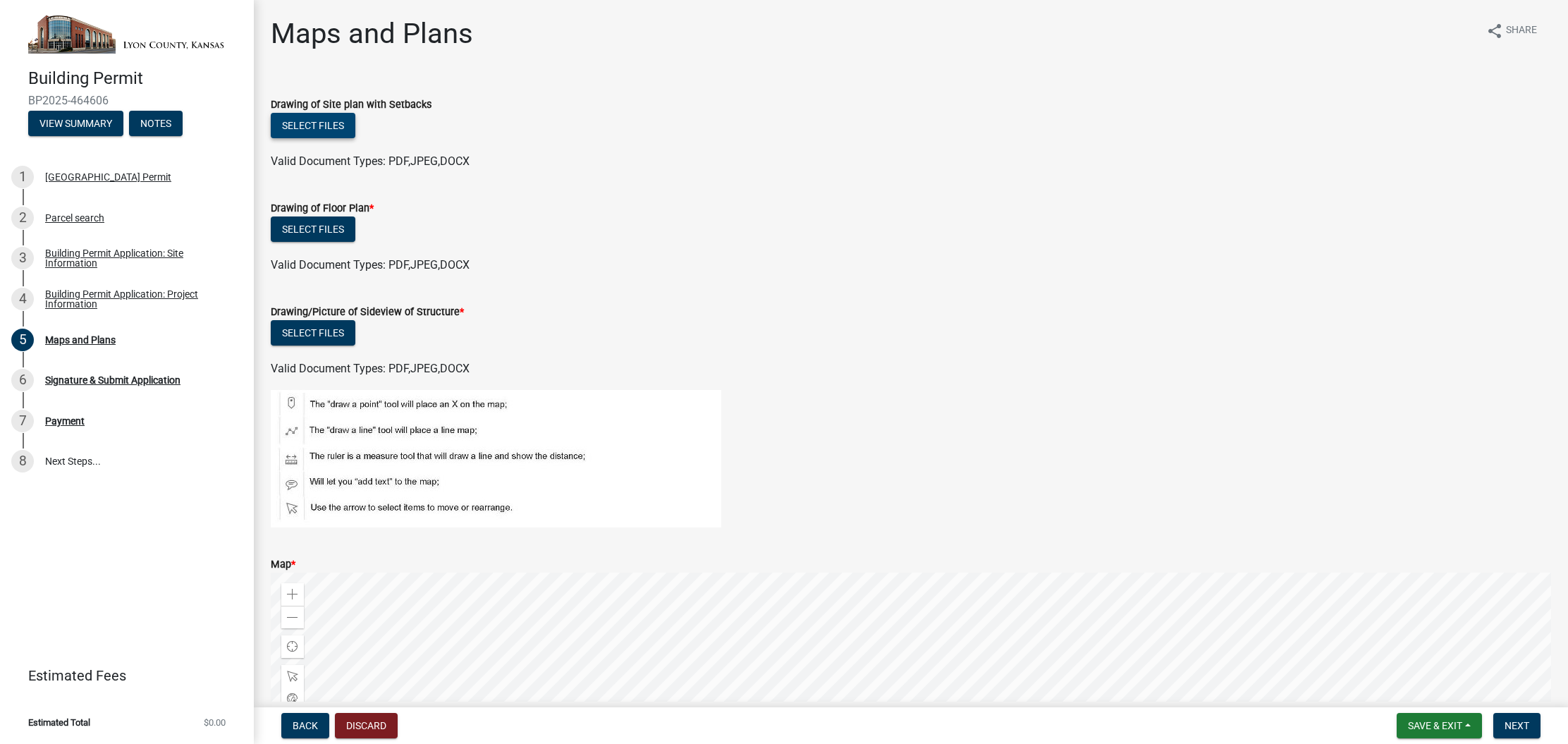
click at [324, 129] on button "Select files" at bounding box center [313, 126] width 85 height 26
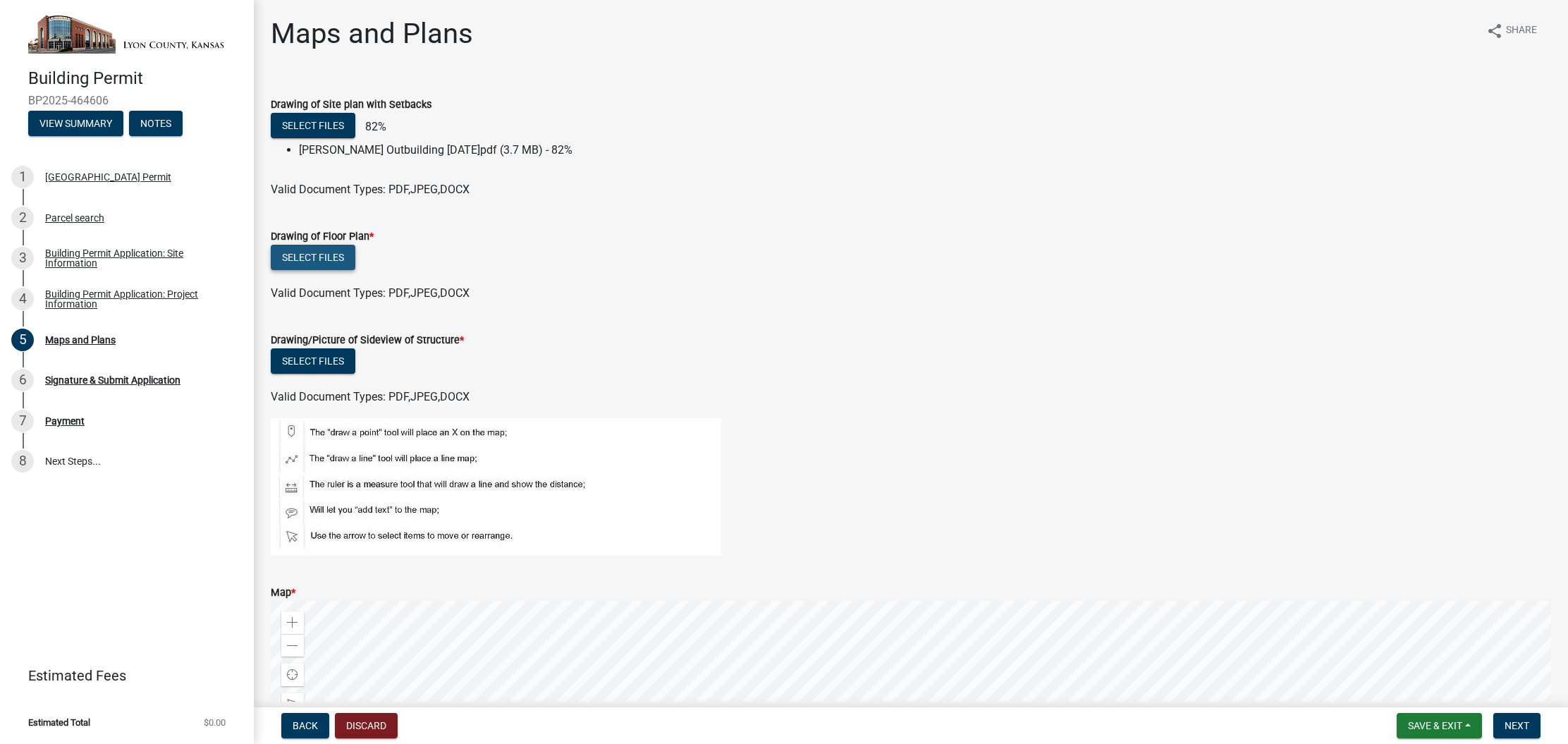
click at [313, 259] on button "Select files" at bounding box center [313, 258] width 85 height 26
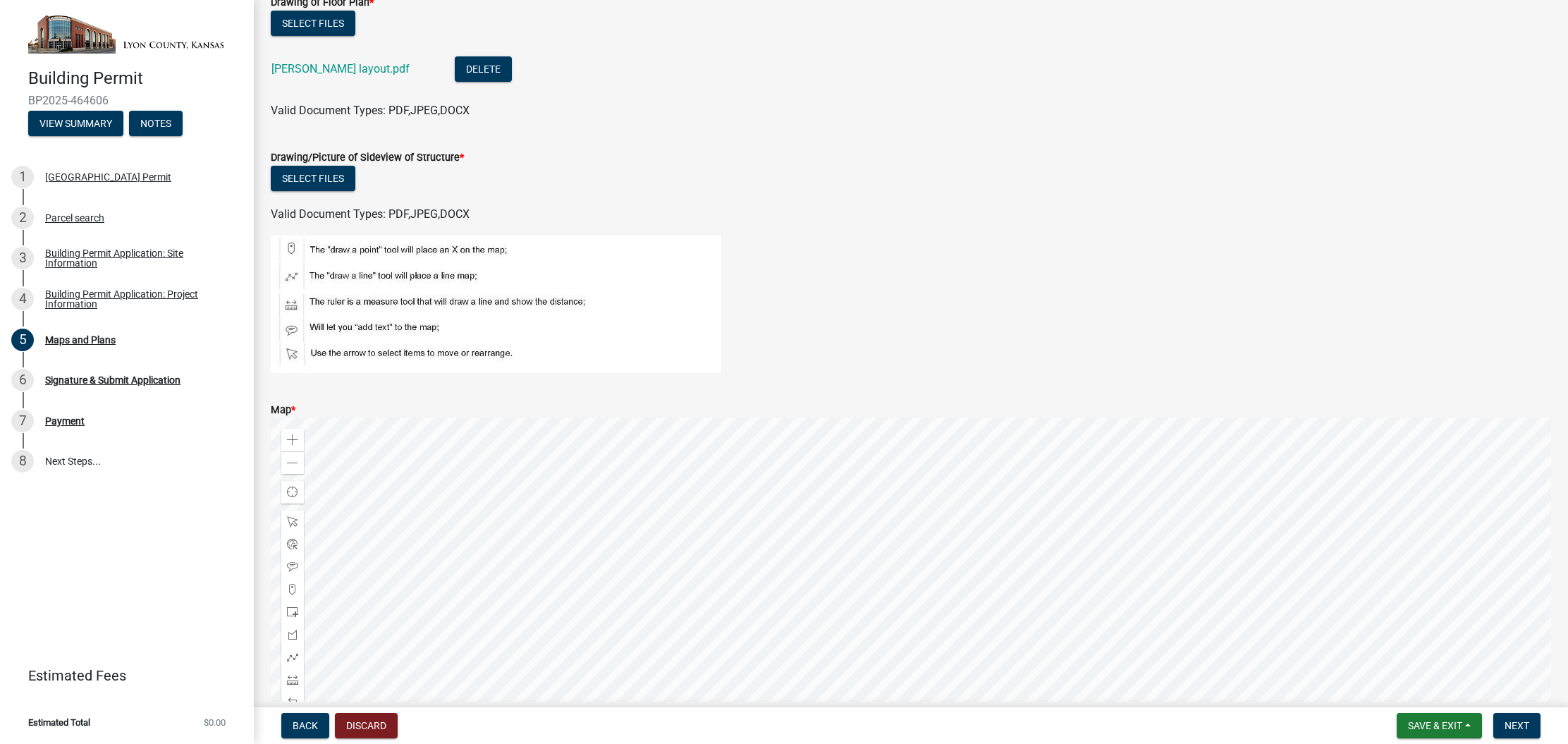
scroll to position [263, 0]
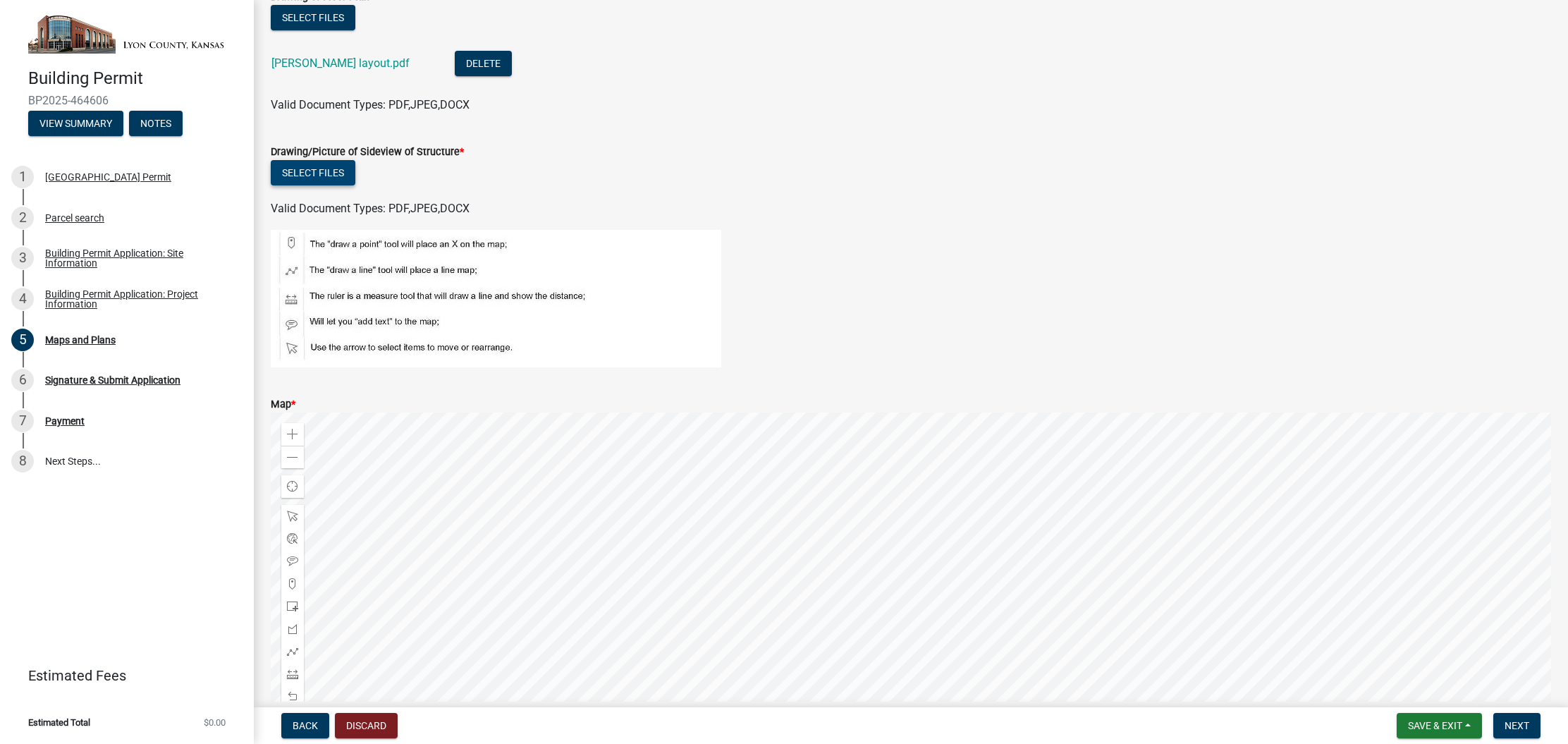
click at [331, 171] on button "Select files" at bounding box center [313, 173] width 85 height 26
click at [295, 167] on button "Select files" at bounding box center [313, 173] width 85 height 26
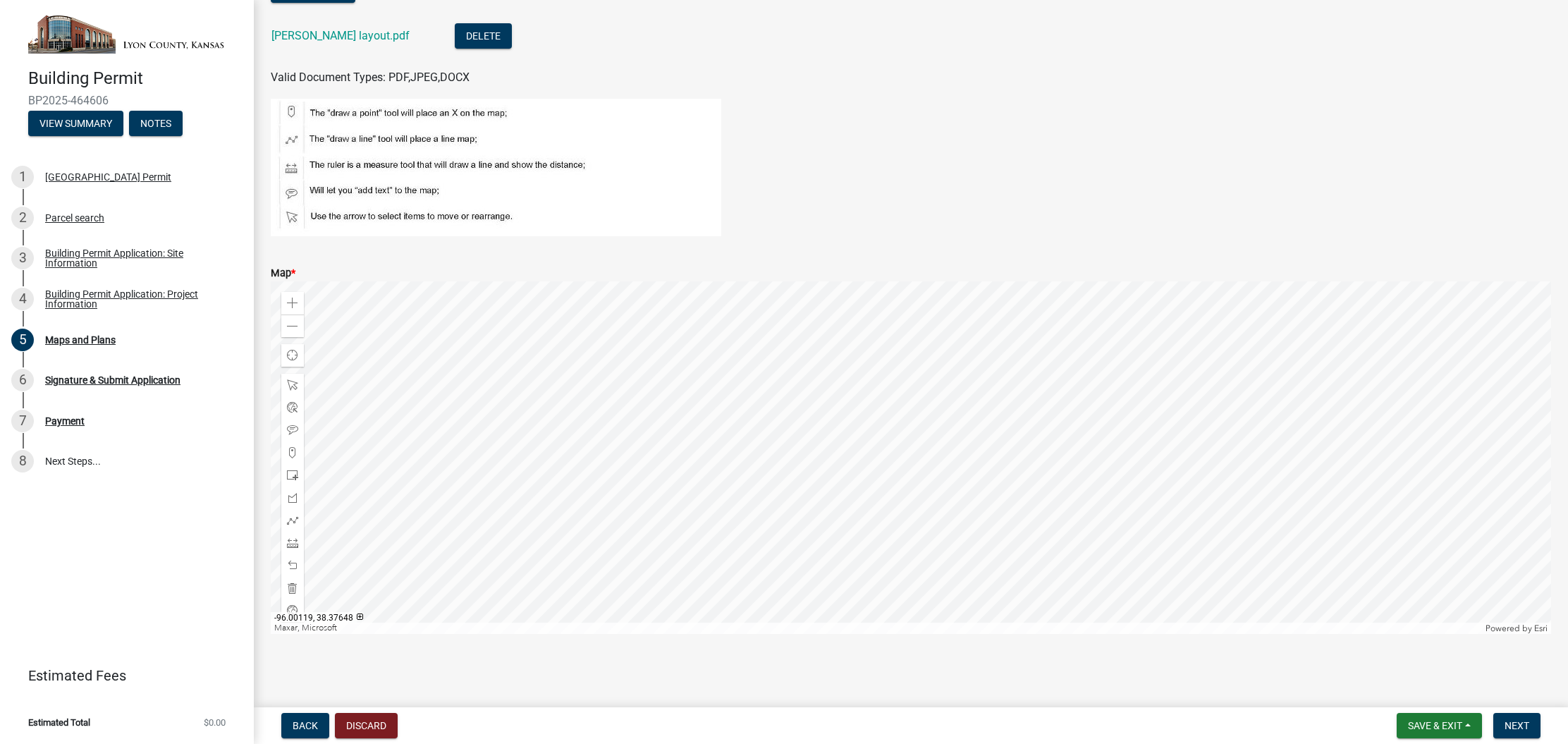
scroll to position [446, 0]
click at [1483, 724] on span "Next" at bounding box center [1517, 725] width 25 height 11
click at [298, 474] on span at bounding box center [292, 475] width 11 height 11
click at [1483, 728] on span "Next" at bounding box center [1517, 725] width 25 height 11
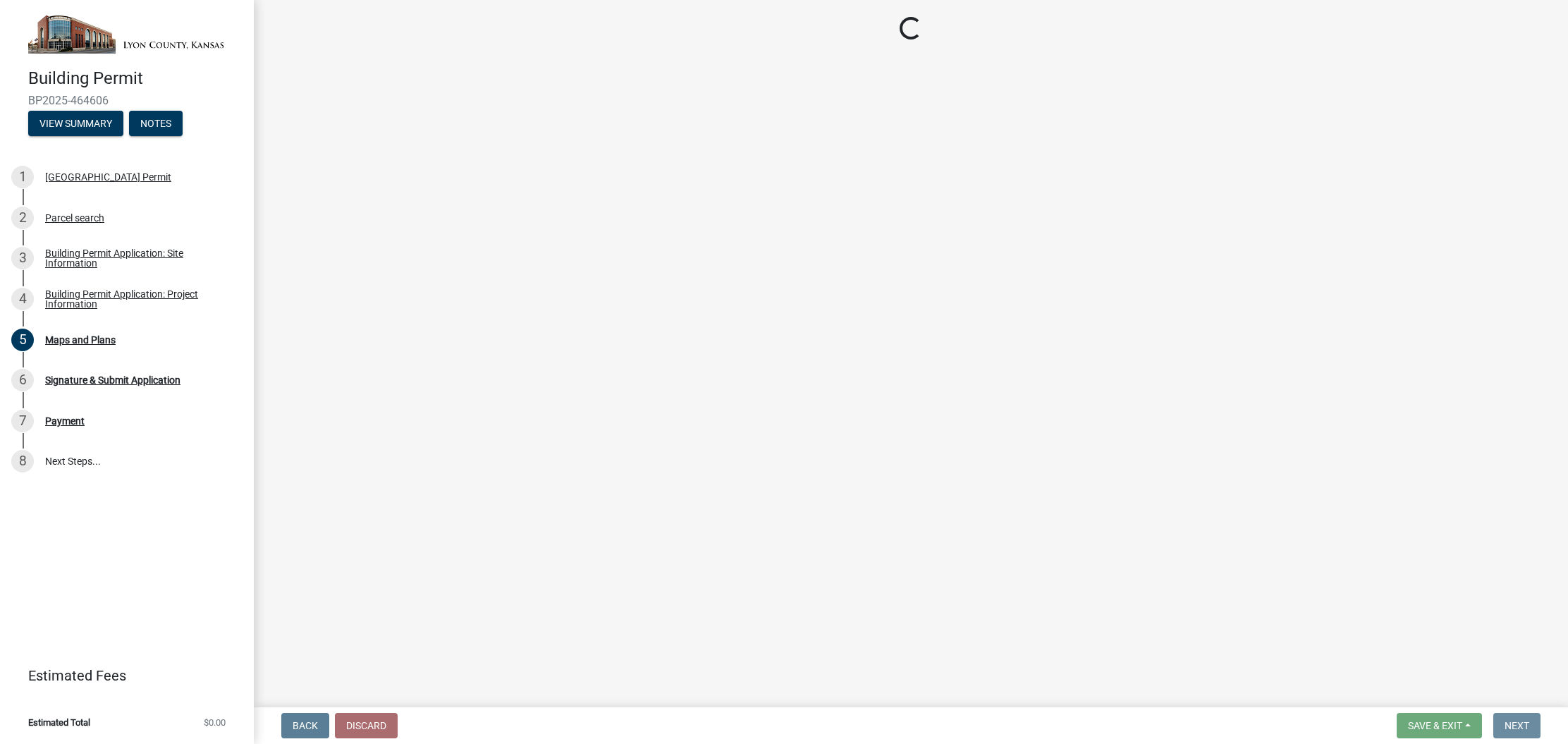
scroll to position [0, 0]
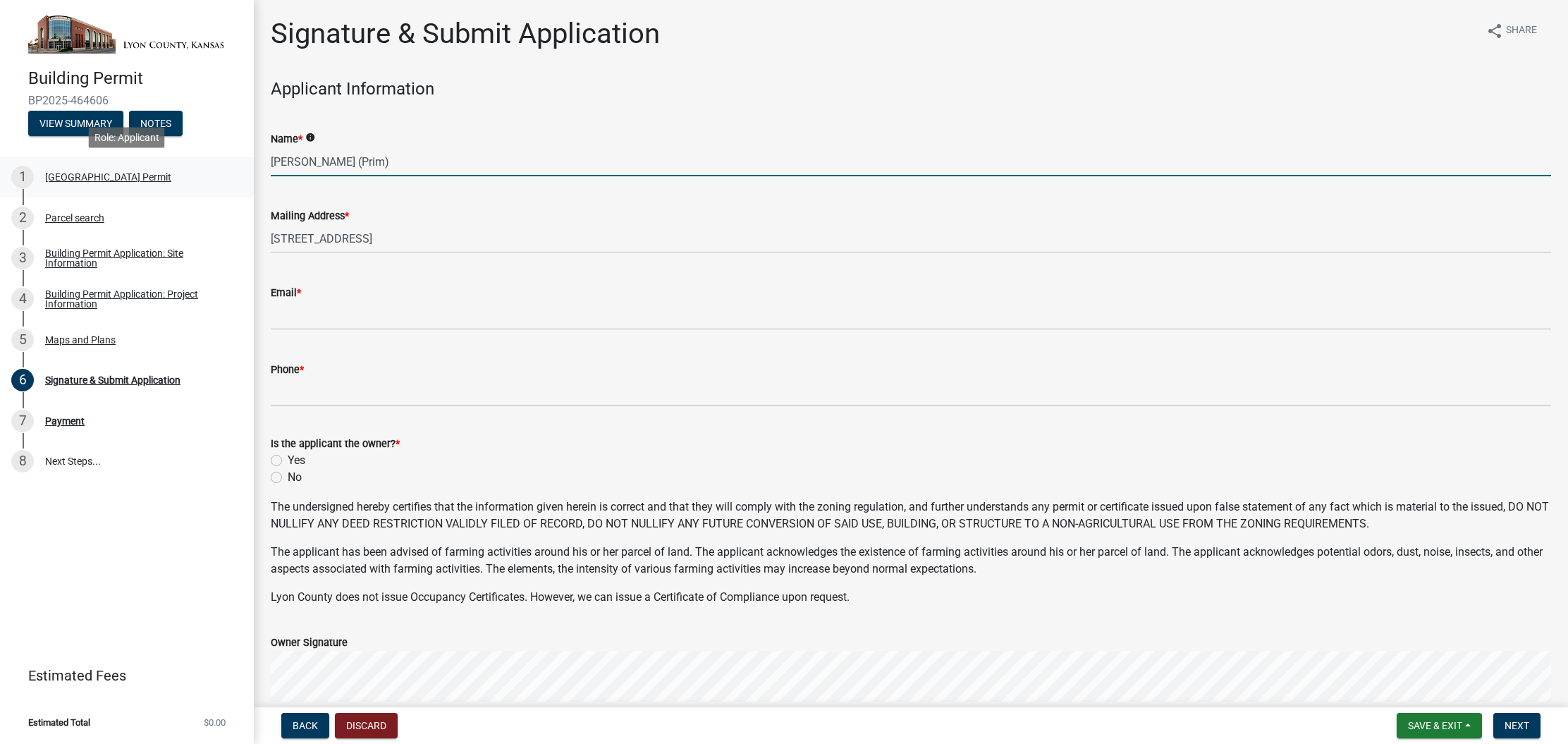
drag, startPoint x: 404, startPoint y: 158, endPoint x: 222, endPoint y: 156, distance: 182.0
click at [222, 156] on div "Building Permit BP2025-464606 View Summary Notes 1 [GEOGRAPHIC_DATA] Permit 2 P…" at bounding box center [784, 372] width 1568 height 744
drag, startPoint x: 248, startPoint y: 158, endPoint x: 240, endPoint y: 158, distance: 8.0
click at [240, 158] on div "Building Permit BP2025-464606 View Summary Notes 1 [GEOGRAPHIC_DATA] Permit 2 P…" at bounding box center [784, 372] width 1568 height 744
type input "[PERSON_NAME]"
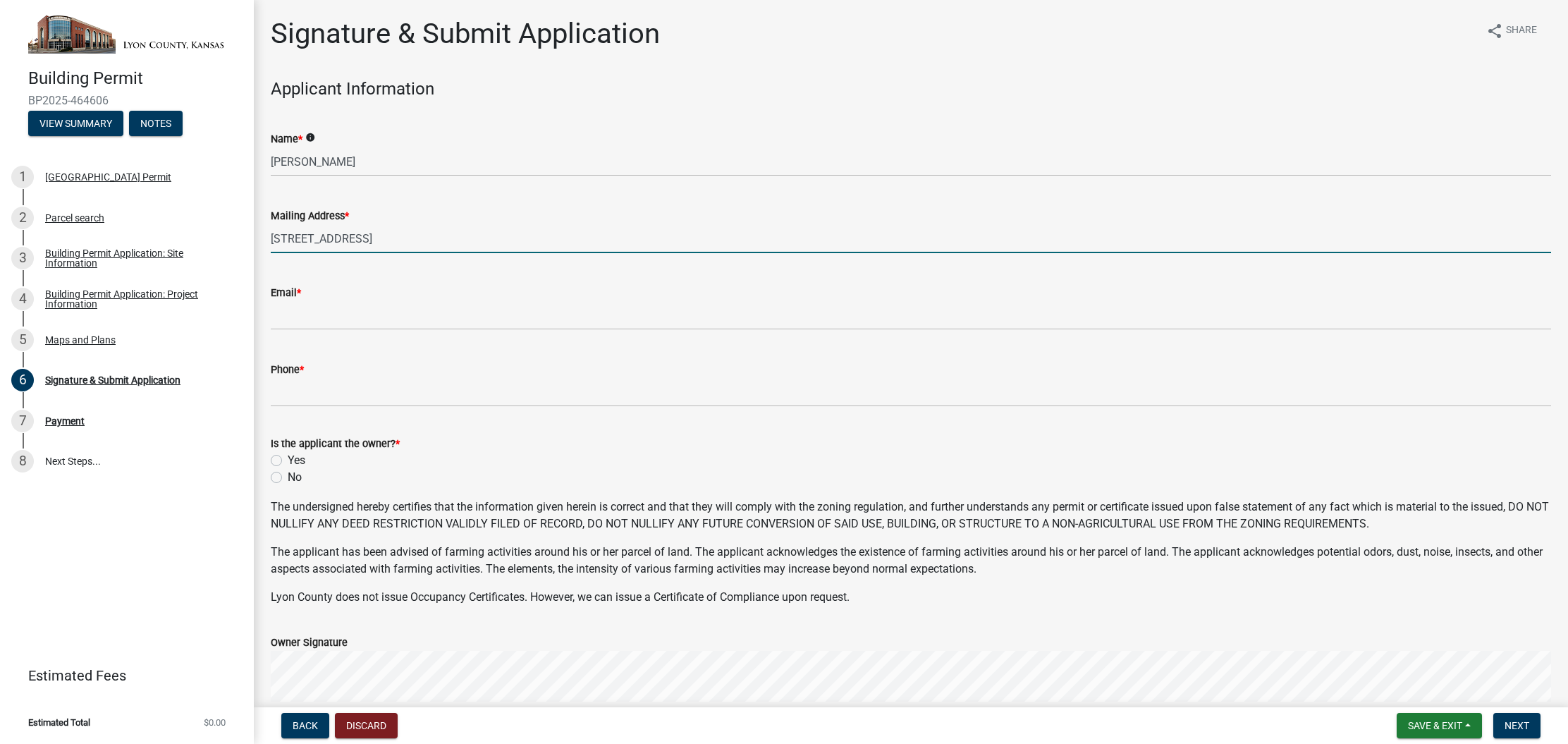
type input "[STREET_ADDRESS]"
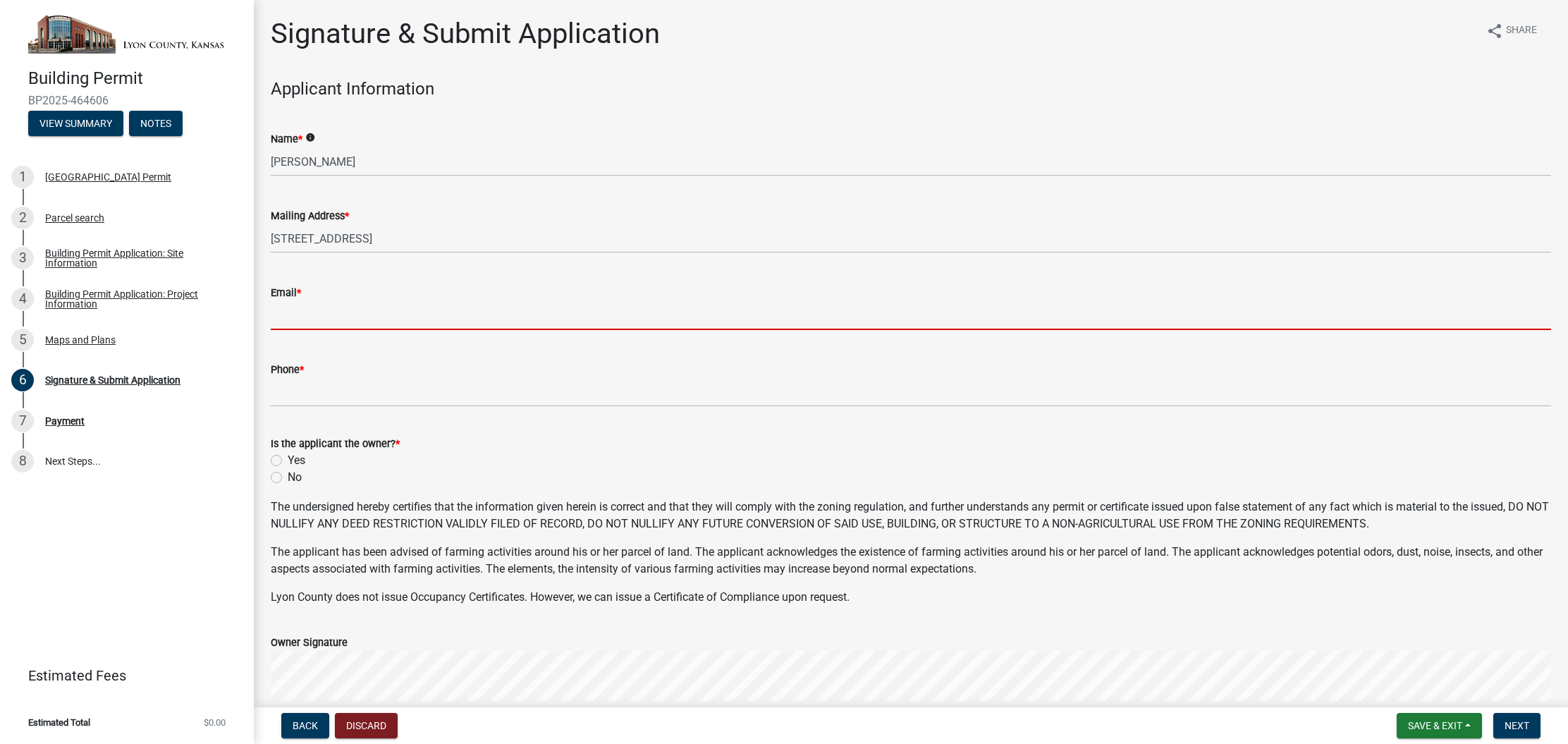
click at [344, 328] on input "Email *" at bounding box center [911, 316] width 1281 height 29
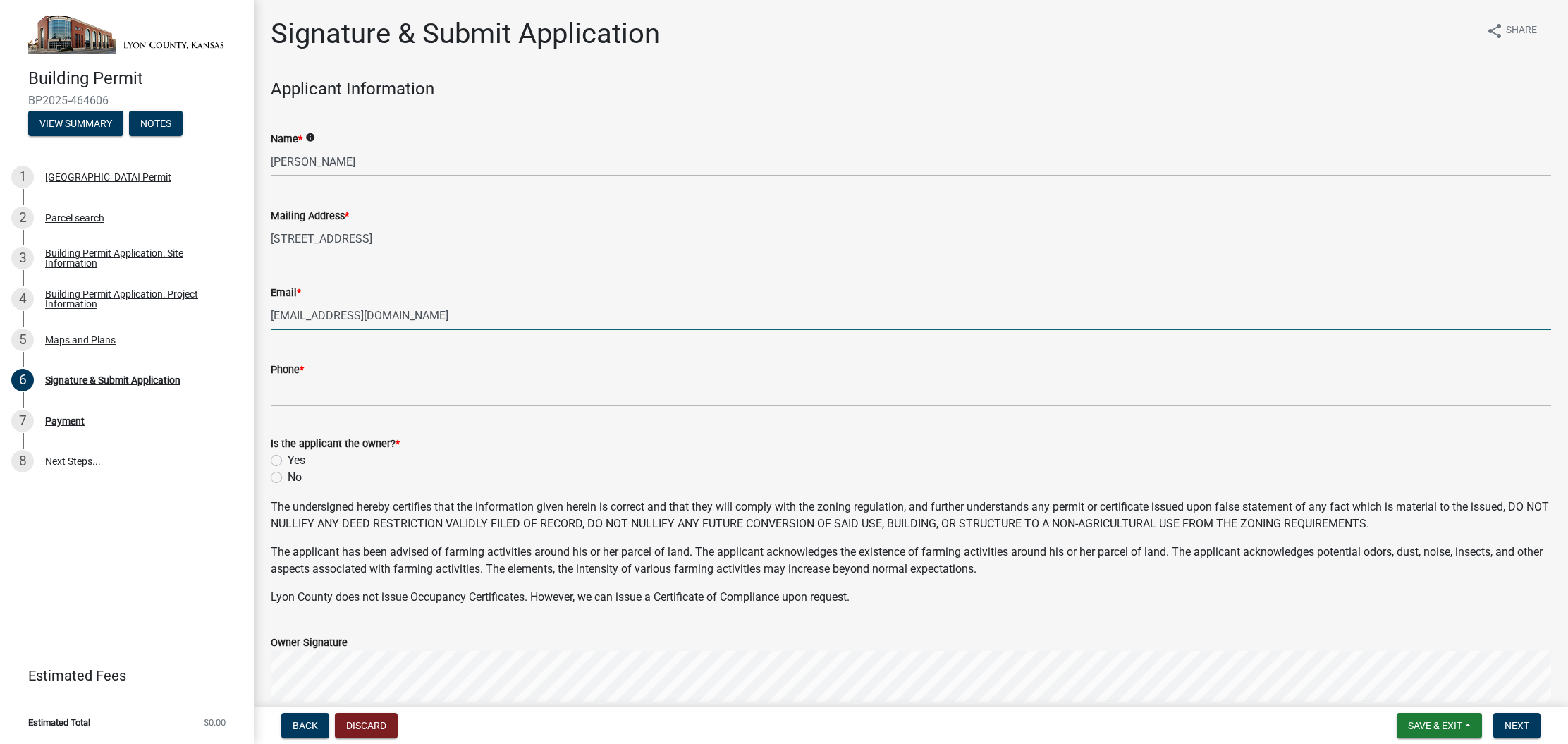
type input "[EMAIL_ADDRESS][DOMAIN_NAME]"
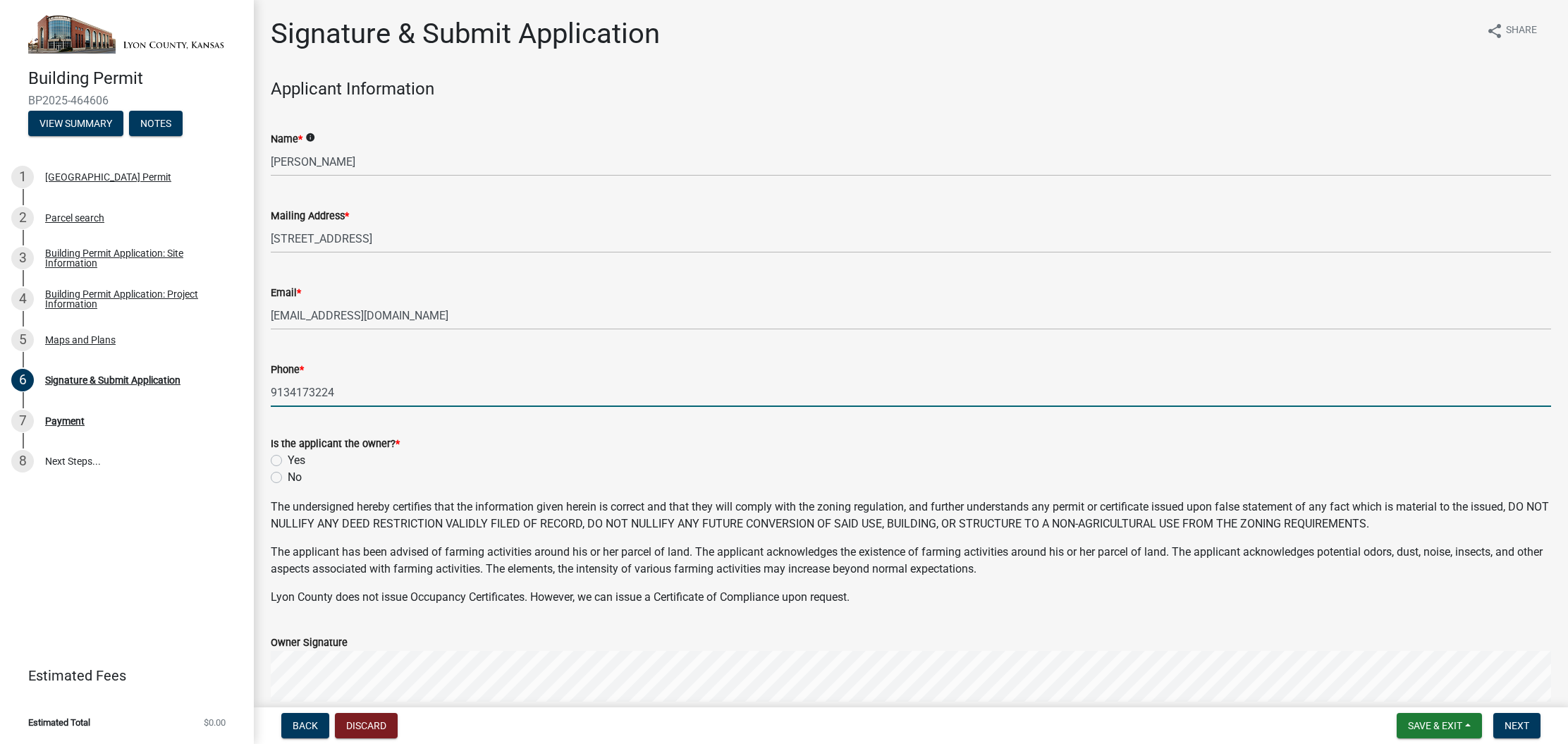
drag, startPoint x: 288, startPoint y: 385, endPoint x: 295, endPoint y: 386, distance: 7.1
click at [289, 386] on input "9134173224" at bounding box center [911, 392] width 1281 height 29
click at [313, 392] on input "913-4173224" at bounding box center [911, 392] width 1281 height 29
type input "[PHONE_NUMBER]"
click at [285, 461] on div "Yes" at bounding box center [911, 460] width 1281 height 17
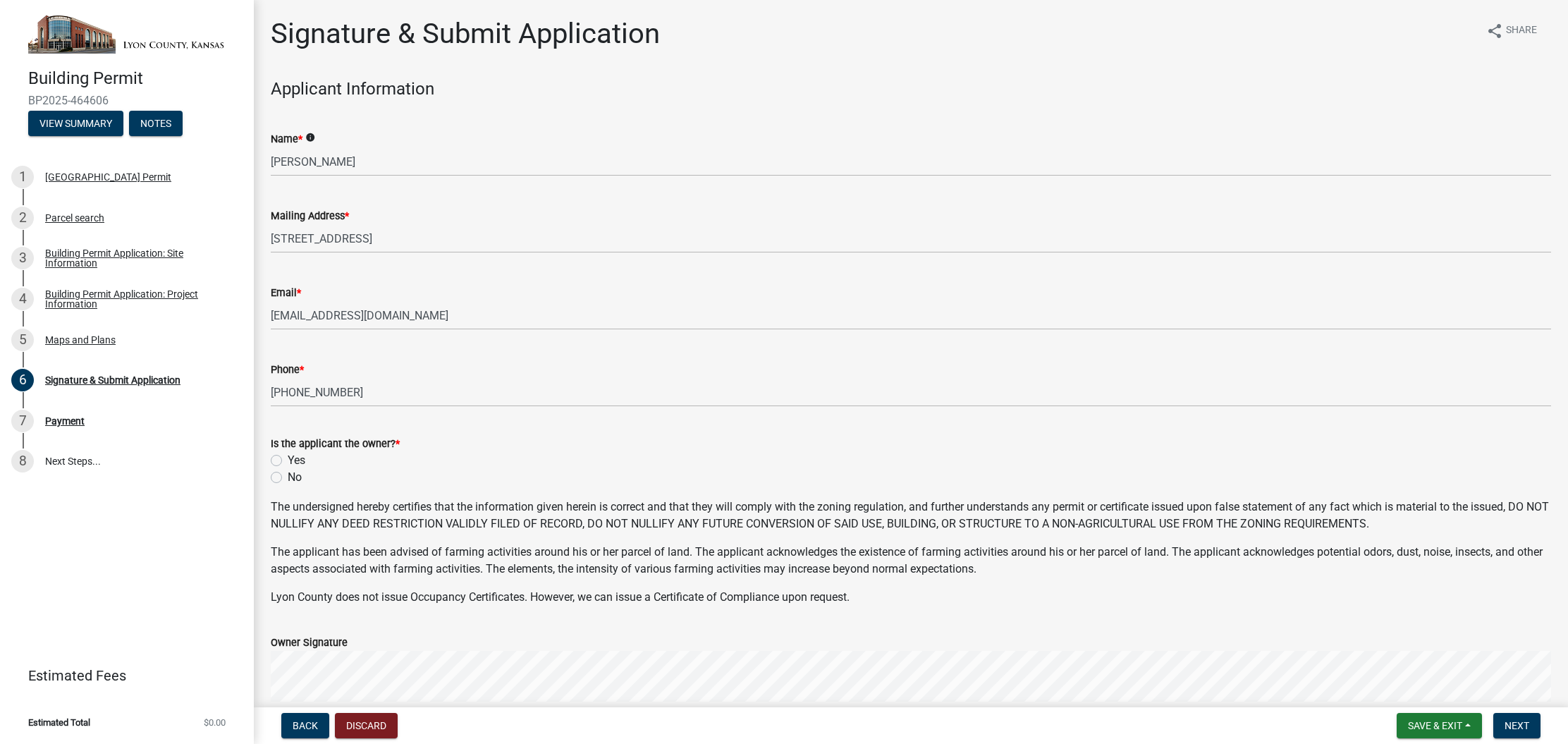
click at [288, 461] on label "Yes" at bounding box center [296, 460] width 17 height 17
click at [288, 461] on input "Yes" at bounding box center [292, 456] width 9 height 9
radio input "true"
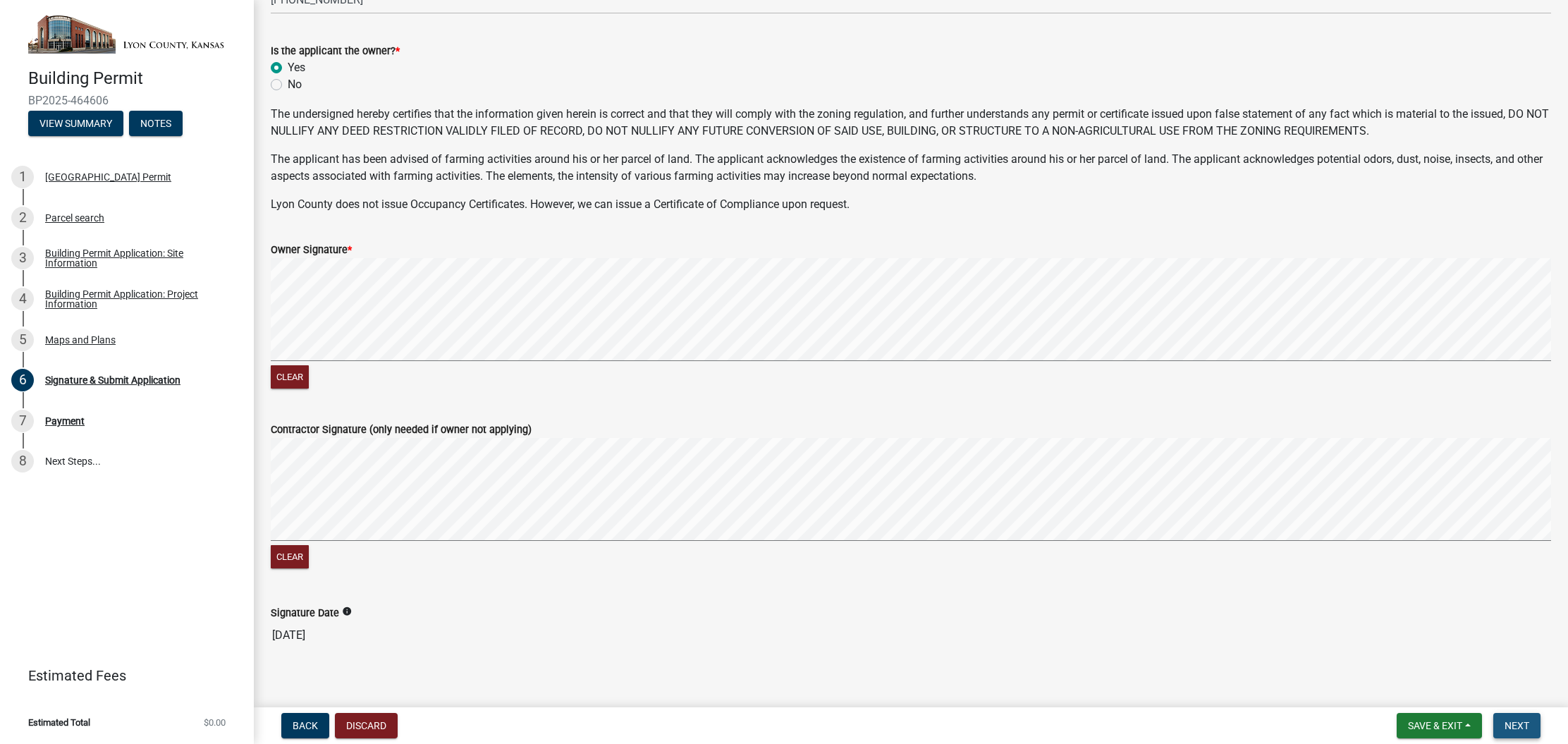
click at [1483, 731] on button "Next" at bounding box center [1517, 725] width 47 height 26
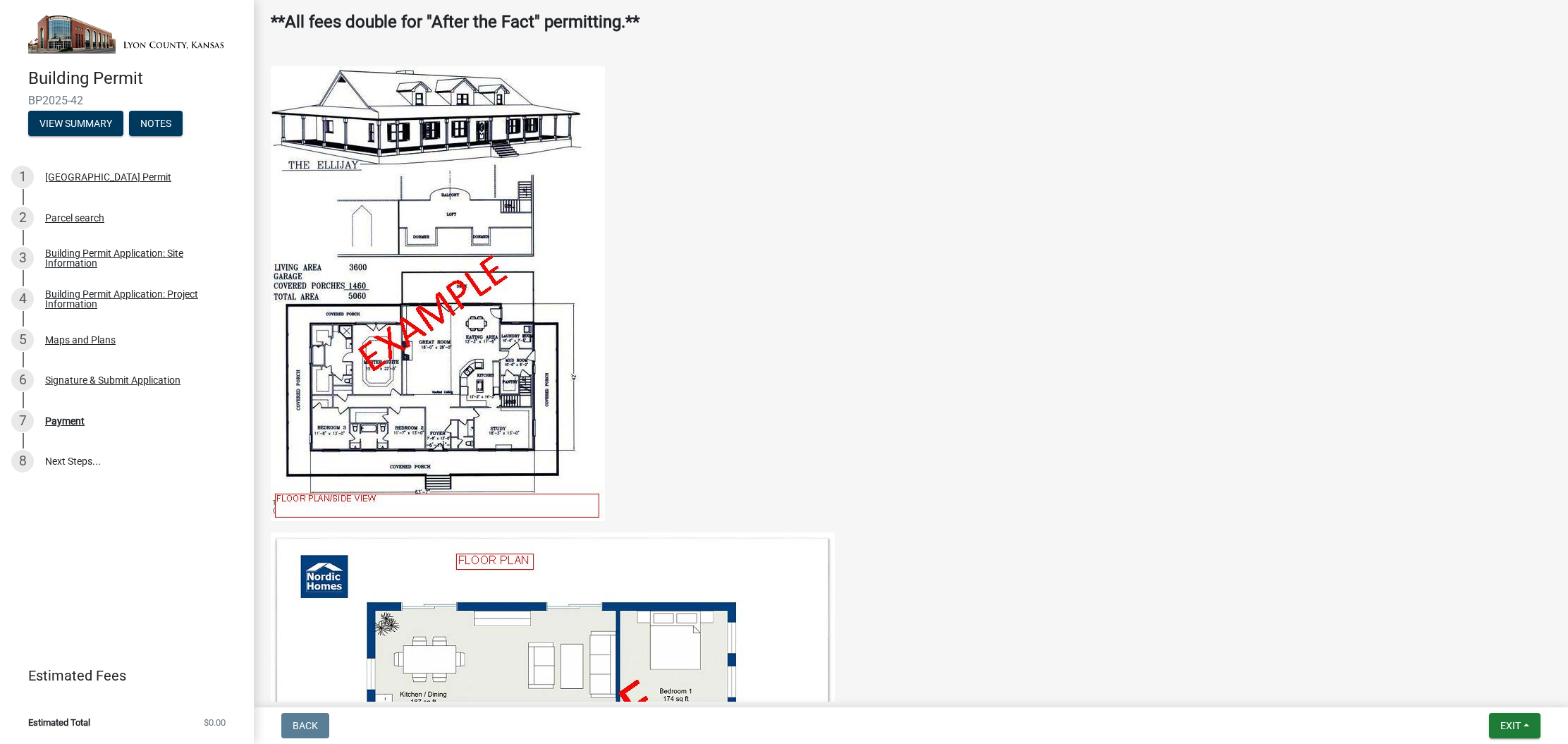
scroll to position [481, 0]
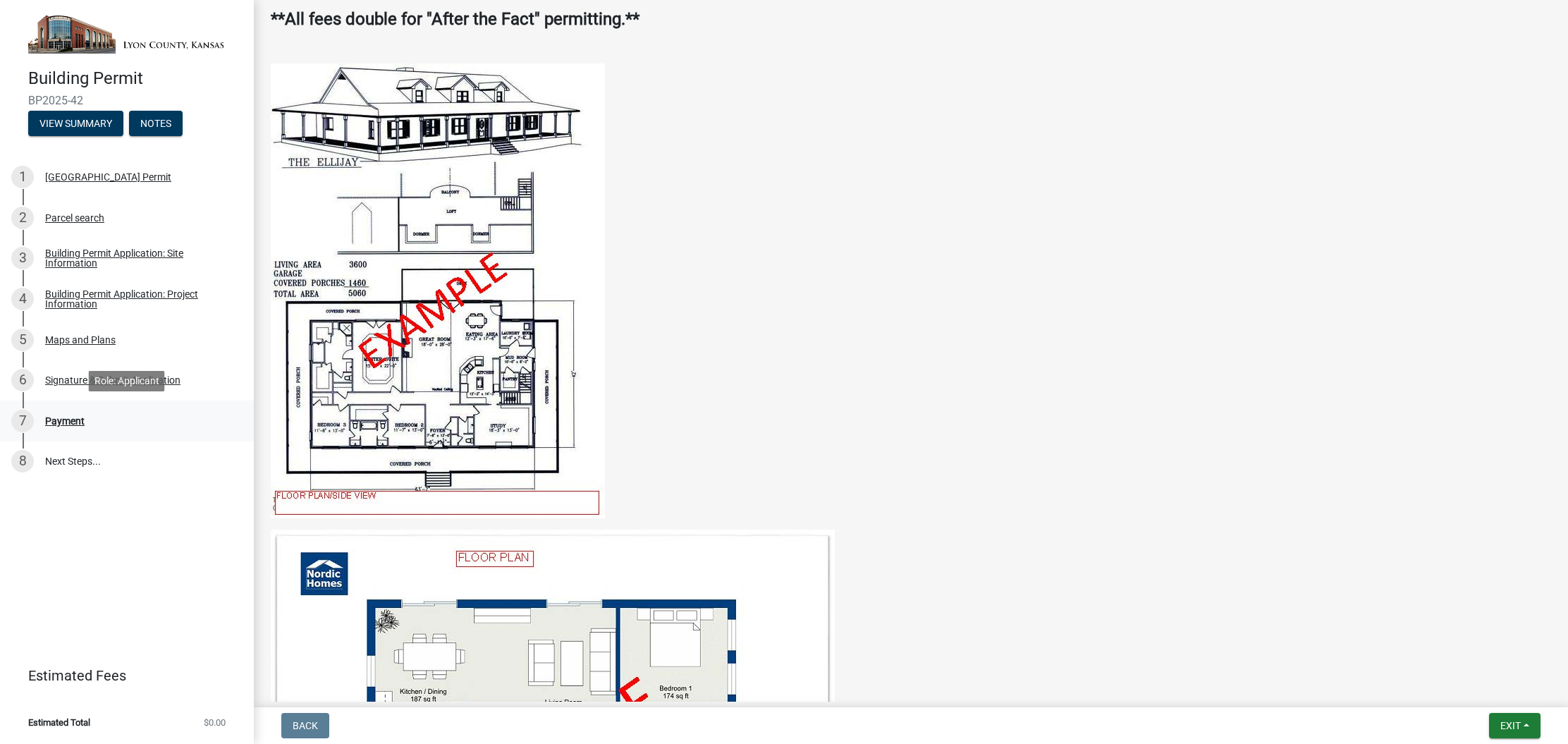
click at [73, 418] on div "Payment" at bounding box center [65, 420] width 40 height 10
click at [57, 459] on link "8 Next Steps..." at bounding box center [127, 461] width 254 height 41
click at [1483, 727] on button "Exit" at bounding box center [1515, 725] width 51 height 26
click at [1471, 659] on button "Save" at bounding box center [1485, 655] width 113 height 34
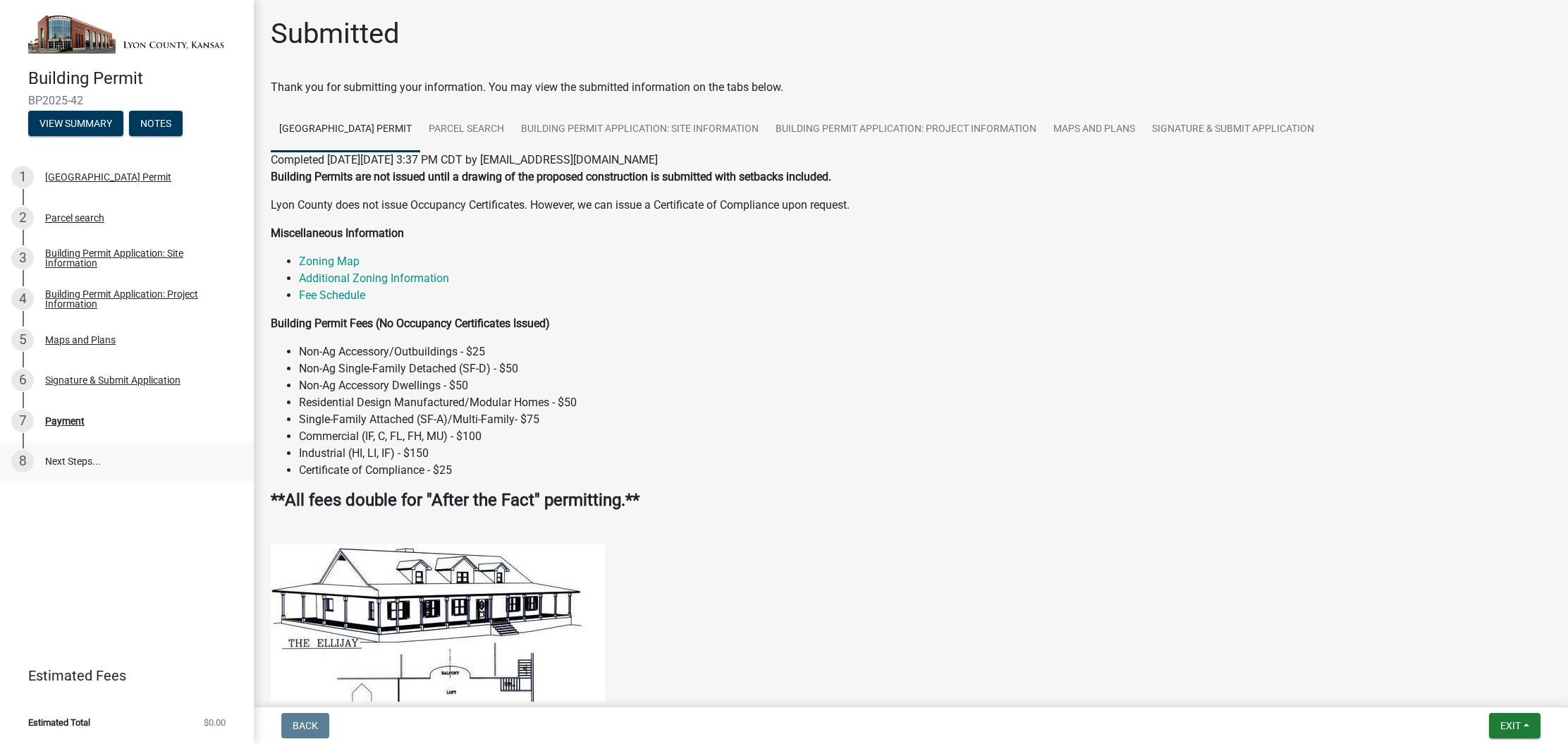
click at [83, 459] on link "8 Next Steps..." at bounding box center [127, 461] width 254 height 41
click at [1483, 724] on span "Exit" at bounding box center [1510, 725] width 20 height 11
click at [947, 488] on div "Building Permits are not issued until a drawing of the proposed construction is…" at bounding box center [911, 350] width 1281 height 364
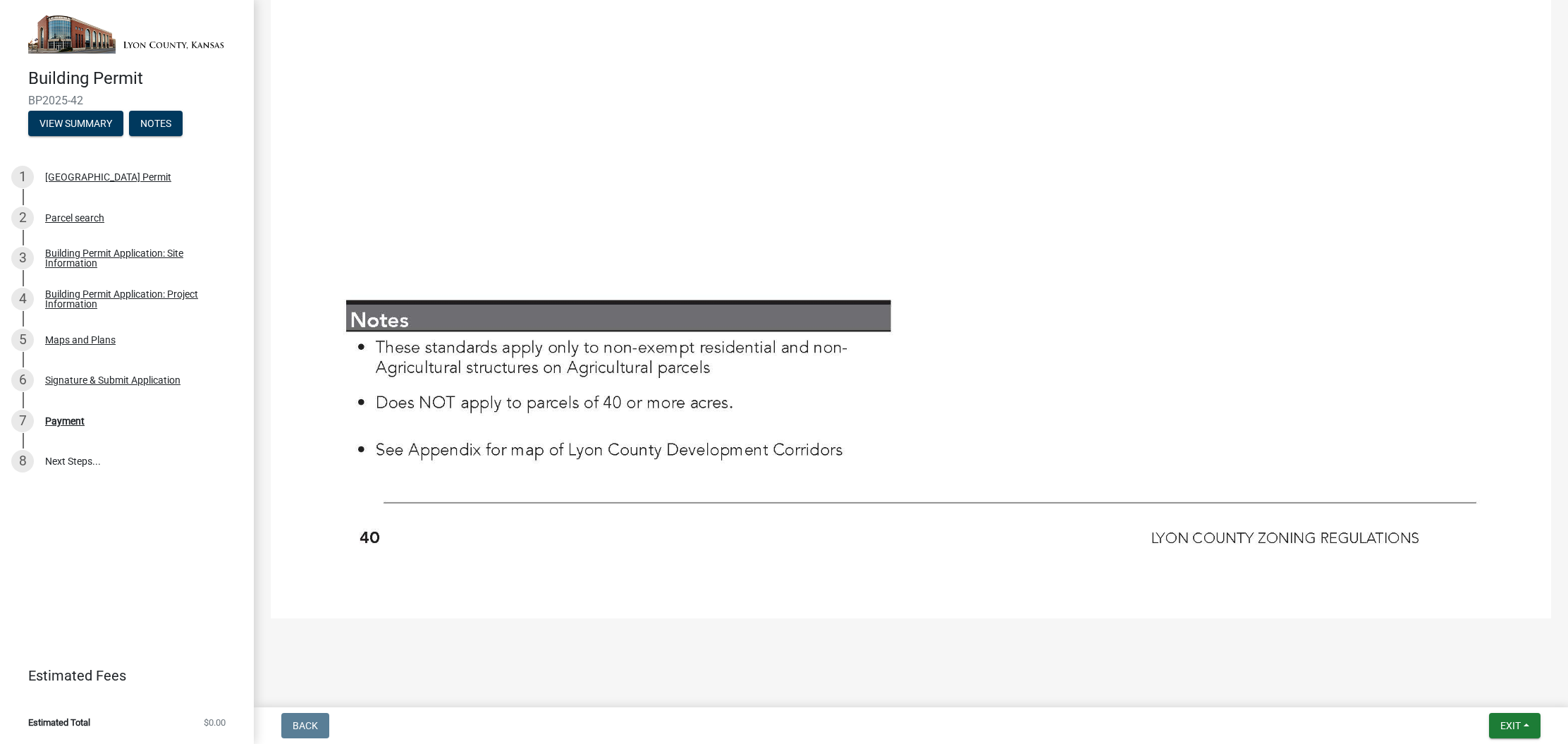
scroll to position [5539, 0]
click at [1483, 727] on span "Exit" at bounding box center [1510, 725] width 20 height 11
click at [1483, 691] on button "Save & Exit" at bounding box center [1485, 688] width 113 height 34
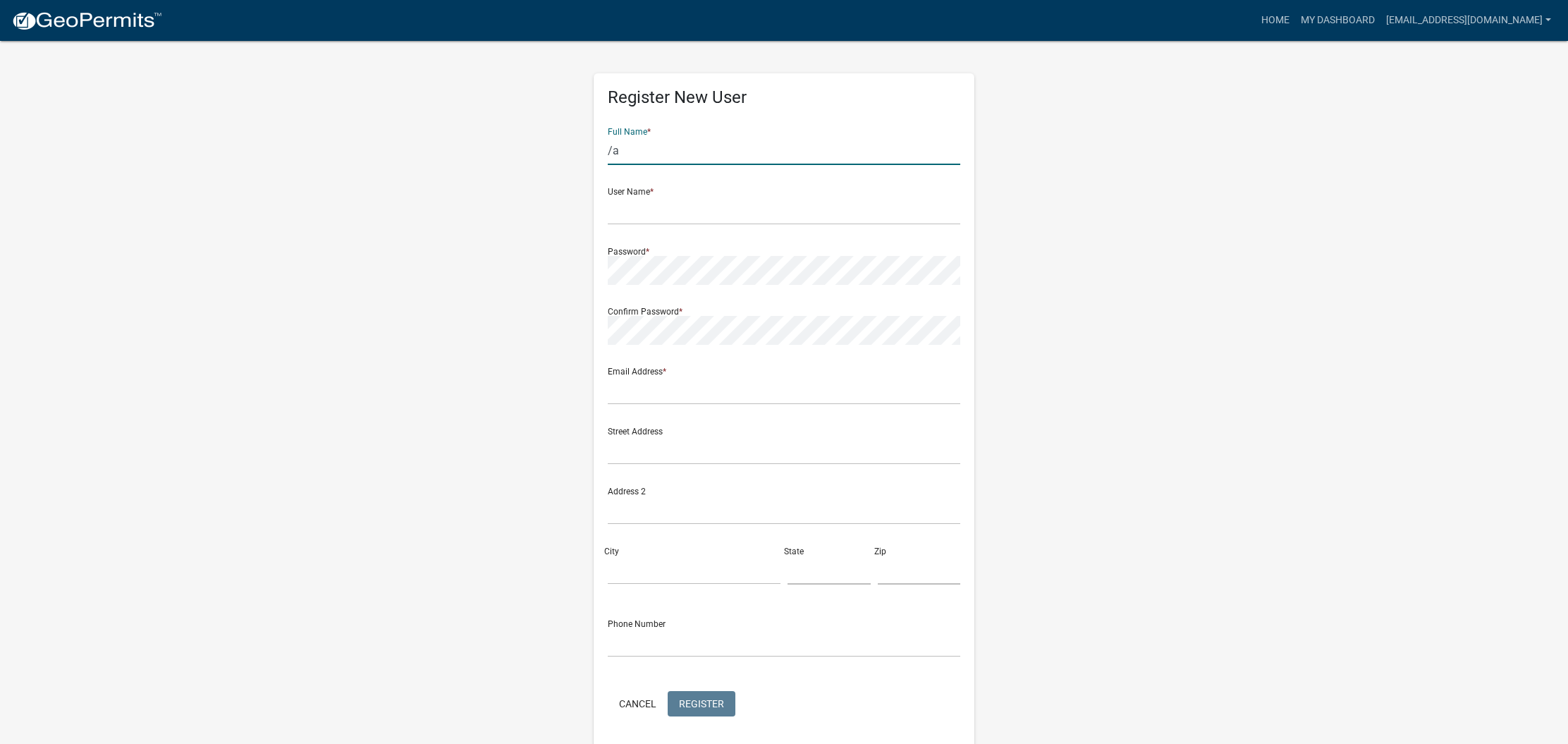
type input "/"
type input "[PERSON_NAME]"
type input "[EMAIL_ADDRESS][DOMAIN_NAME]"
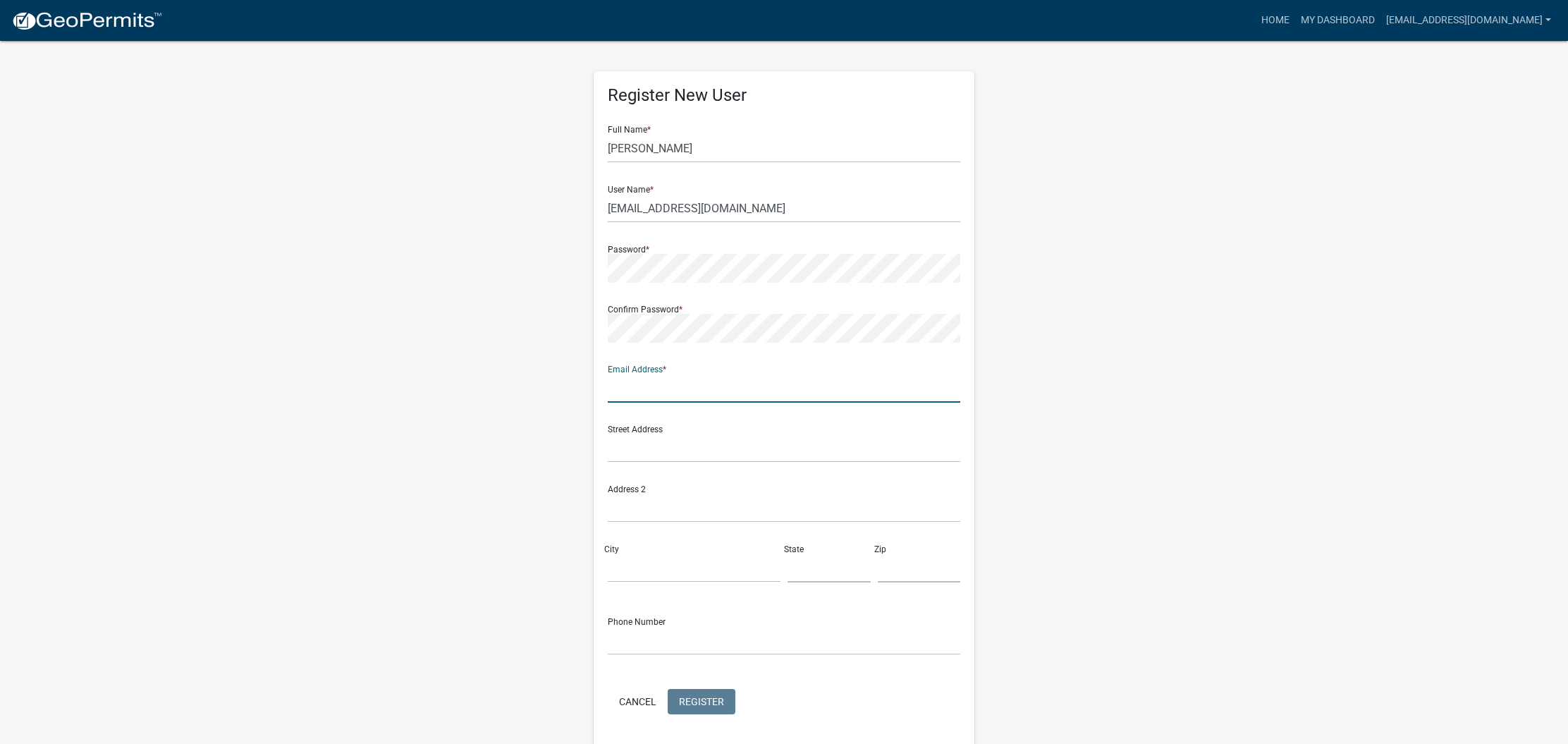
scroll to position [2, 0]
type input "[EMAIL_ADDRESS][DOMAIN_NAME]"
type input "[STREET_ADDRESS]"
type input "Basehor"
type input "ks"
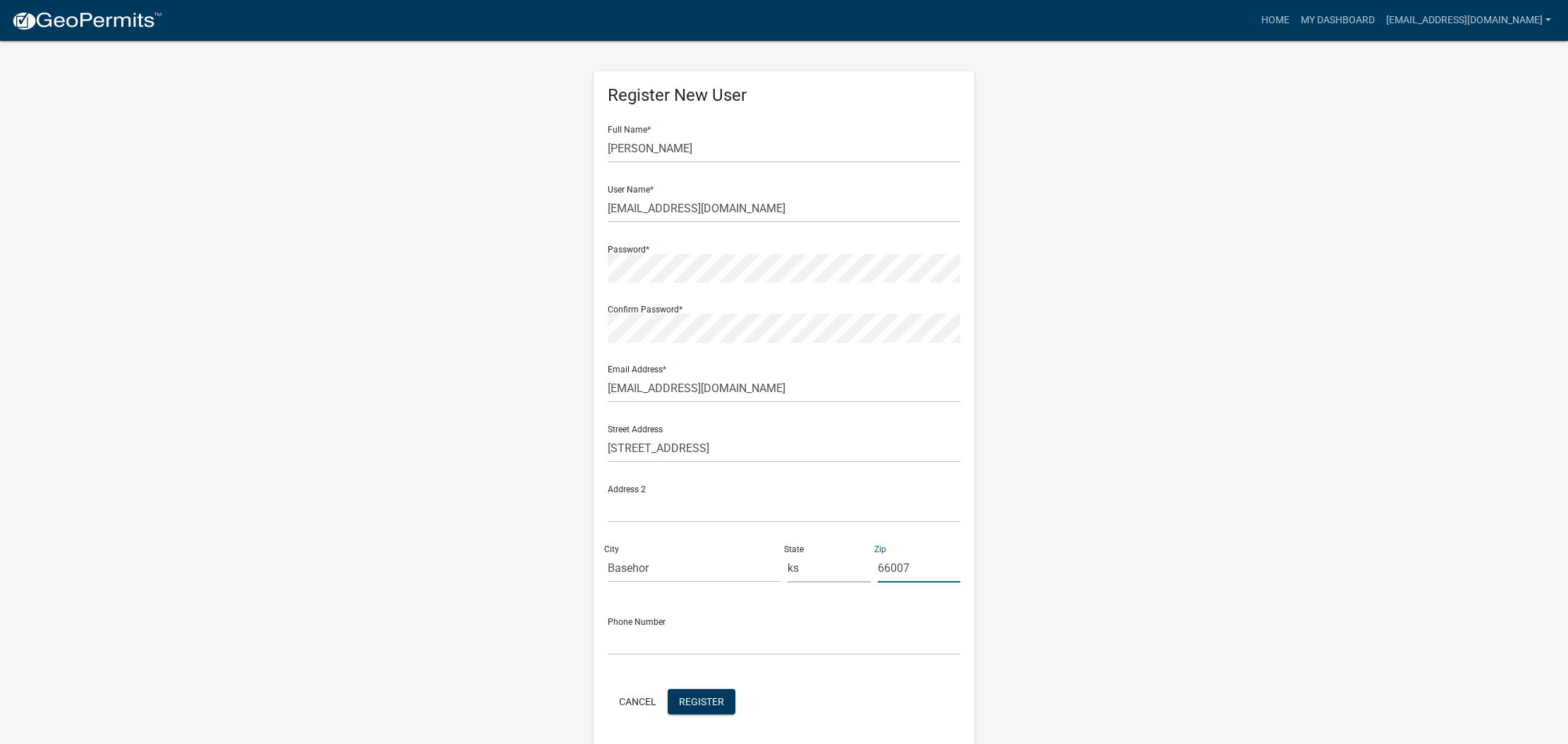
type input "66007"
type input "[PHONE_NUMBER]"
click at [693, 703] on span "Register" at bounding box center [701, 700] width 45 height 11
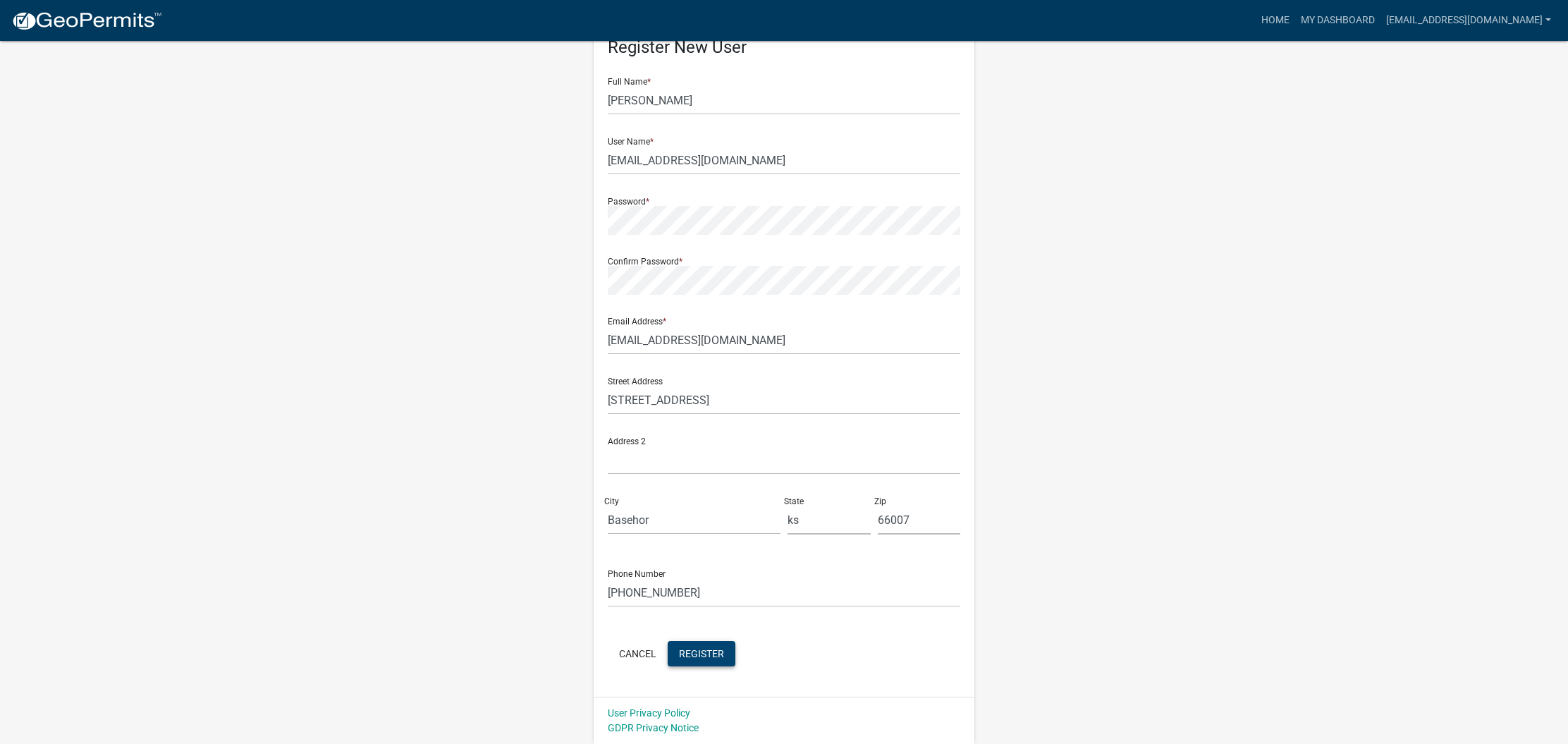
scroll to position [50, 0]
click at [619, 650] on button "Cancel" at bounding box center [638, 655] width 60 height 26
